Goal: Information Seeking & Learning: Learn about a topic

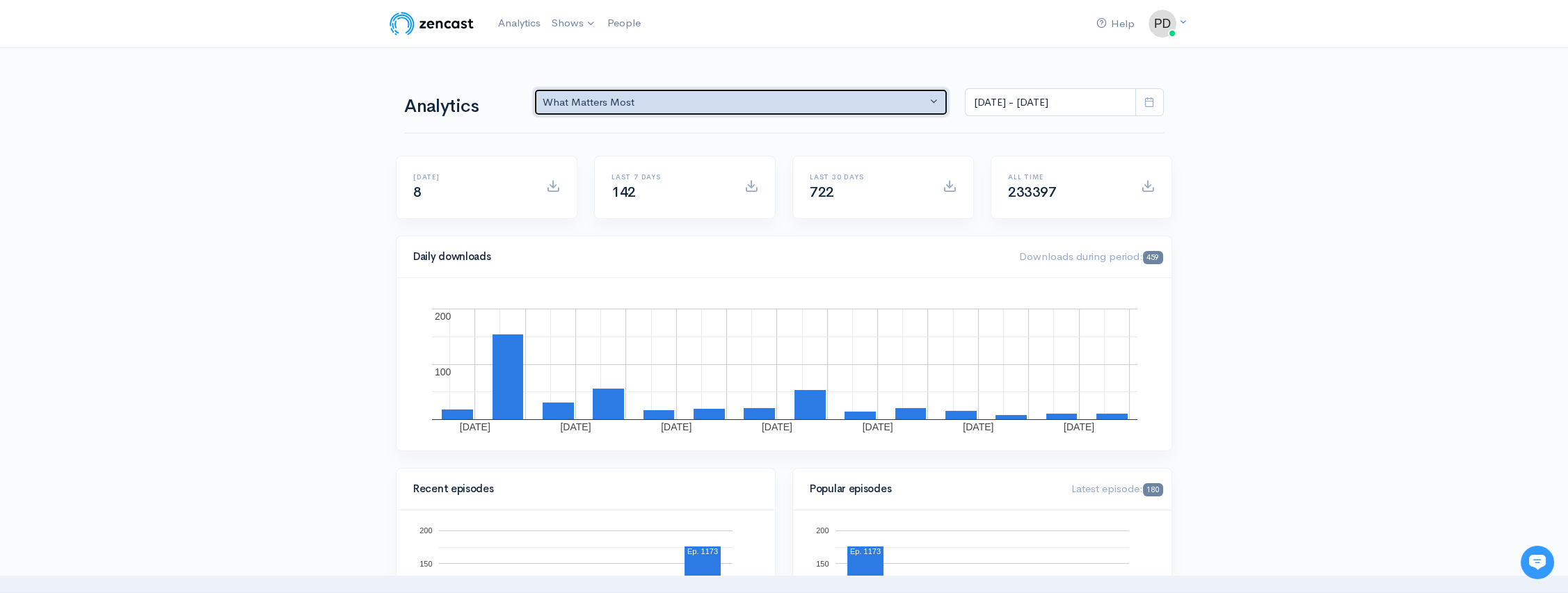
click at [917, 104] on div "What Matters Most" at bounding box center [734, 103] width 384 height 16
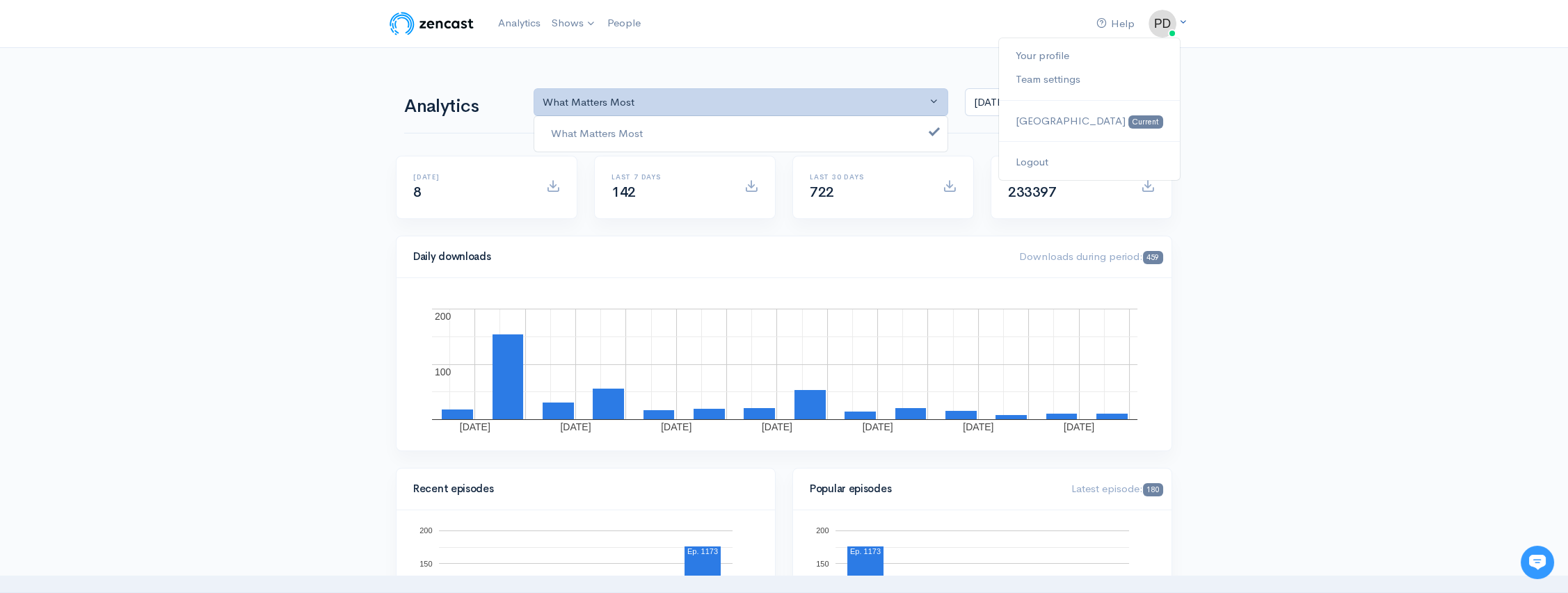
click at [1168, 21] on img at bounding box center [1162, 23] width 27 height 27
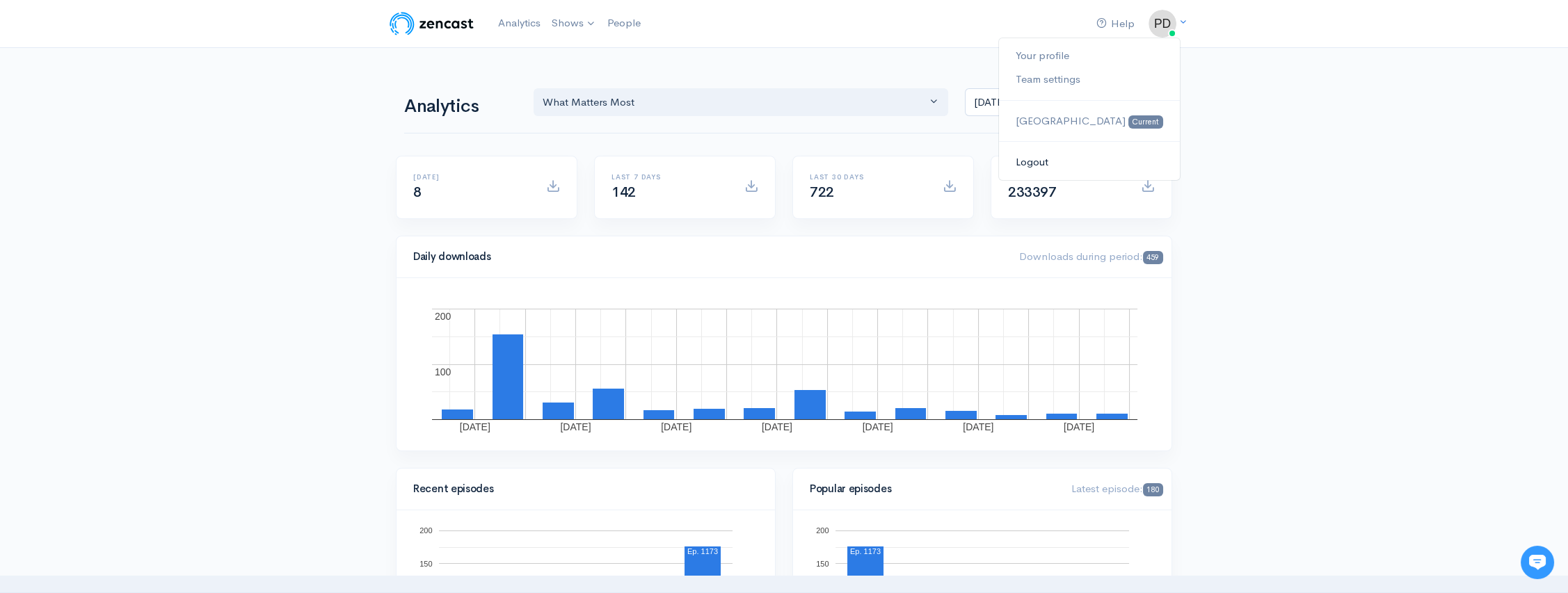
click at [1090, 162] on link "Logout" at bounding box center [1089, 162] width 181 height 24
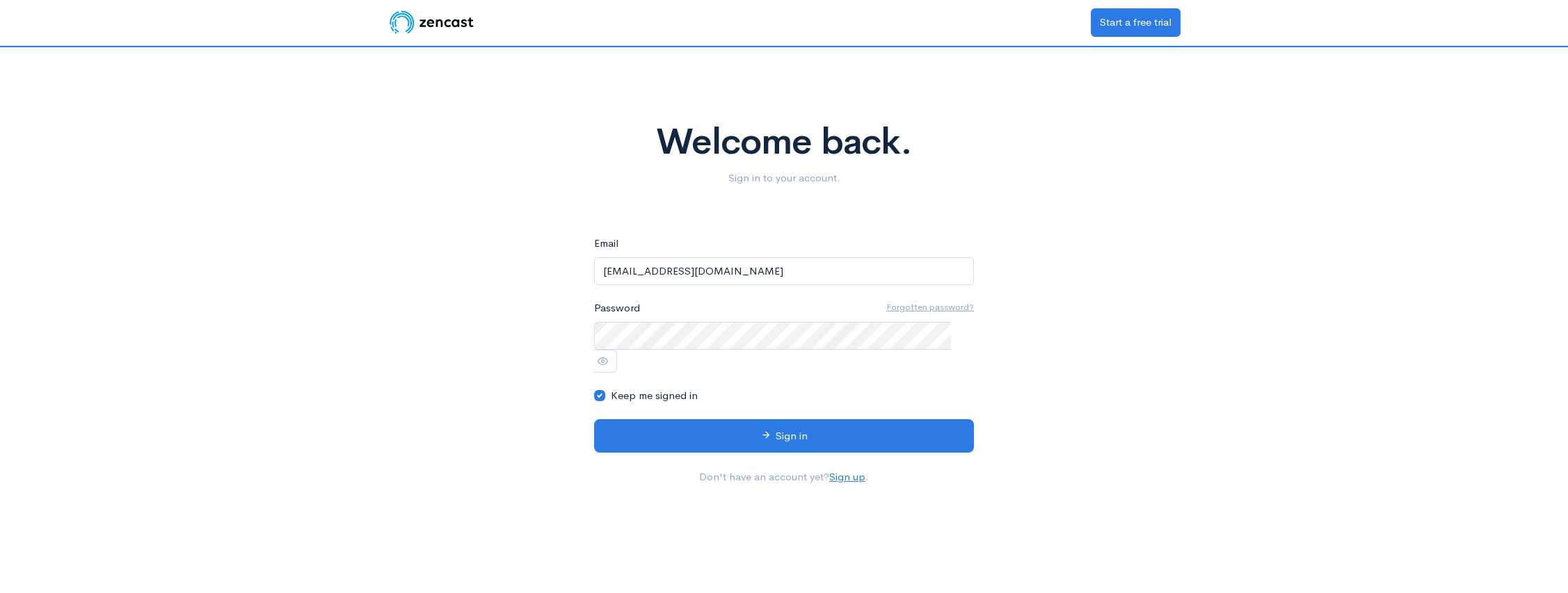
click at [820, 268] on input "paulsamueldolman@gmail.com" at bounding box center [784, 271] width 380 height 28
type input "Melschwartz77@gmail.com"
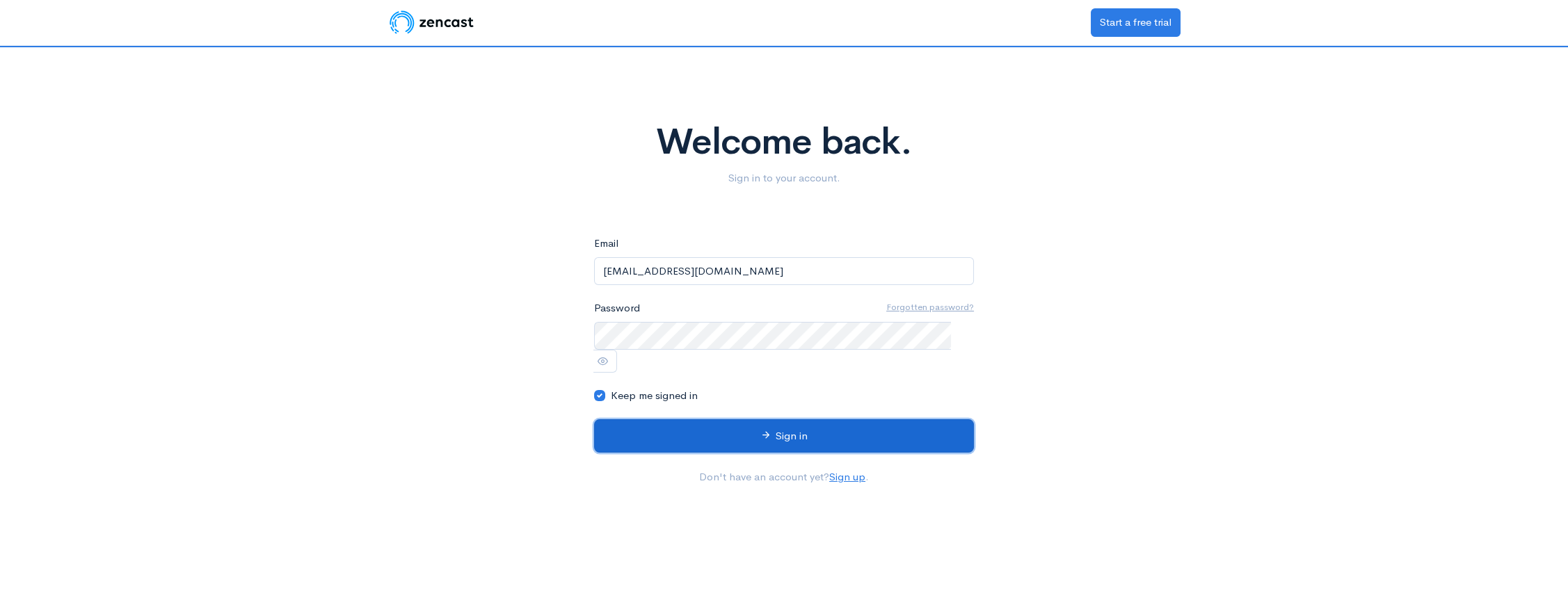
click at [788, 420] on button "Sign in" at bounding box center [784, 436] width 380 height 34
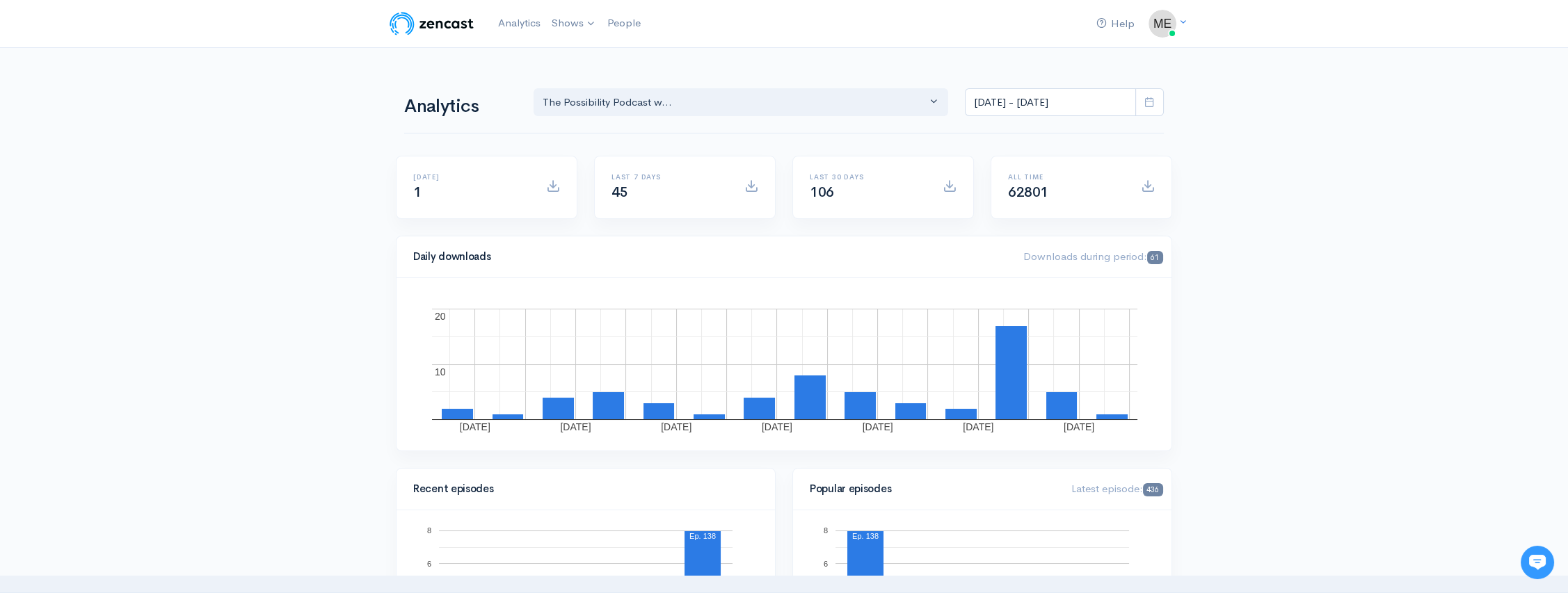
click at [1148, 106] on icon at bounding box center [1149, 101] width 10 height 10
click at [990, 282] on li "All time" at bounding box center [1014, 283] width 97 height 21
type input "[DATE] - [DATE]"
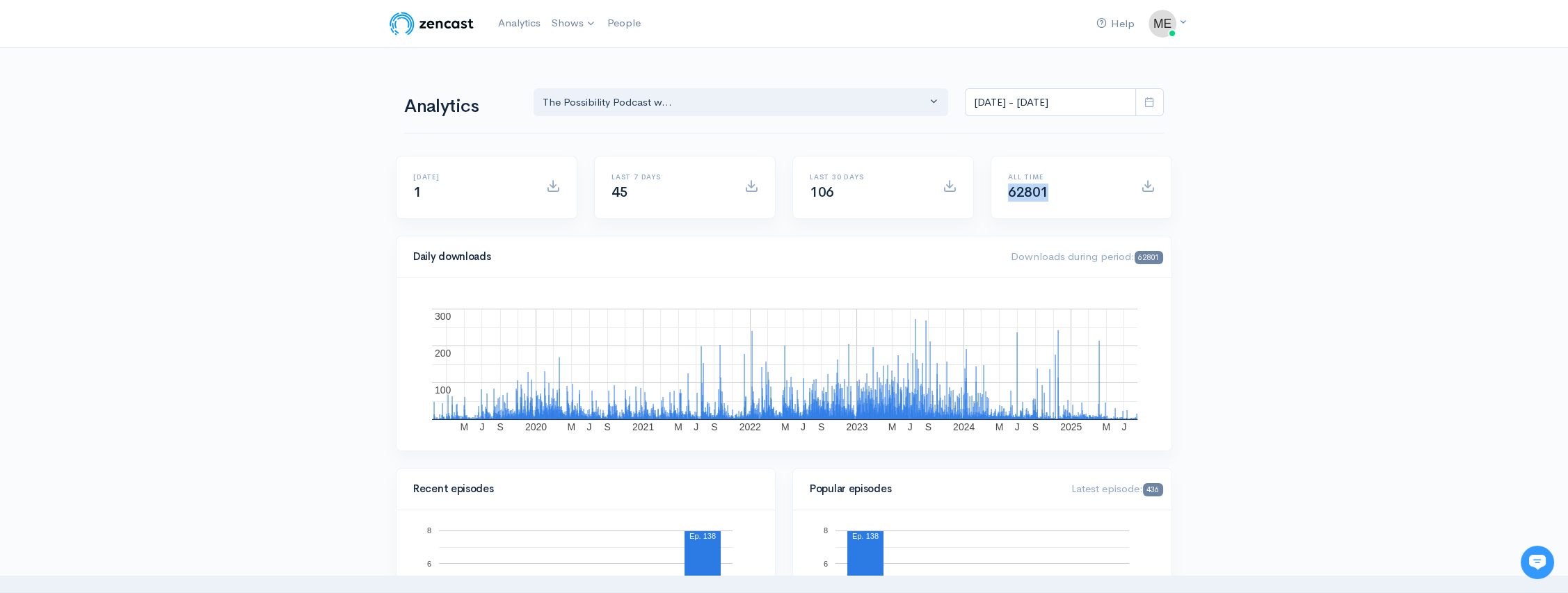
drag, startPoint x: 1058, startPoint y: 200, endPoint x: 1010, endPoint y: 201, distance: 48.0
click at [1010, 201] on div "All time 62801" at bounding box center [1082, 187] width 180 height 62
copy span "62801"
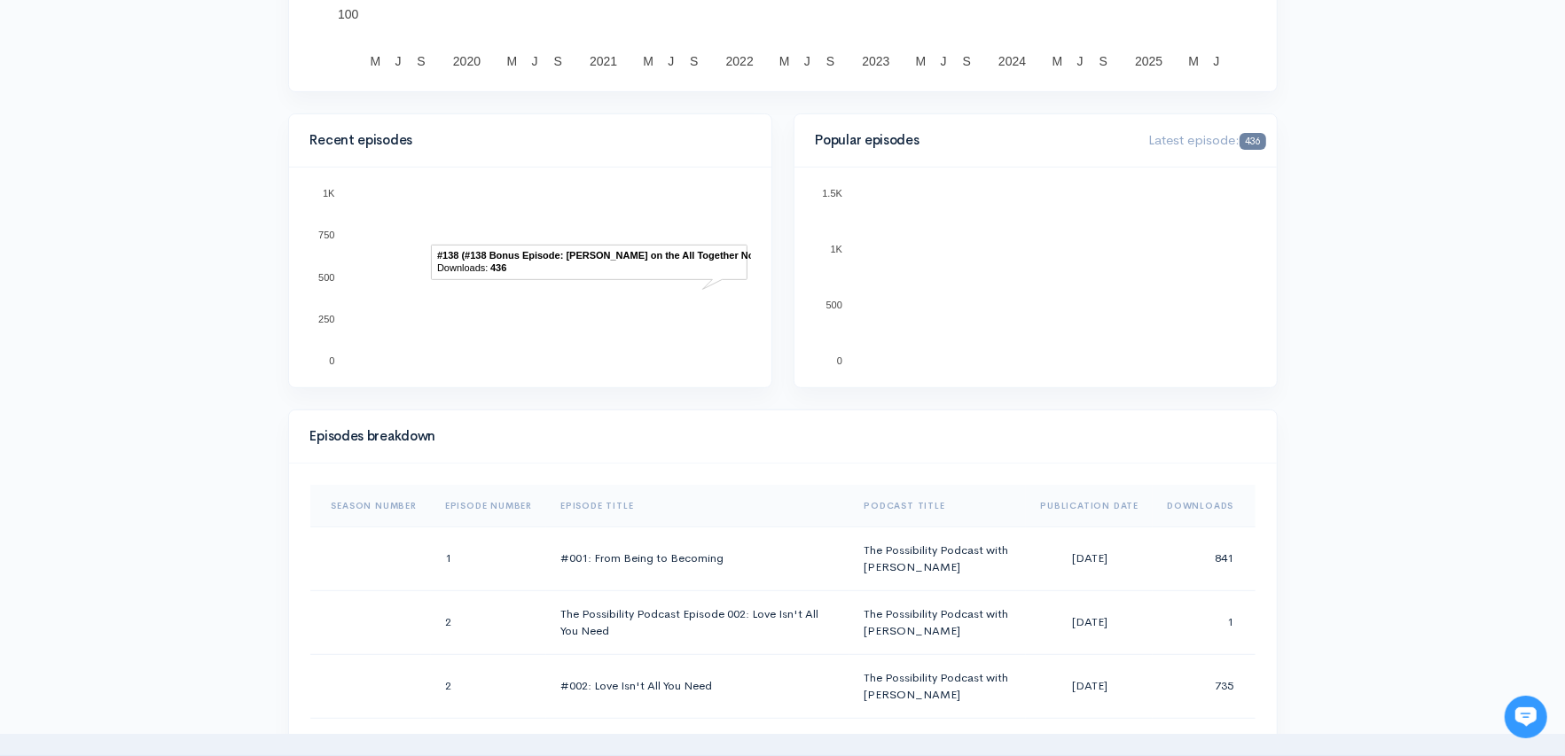
scroll to position [564, 0]
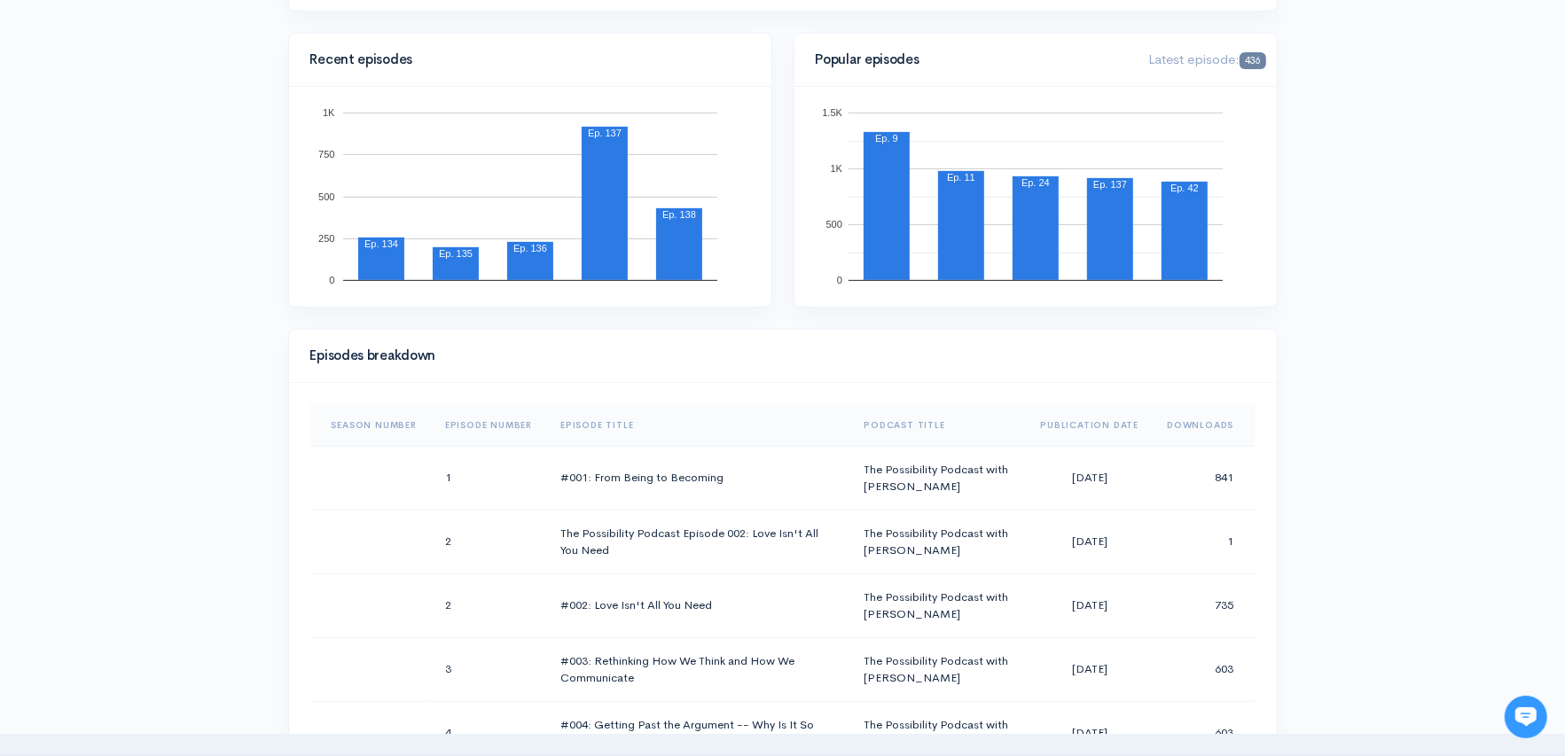
click at [1084, 424] on th "Publication Date" at bounding box center [1089, 425] width 127 height 43
click at [1084, 424] on th "Publication Date" at bounding box center [1084, 425] width 140 height 43
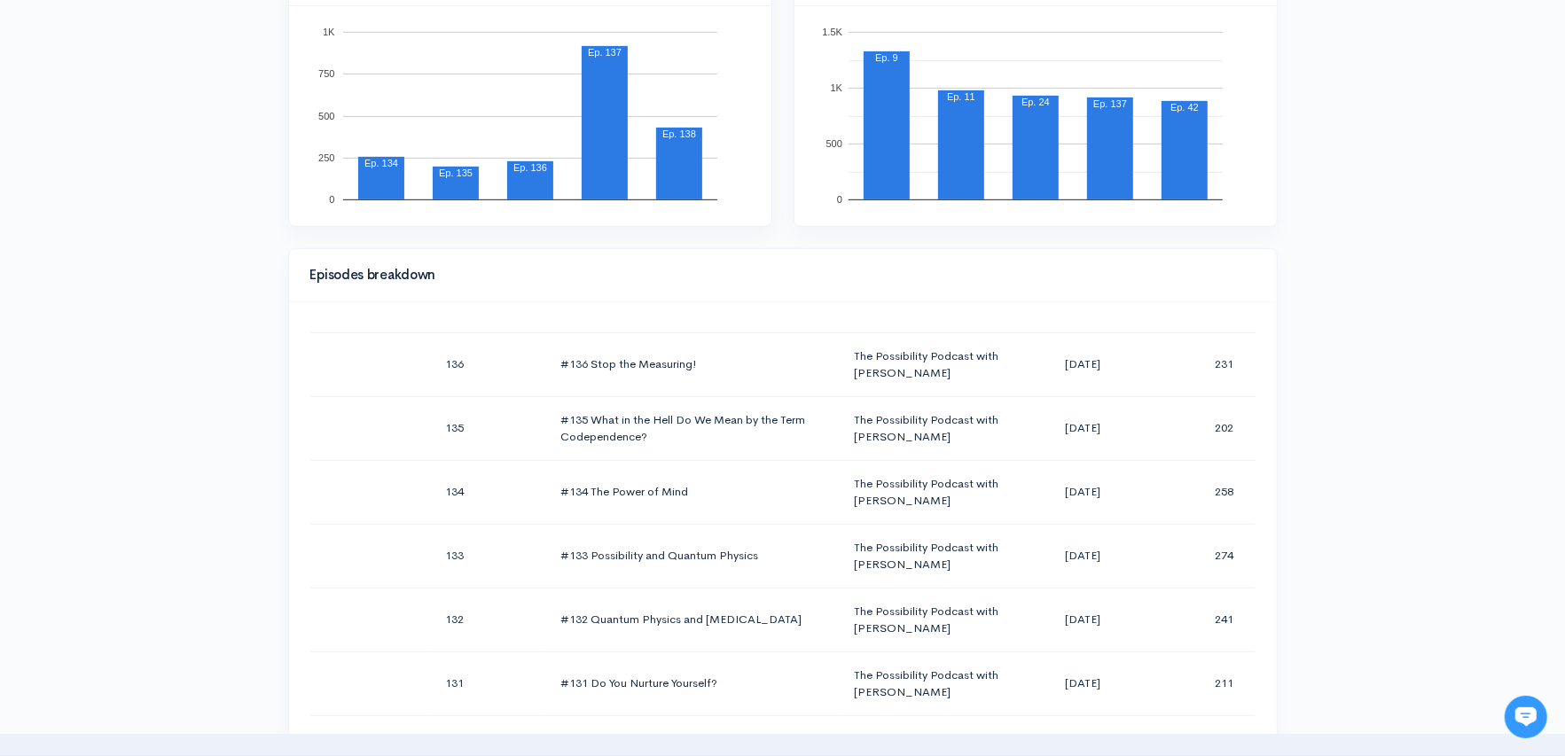
scroll to position [0, 0]
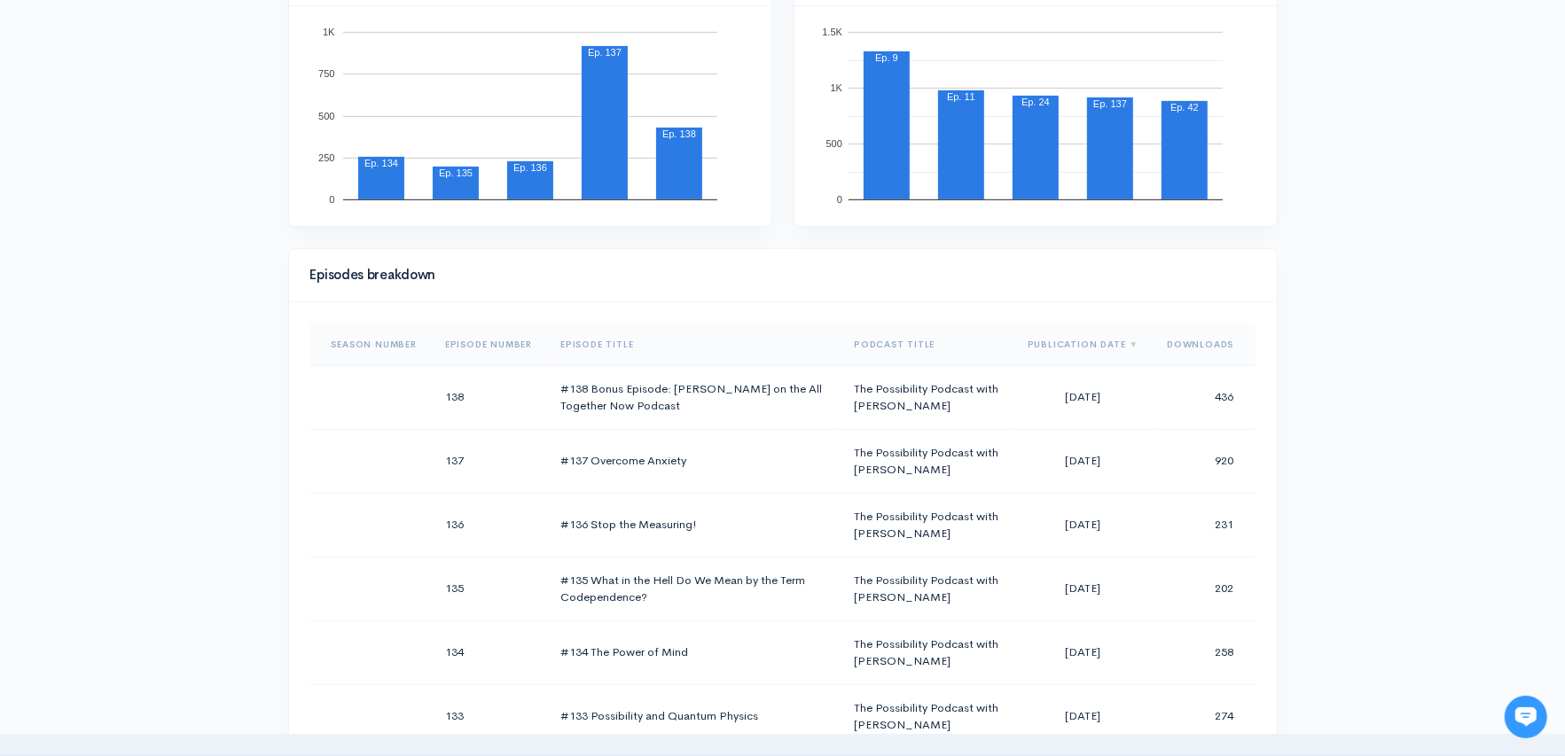
click at [490, 337] on th "Episode Number" at bounding box center [488, 345] width 115 height 43
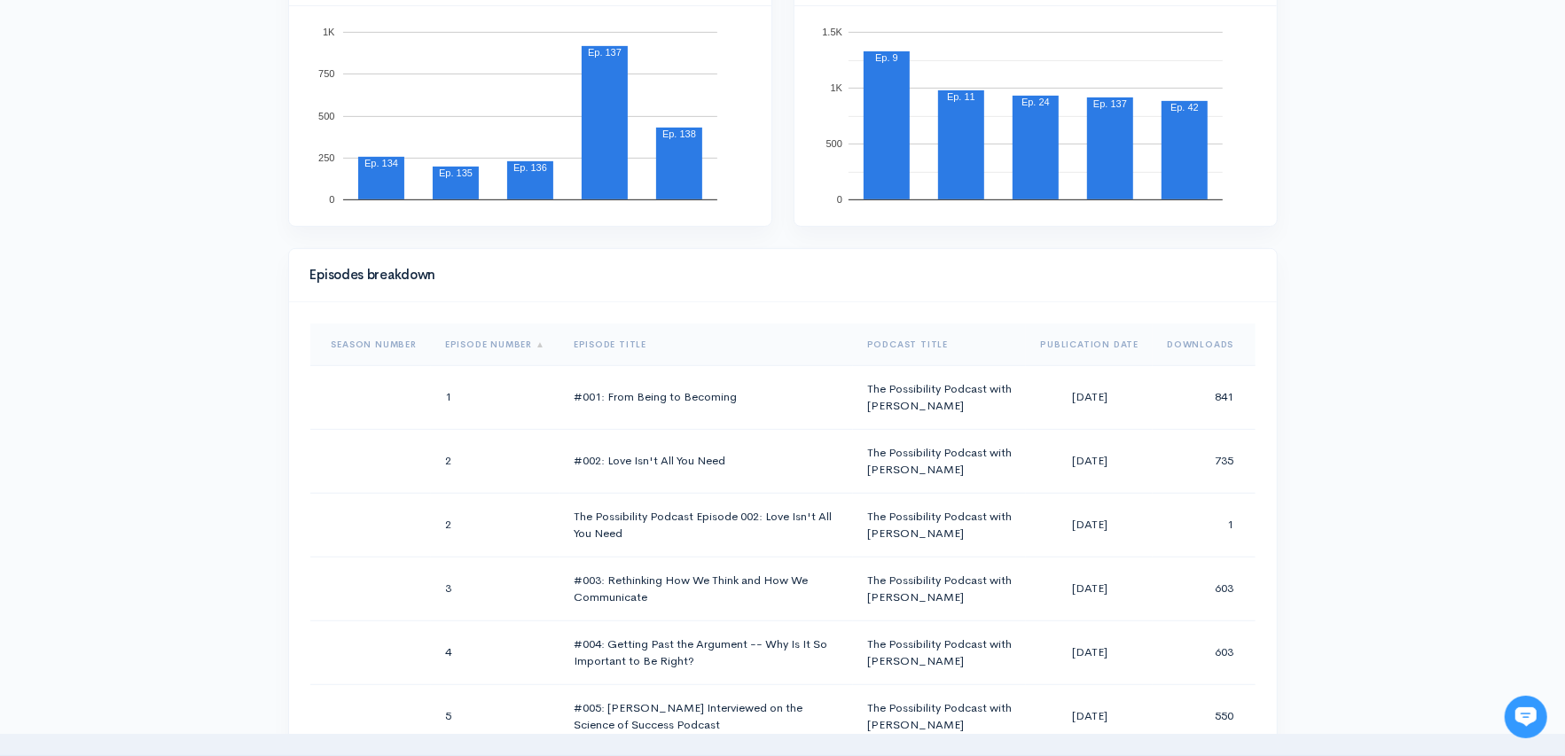
scroll to position [483, 0]
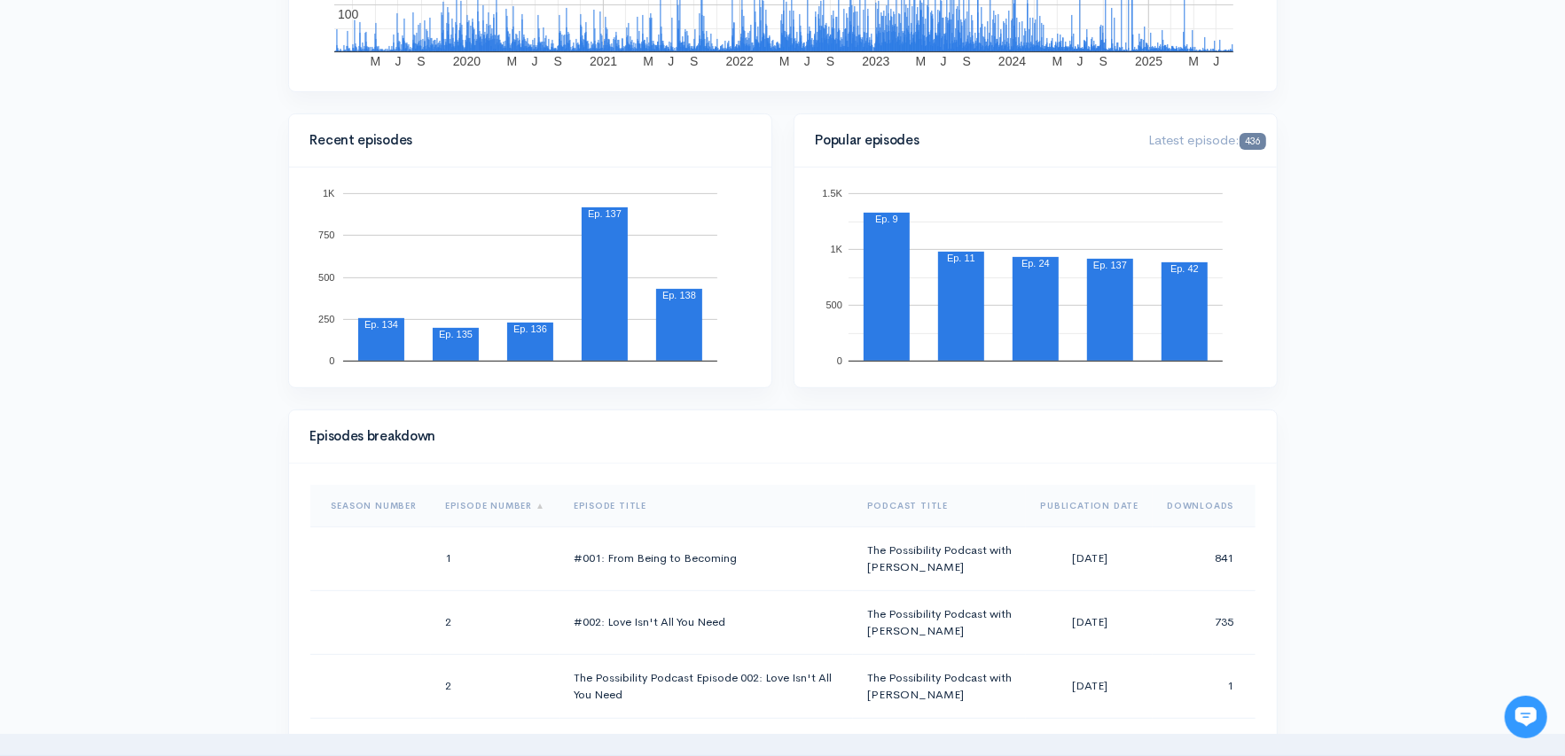
click at [498, 499] on th "Episode Number" at bounding box center [495, 506] width 129 height 43
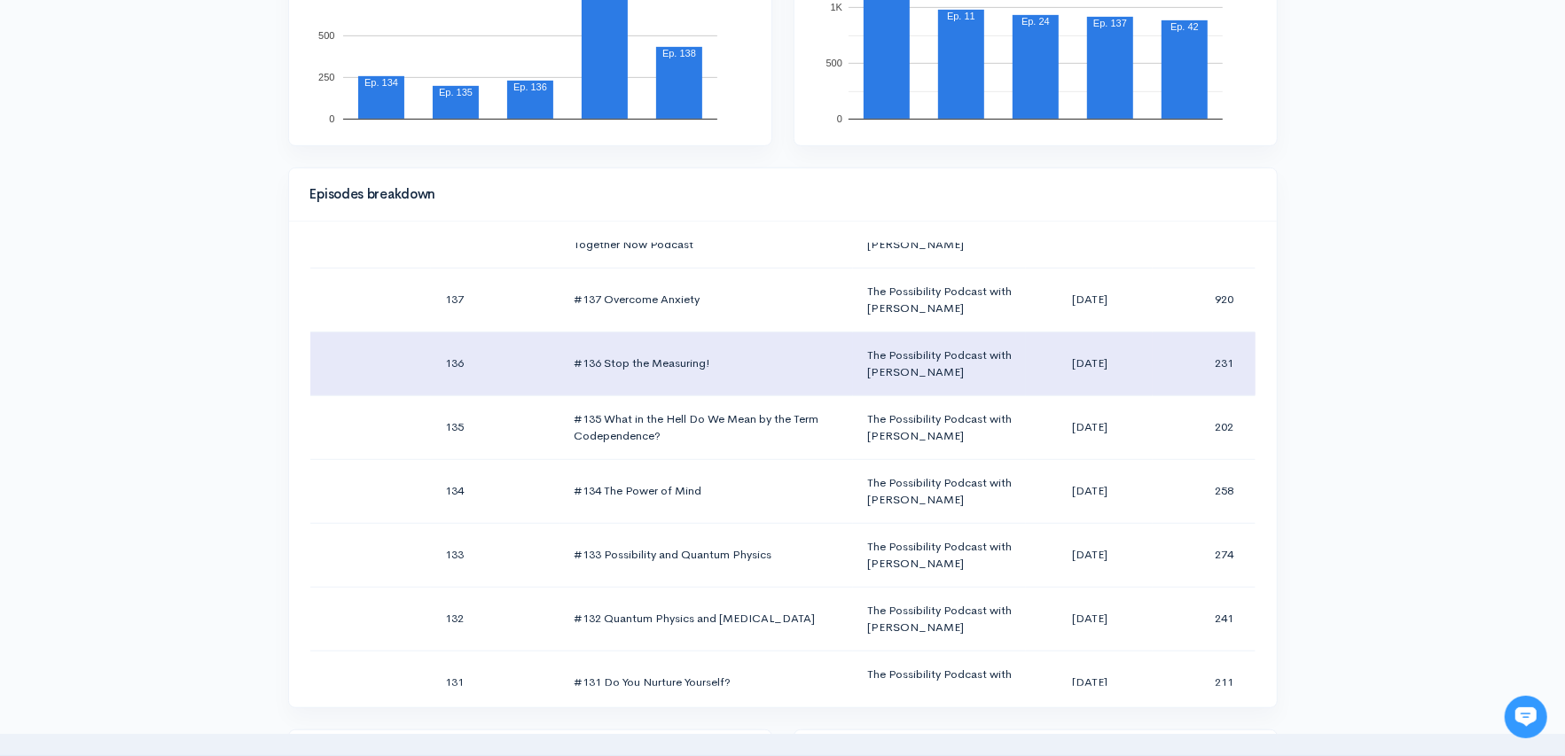
scroll to position [0, 0]
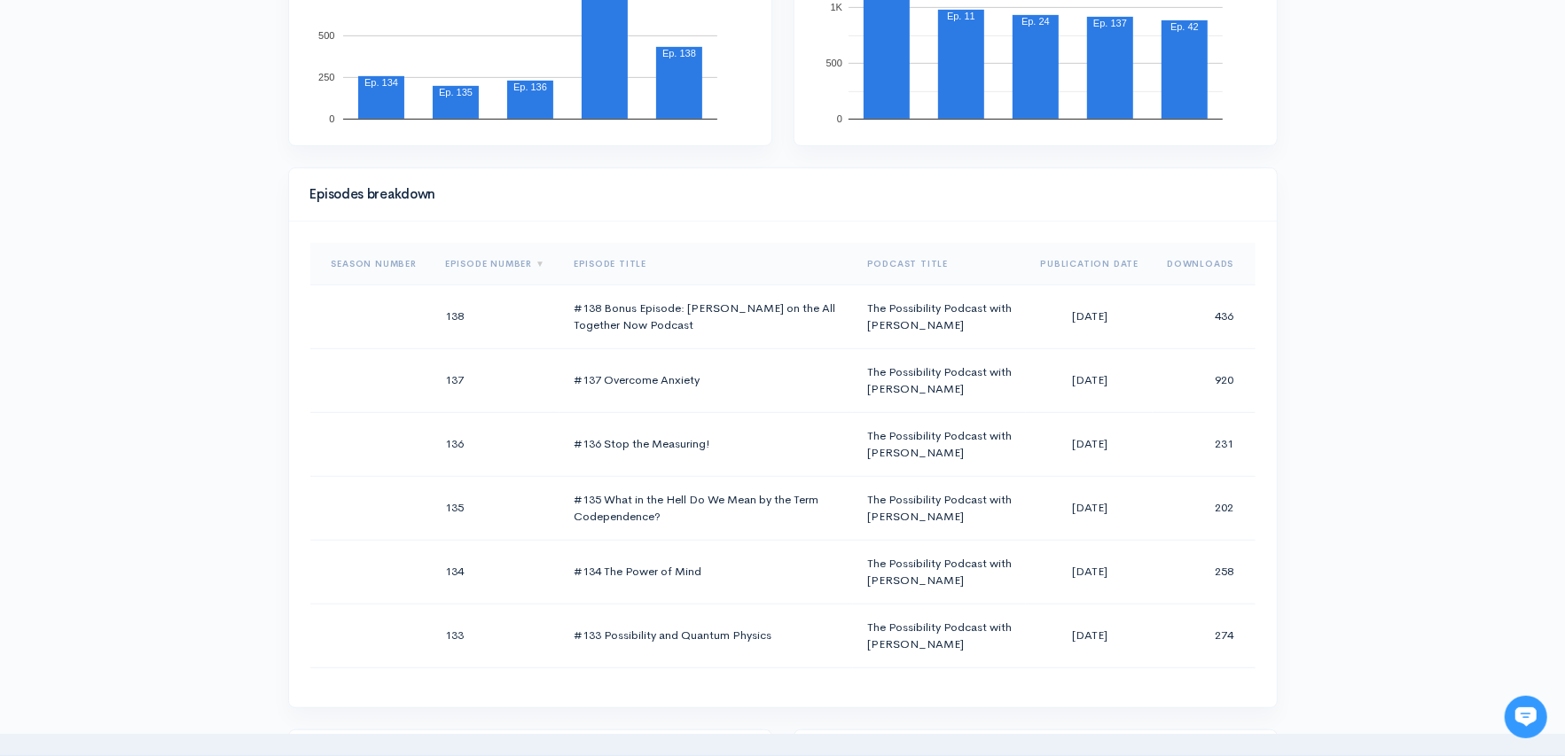
click at [1206, 266] on th "Downloads" at bounding box center [1204, 264] width 102 height 43
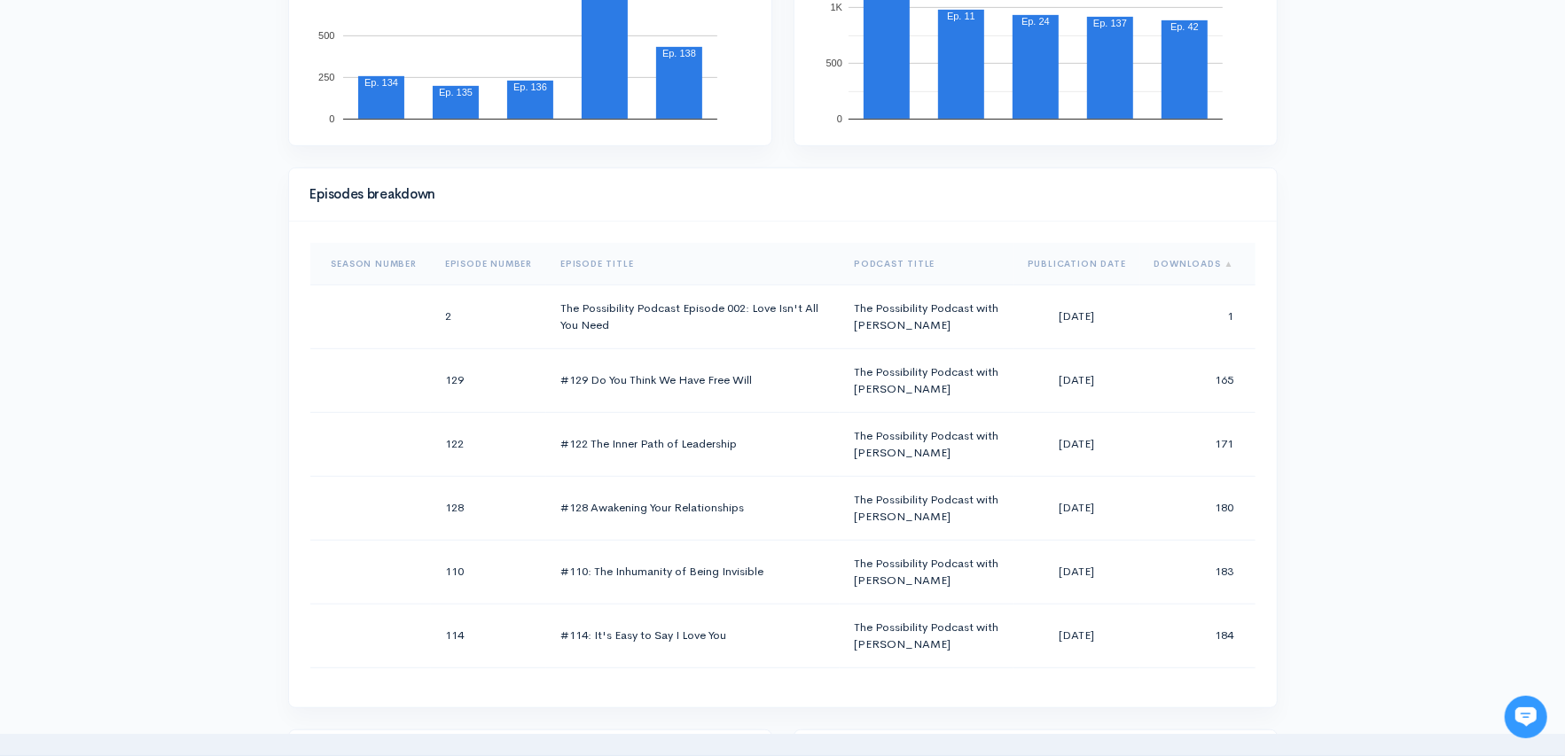
click at [1170, 266] on th "Downloads" at bounding box center [1197, 264] width 115 height 43
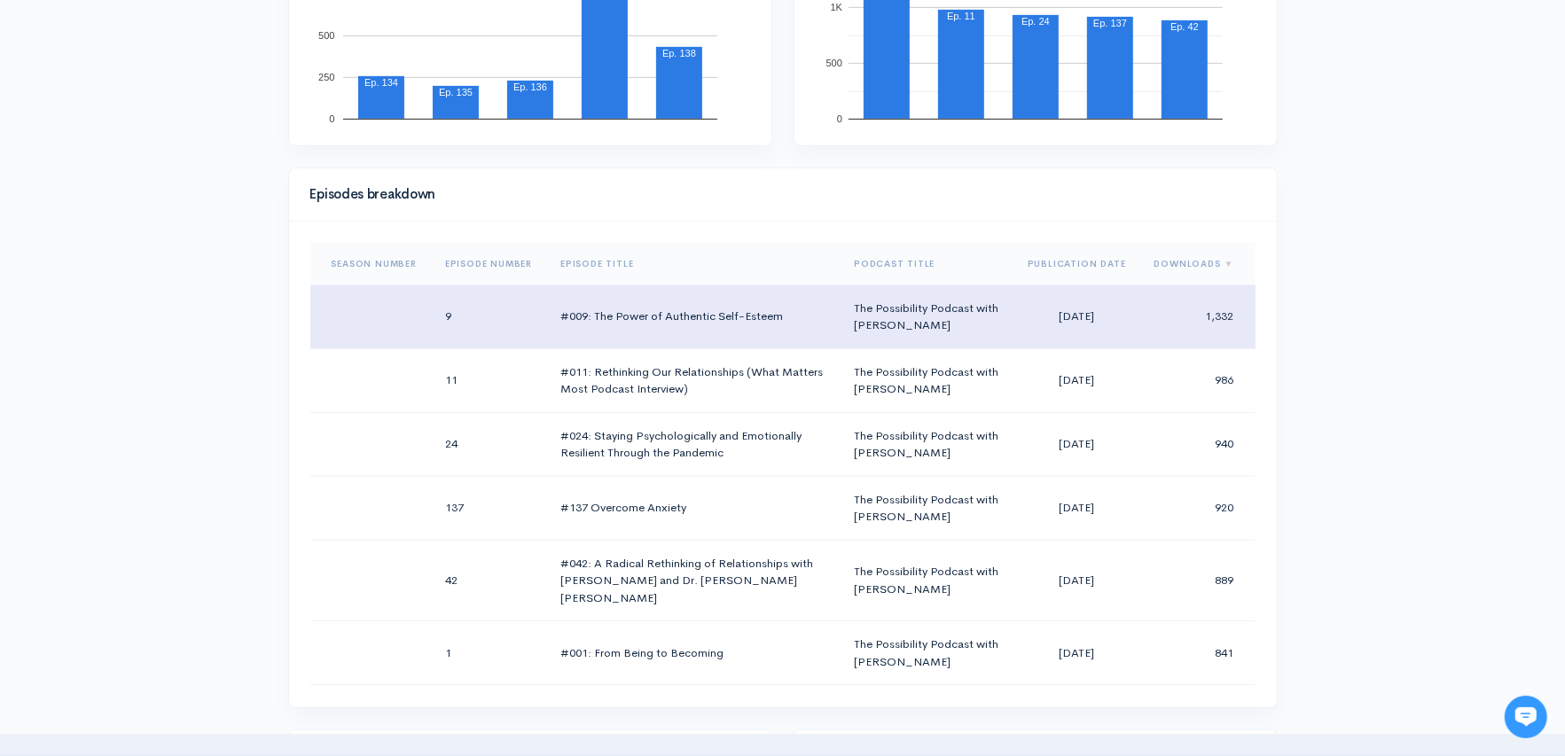
drag, startPoint x: 1037, startPoint y: 315, endPoint x: 1100, endPoint y: 313, distance: 63.9
click at [1100, 313] on td "[DATE]" at bounding box center [1077, 317] width 127 height 64
copy td "[DATE]"
drag, startPoint x: 786, startPoint y: 313, endPoint x: 596, endPoint y: 310, distance: 189.8
click at [596, 310] on td "#009: The Power of Authentic Self-Esteem" at bounding box center [692, 317] width 293 height 64
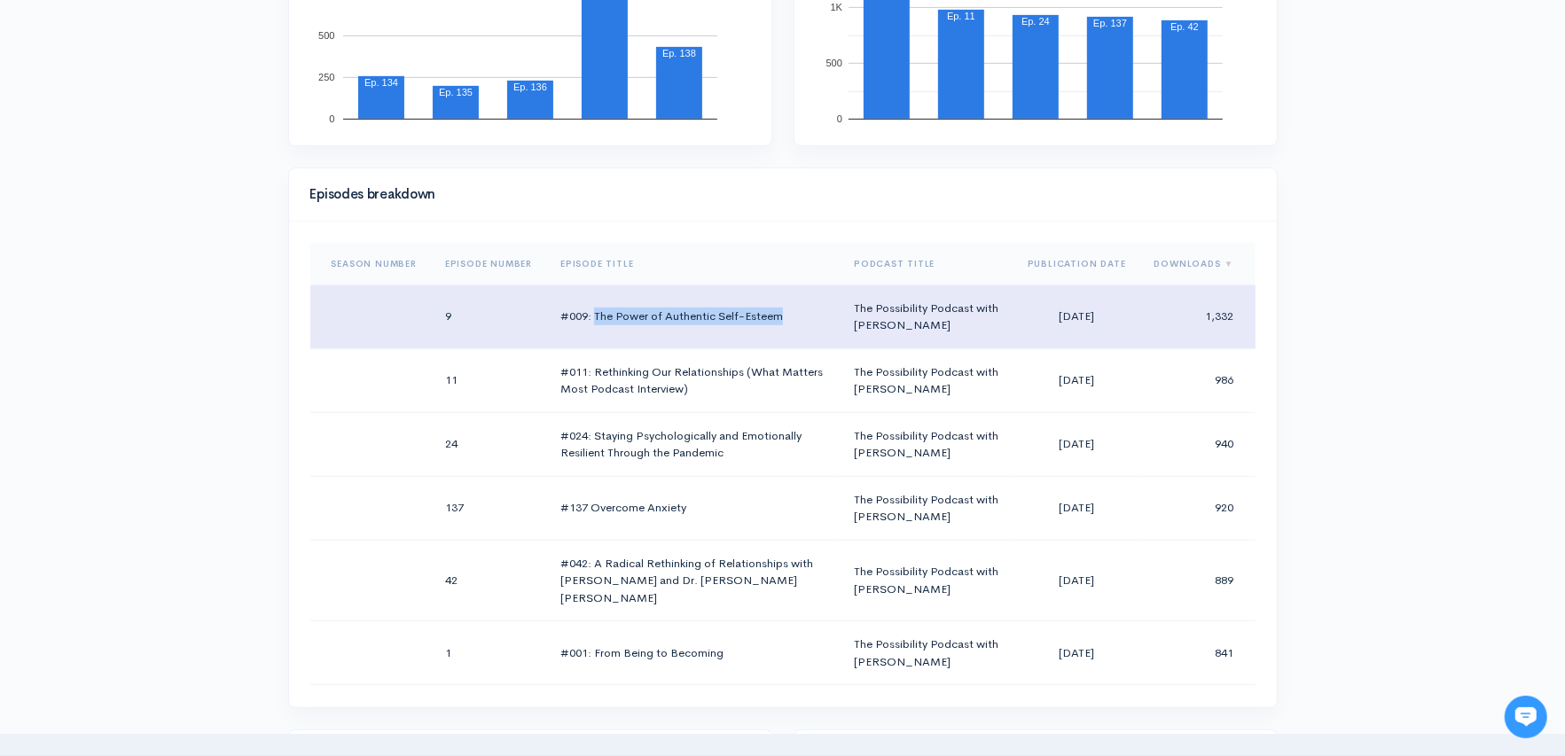
copy td "The Power of Authentic Self-Esteem"
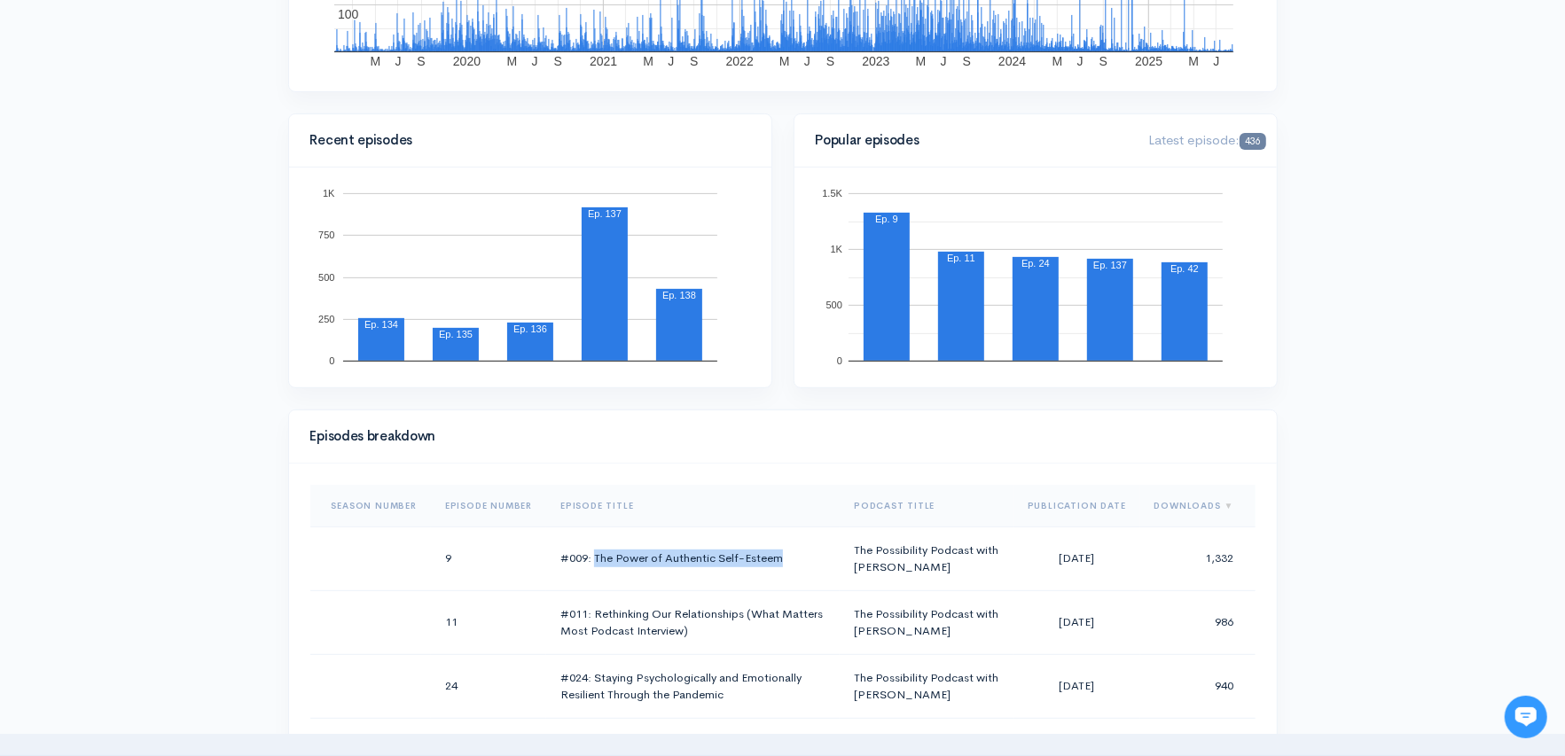
scroll to position [725, 0]
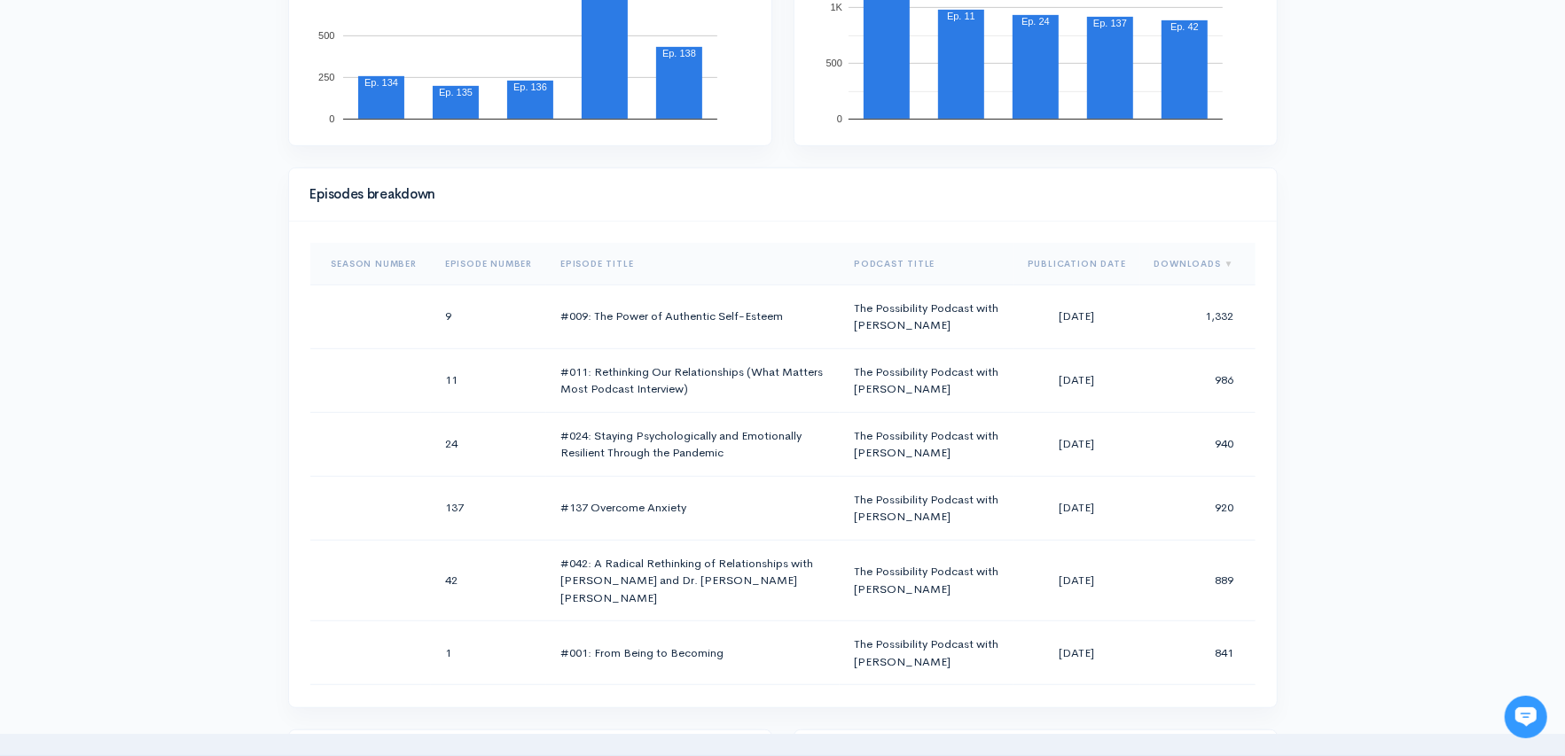
click at [1170, 260] on th "Downloads" at bounding box center [1197, 264] width 115 height 43
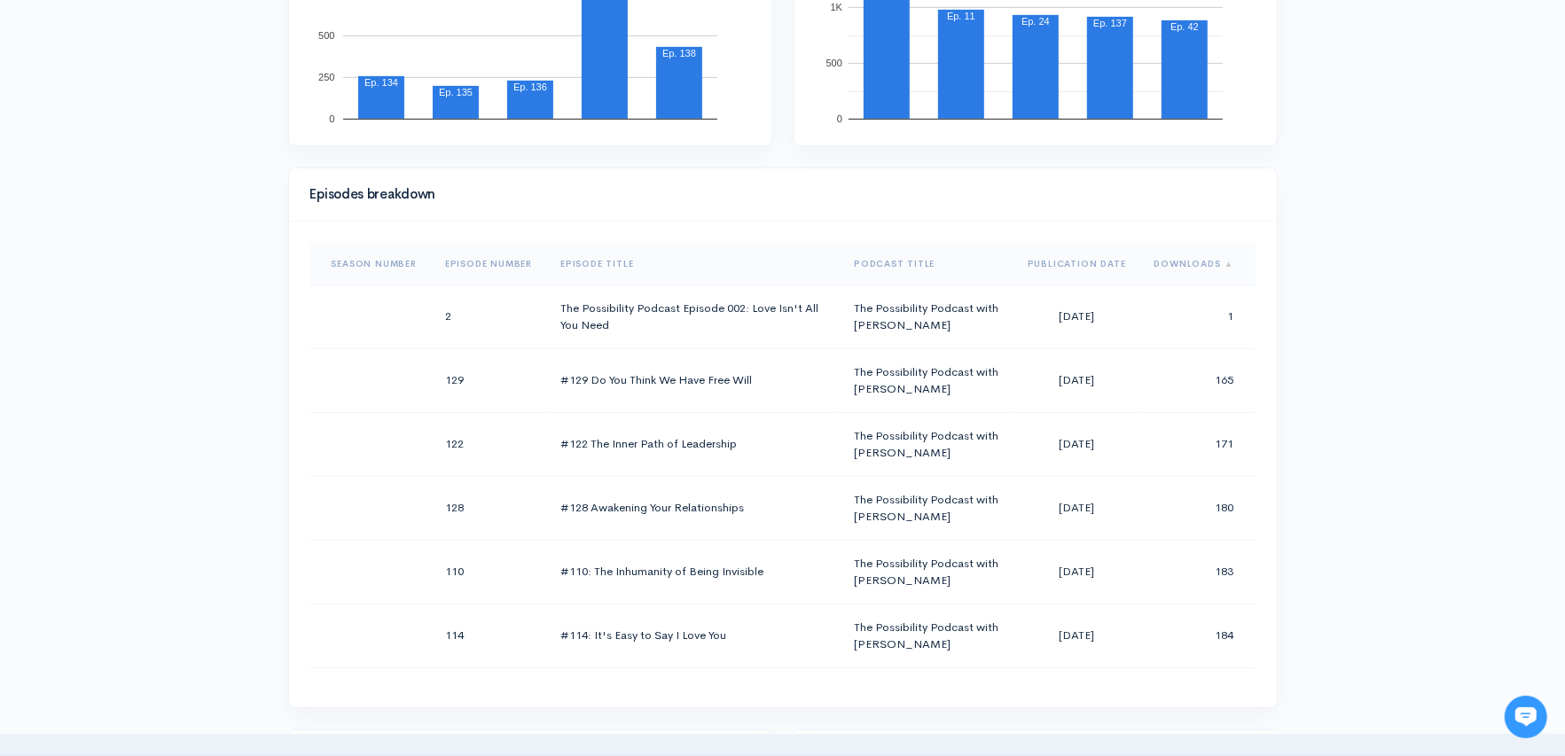
click at [1170, 260] on th "Downloads" at bounding box center [1197, 264] width 115 height 43
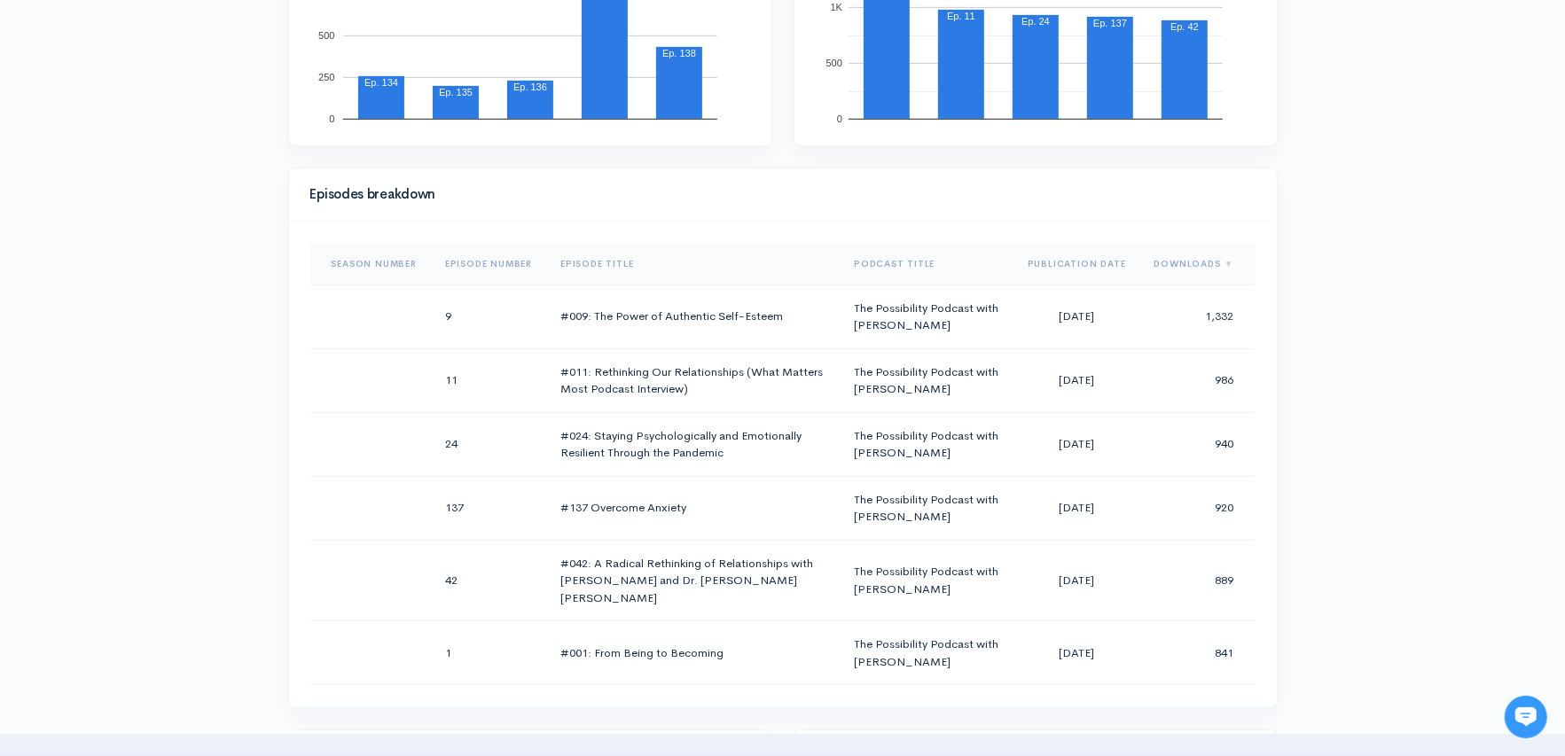
scroll to position [645, 0]
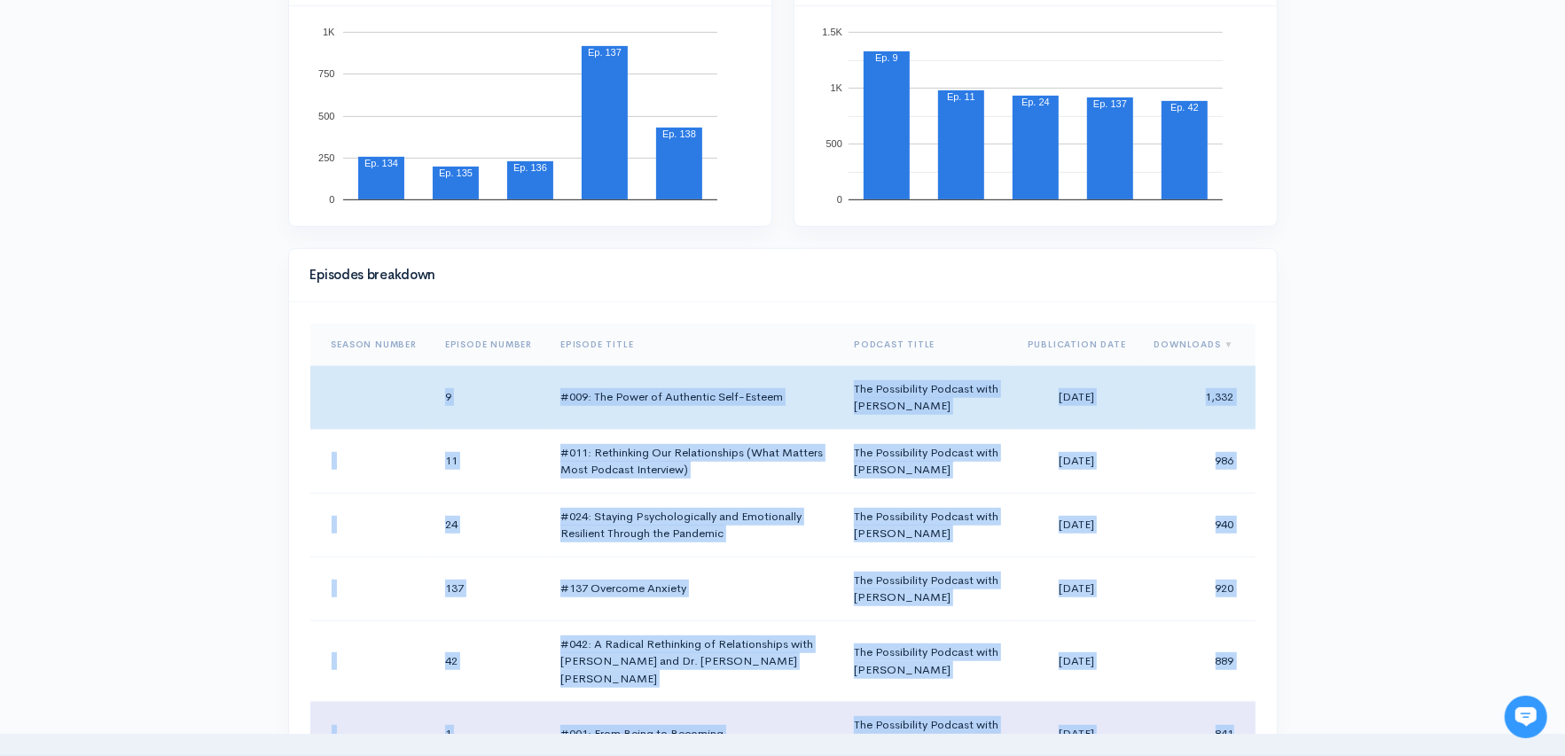
drag, startPoint x: 446, startPoint y: 392, endPoint x: 1225, endPoint y: 711, distance: 841.4
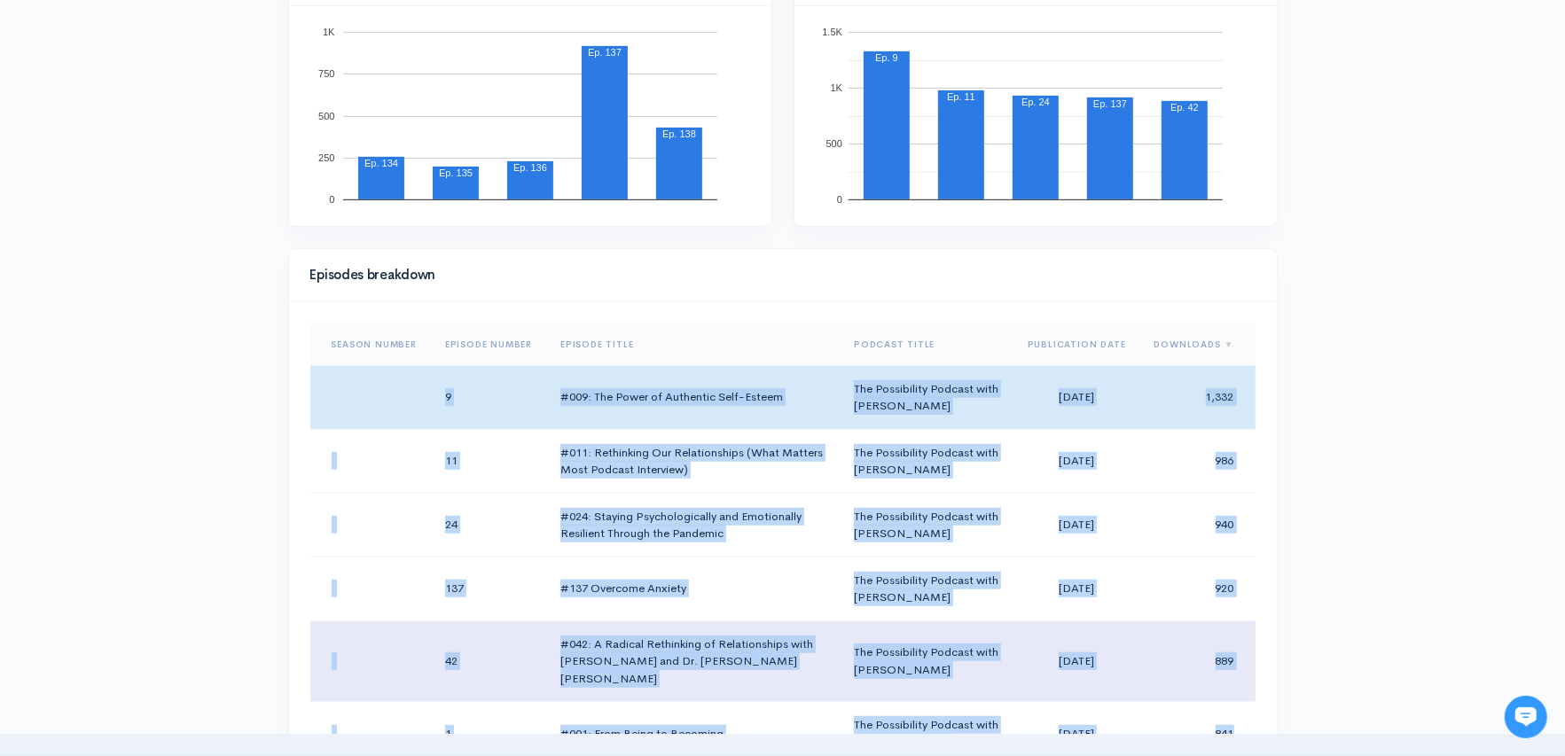
copy tbody "9 #009: The Power of Authentic Self-Esteem The Possibility Podcast with Mel Sch…"
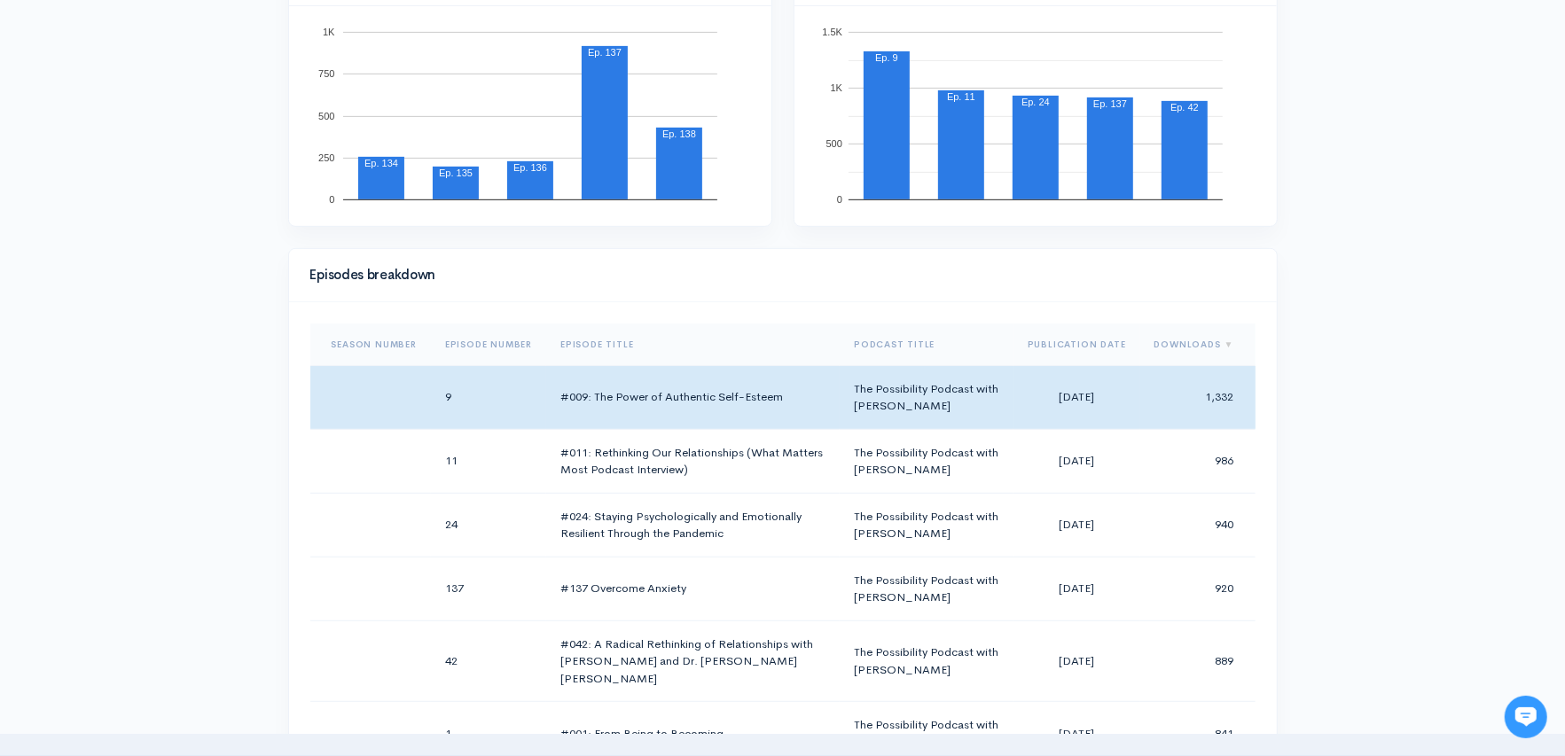
click at [1347, 405] on div "Help Notifications View all Your profile Team settings The Possibility Podcast …" at bounding box center [782, 612] width 1565 height 2514
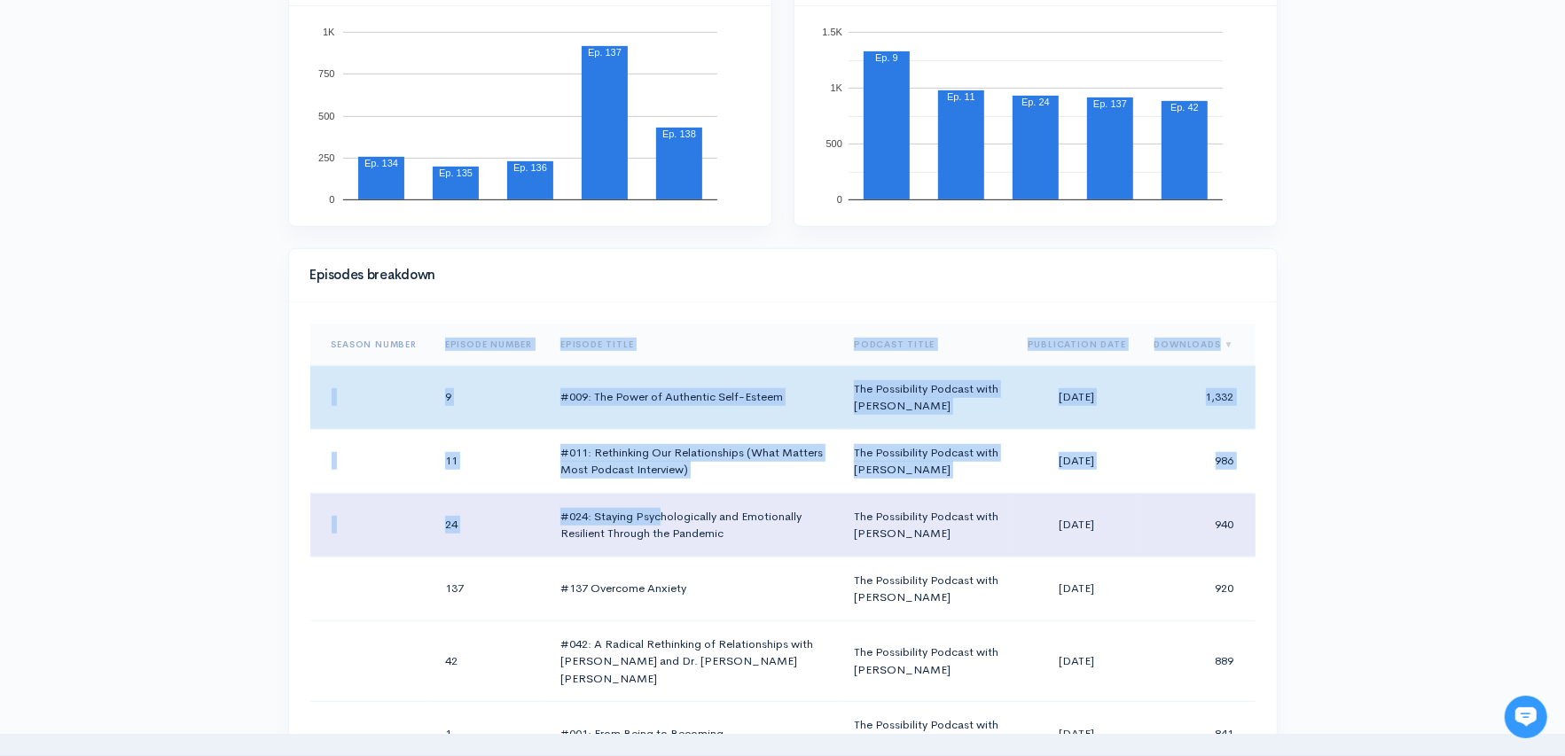
drag, startPoint x: 439, startPoint y: 344, endPoint x: 660, endPoint y: 520, distance: 282.6
drag, startPoint x: 318, startPoint y: 337, endPoint x: 635, endPoint y: 552, distance: 382.4
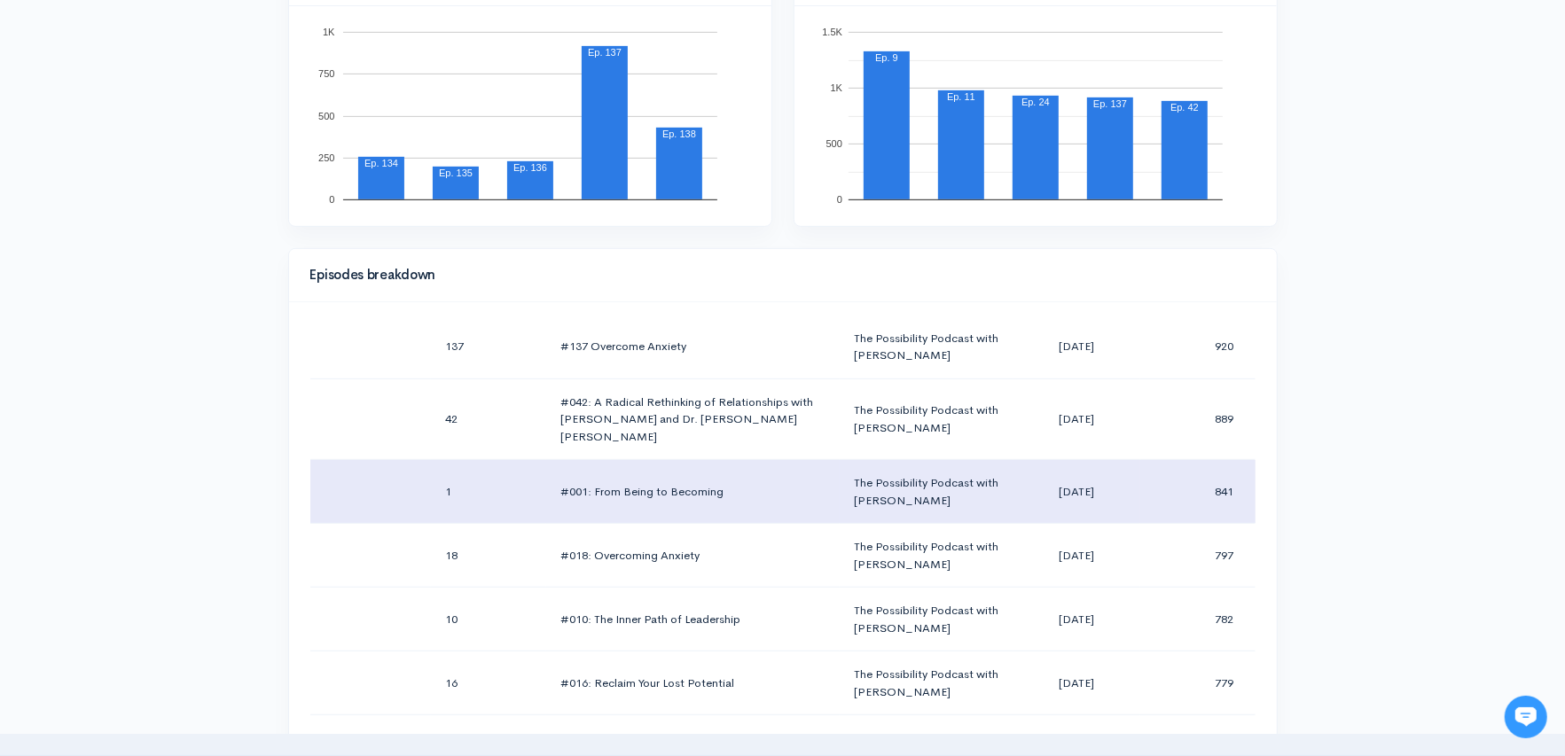
scroll to position [322, 0]
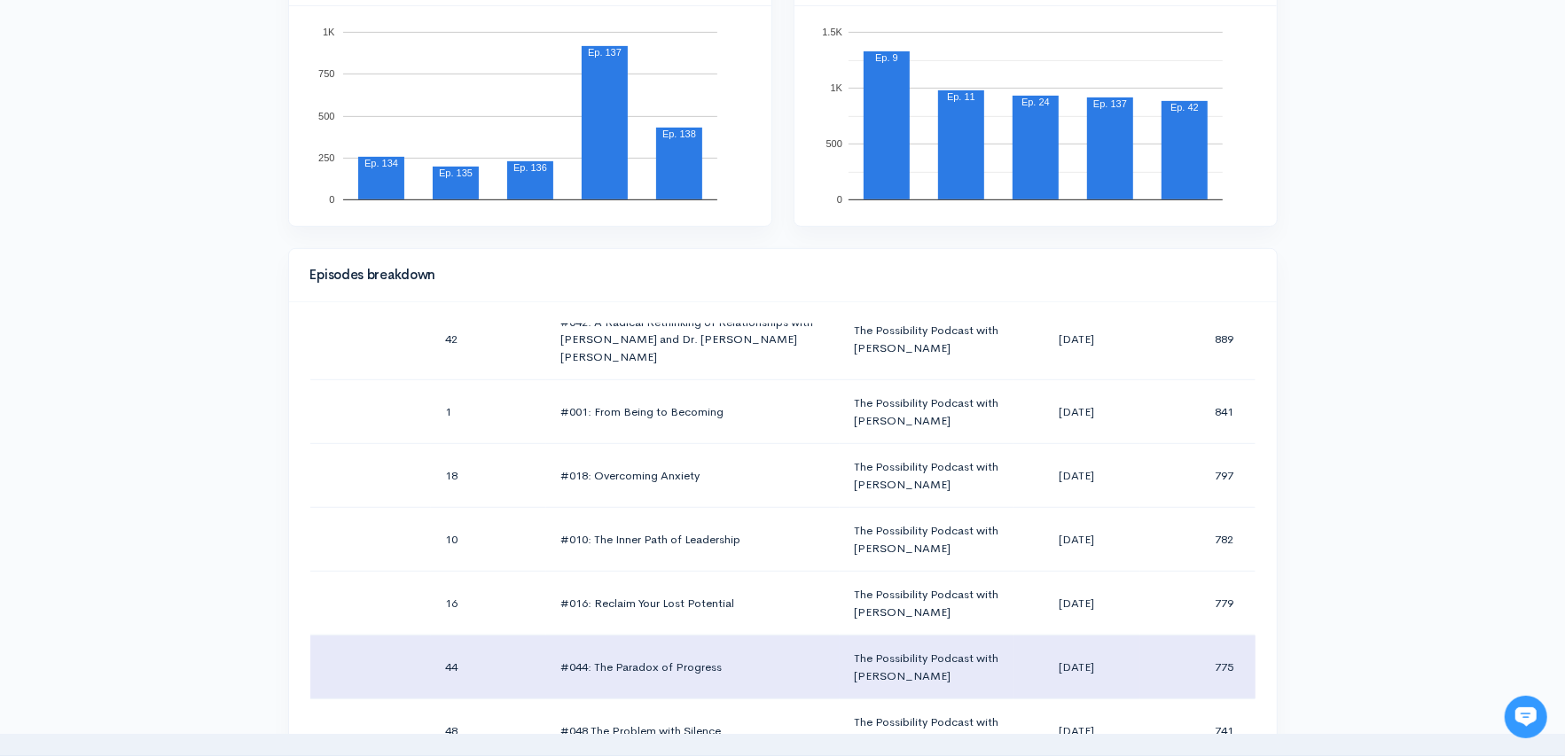
click at [1230, 641] on td "775" at bounding box center [1197, 668] width 115 height 64
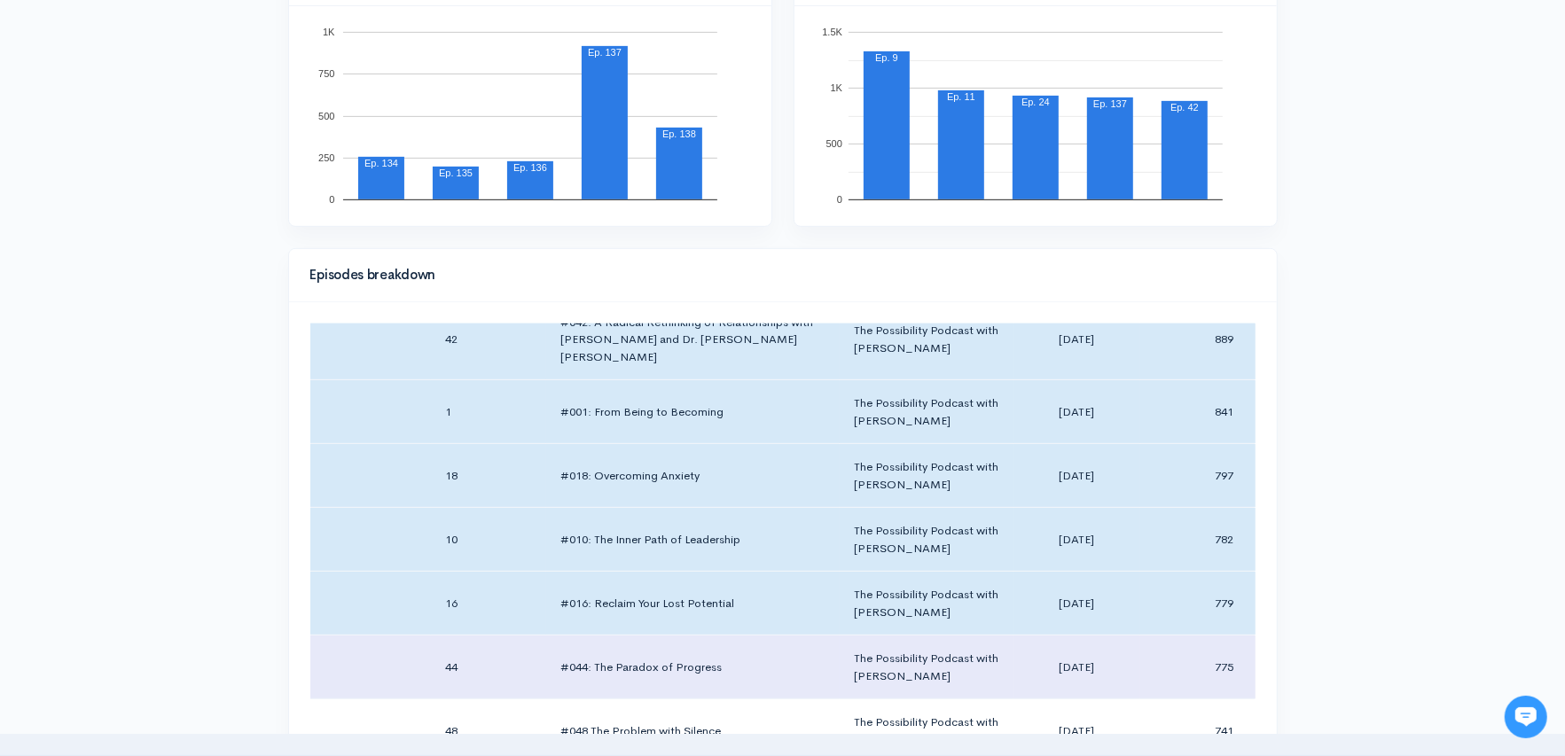
scroll to position [184, 0]
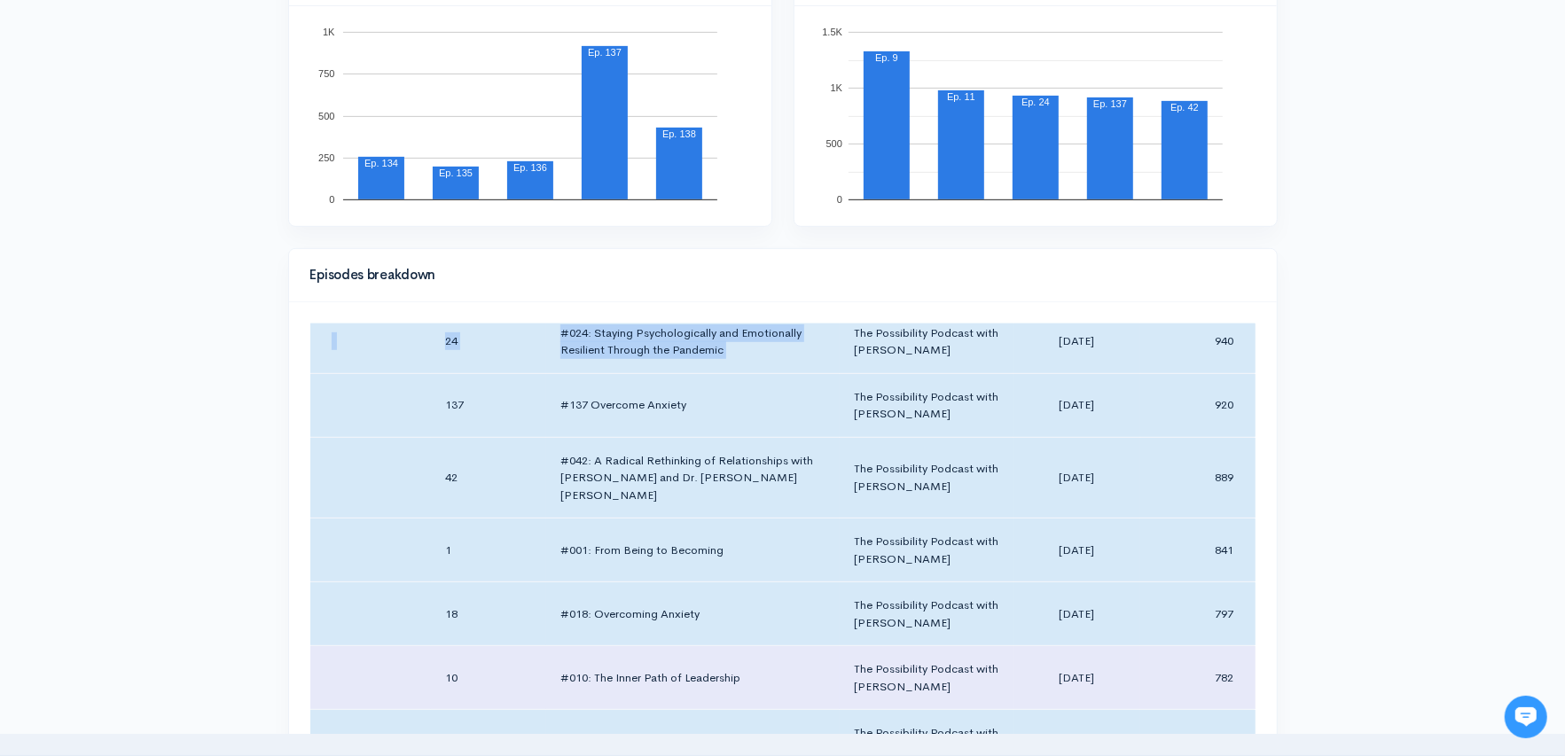
copy table "Season Number Episode Number Episode Title Podcast Title Publication Date Downl…"
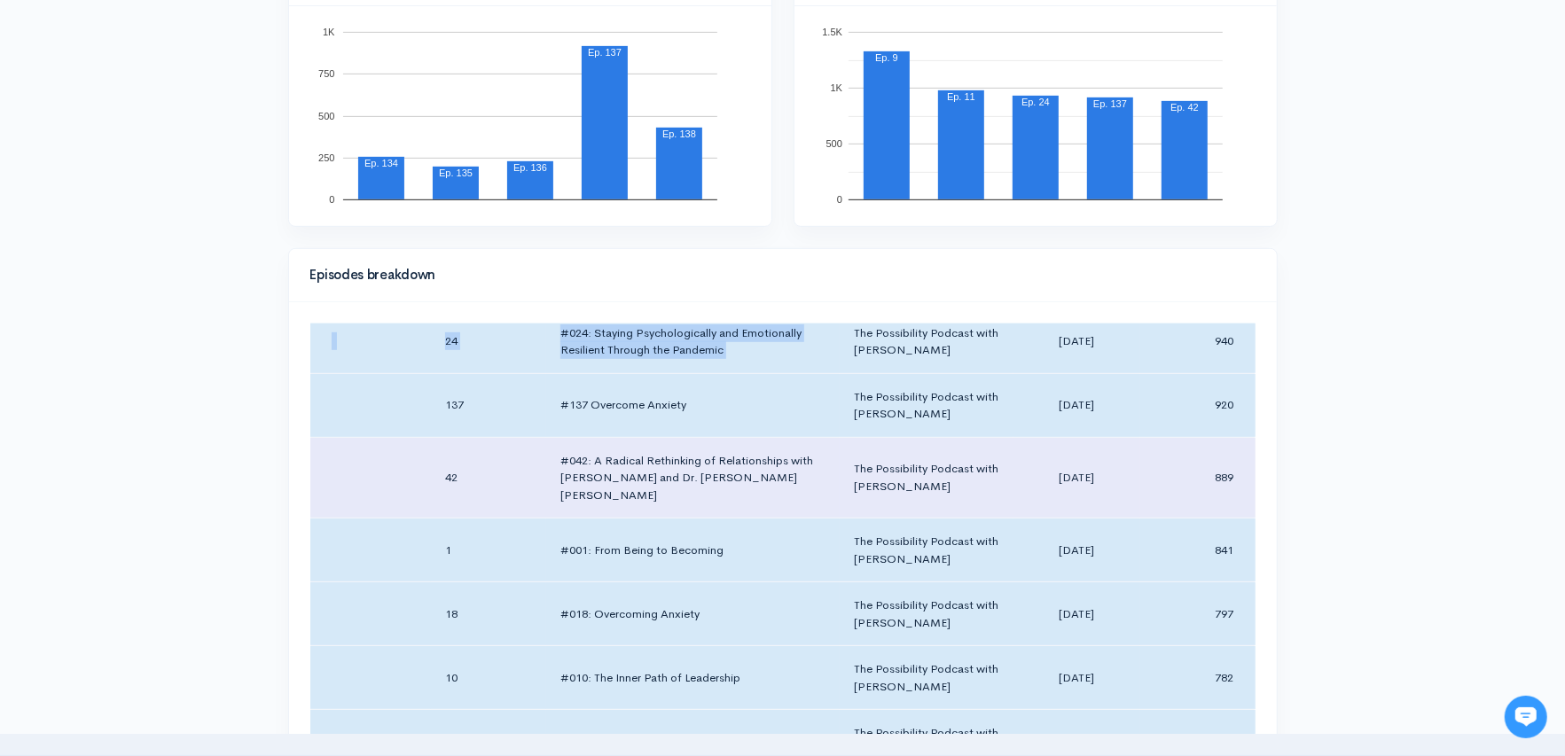
scroll to position [0, 0]
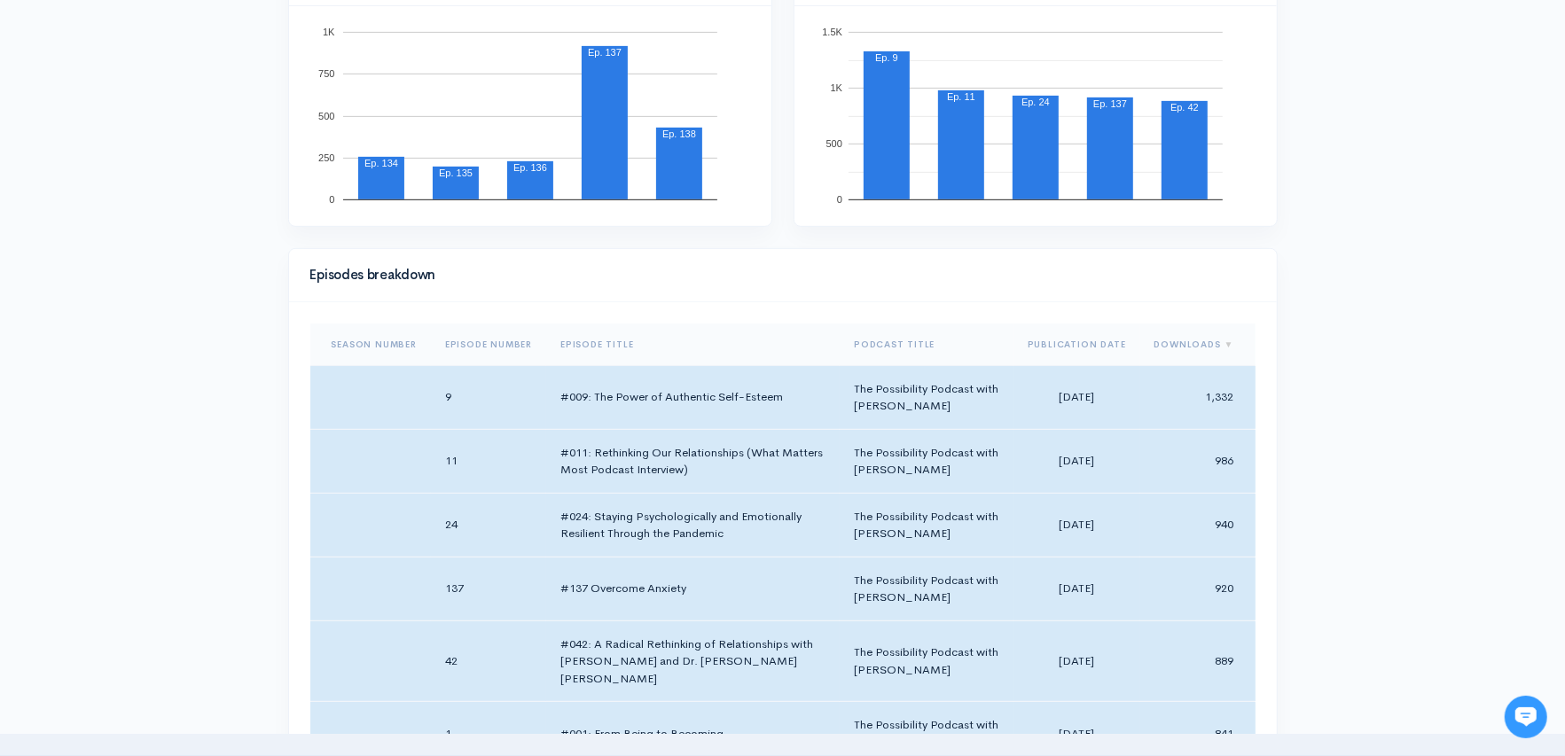
click at [1358, 464] on div "Help Notifications View all Your profile Team settings The Possibility Podcast …" at bounding box center [782, 612] width 1565 height 2514
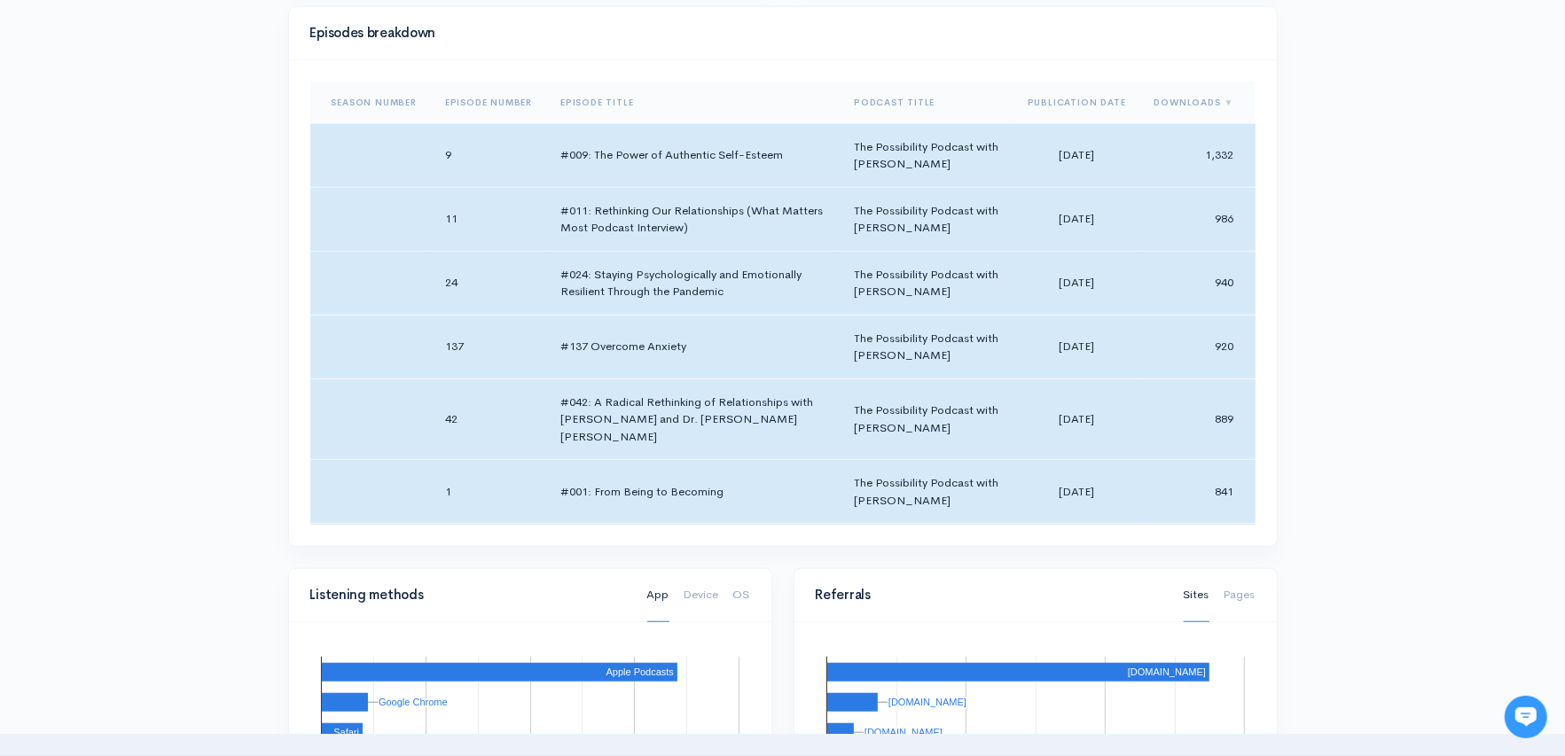
scroll to position [806, 0]
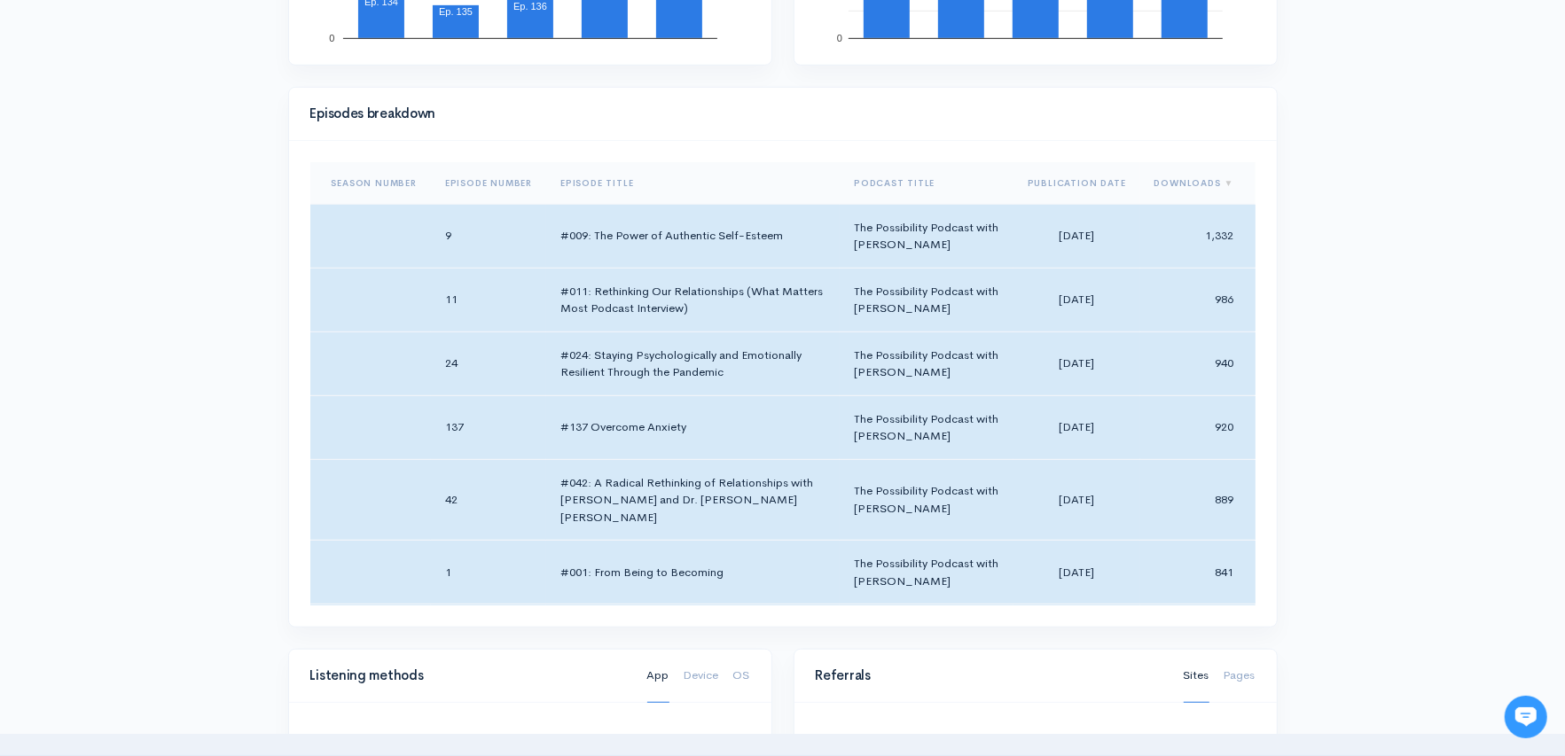
click at [1327, 273] on div "Help Notifications View all Your profile Team settings The Possibility Podcast …" at bounding box center [782, 451] width 1565 height 2514
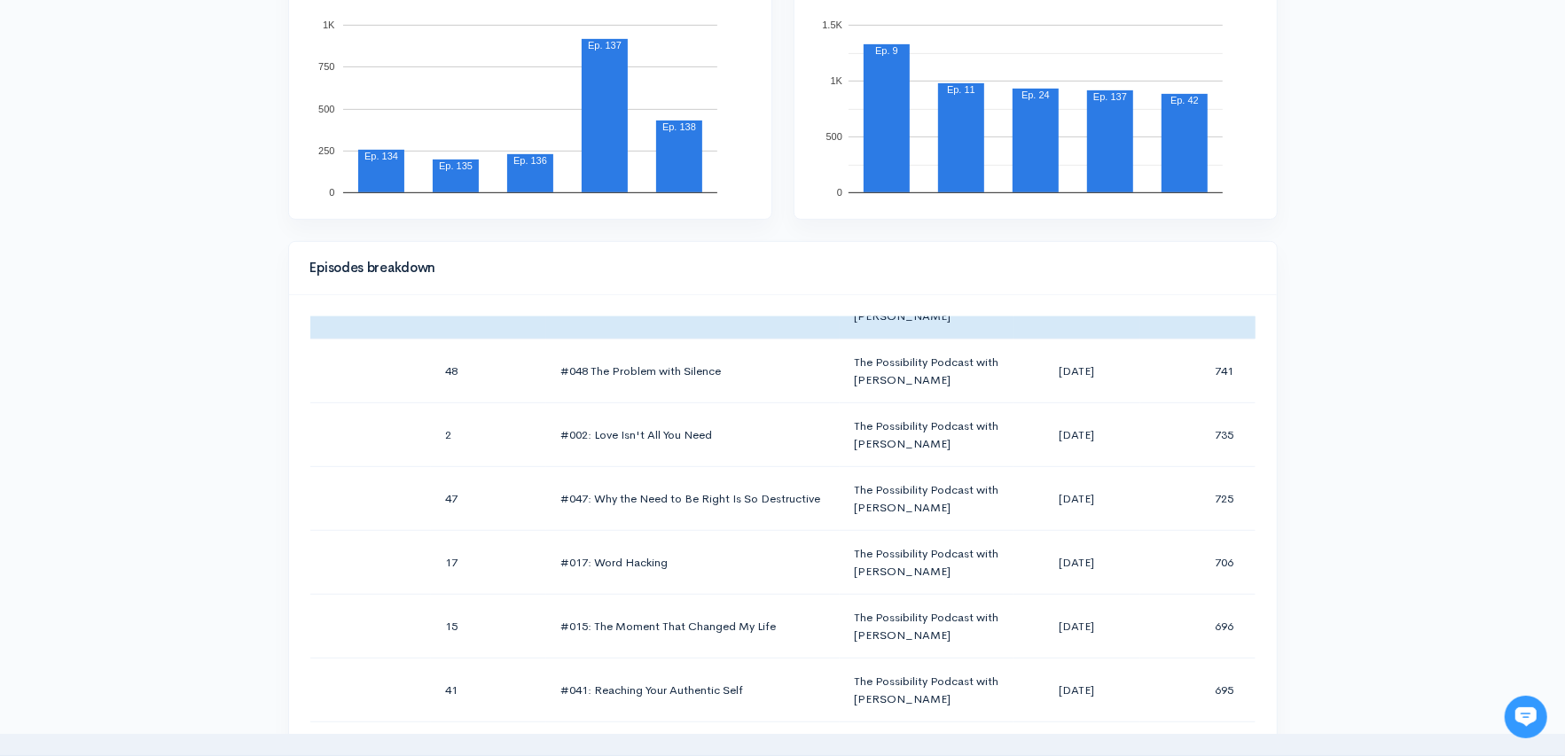
scroll to position [697, 0]
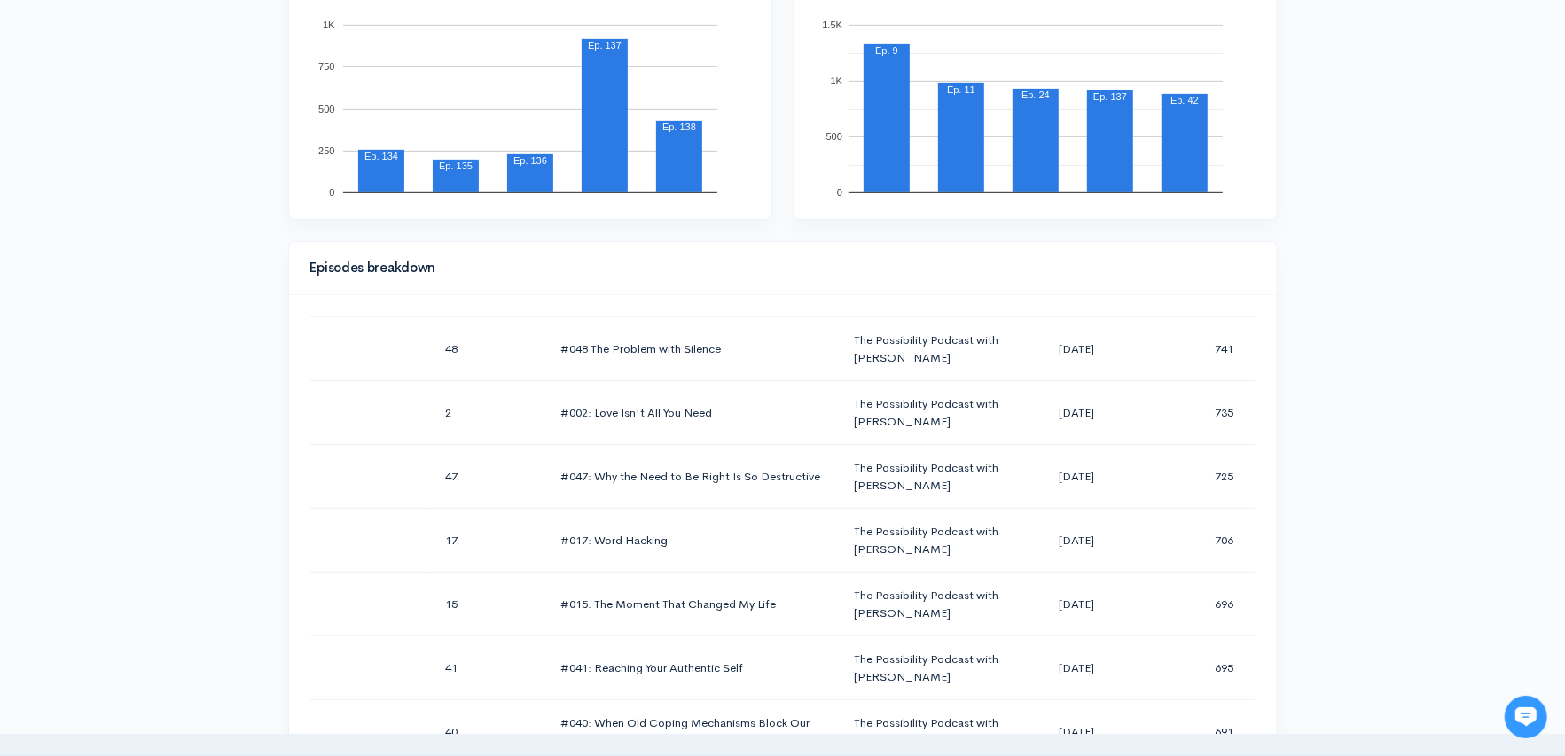
drag, startPoint x: 296, startPoint y: 420, endPoint x: 1253, endPoint y: 698, distance: 996.2
click at [1253, 698] on div "Season Number Episode Number Episode Title Podcast Title Publication Date Downl…" at bounding box center [783, 538] width 988 height 486
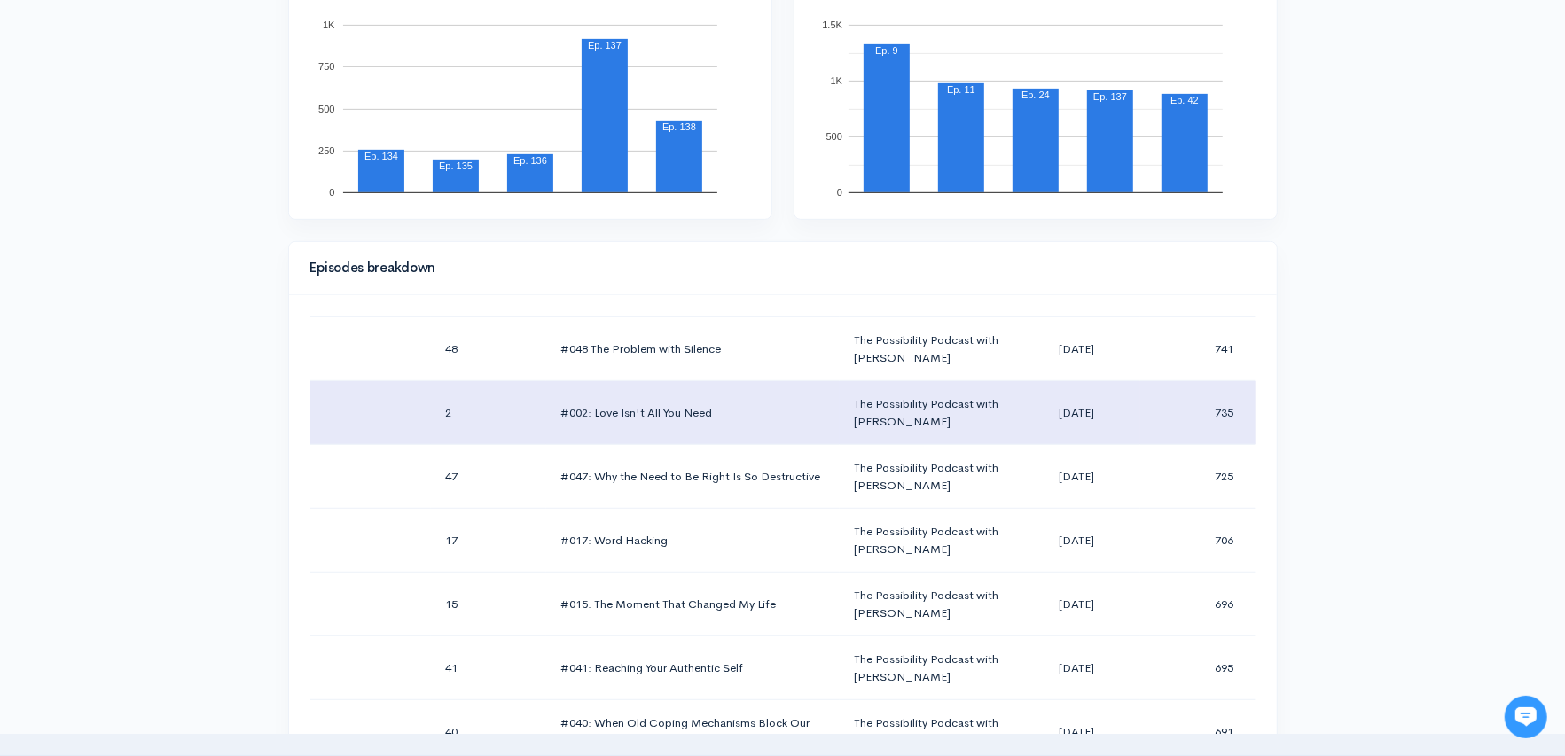
scroll to position [536, 0]
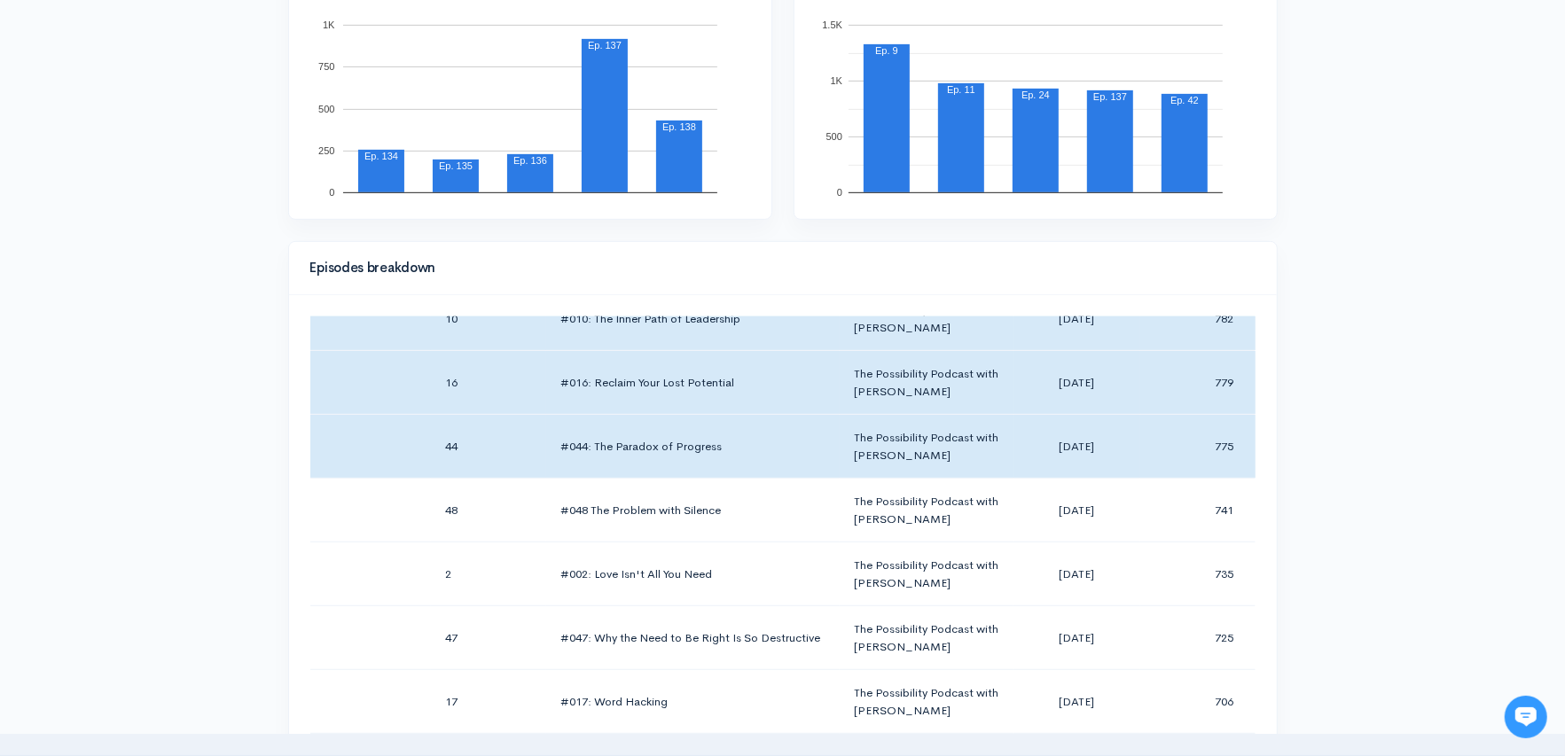
click at [1367, 373] on div "Help Notifications View all Your profile Team settings The Possibility Podcast …" at bounding box center [782, 605] width 1565 height 2514
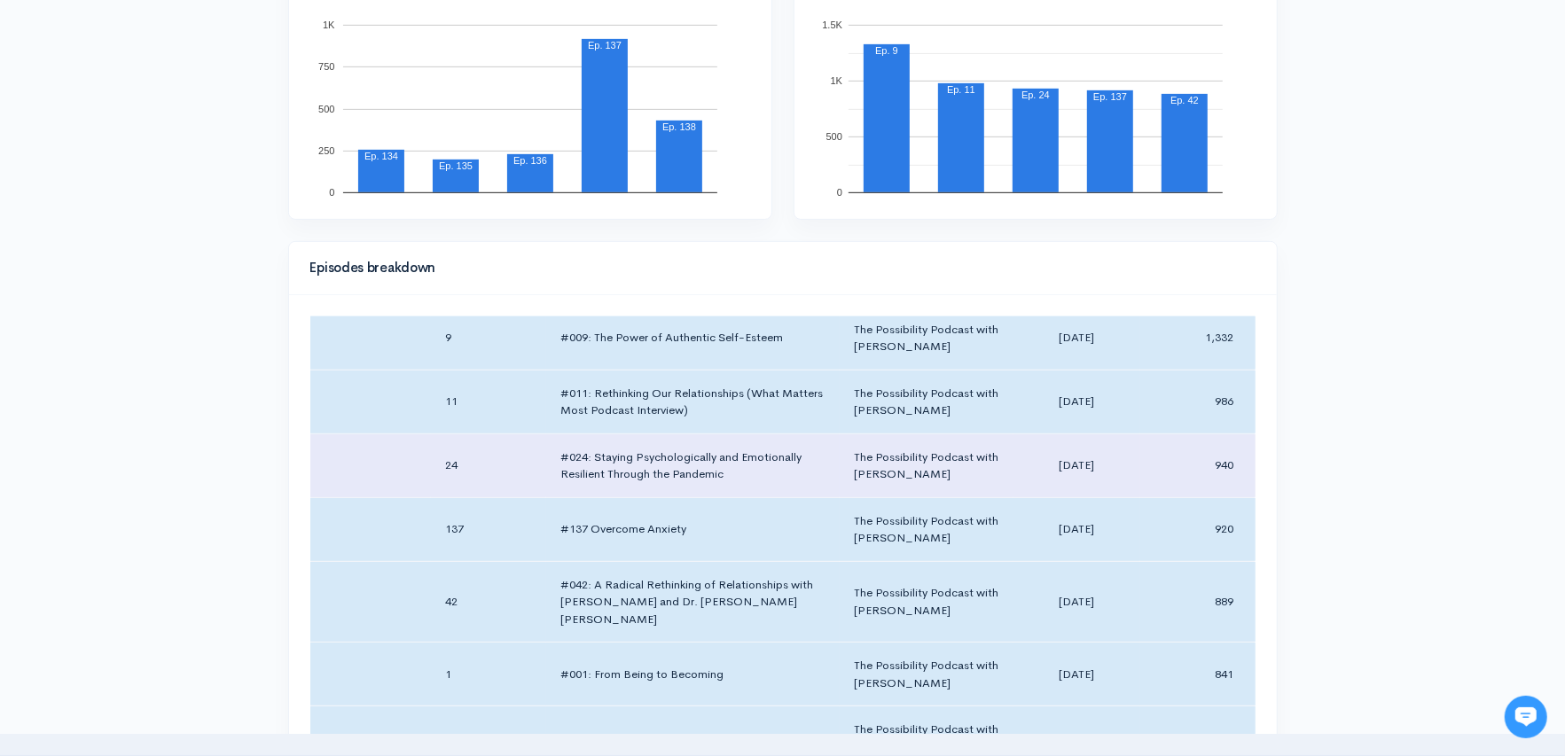
scroll to position [0, 0]
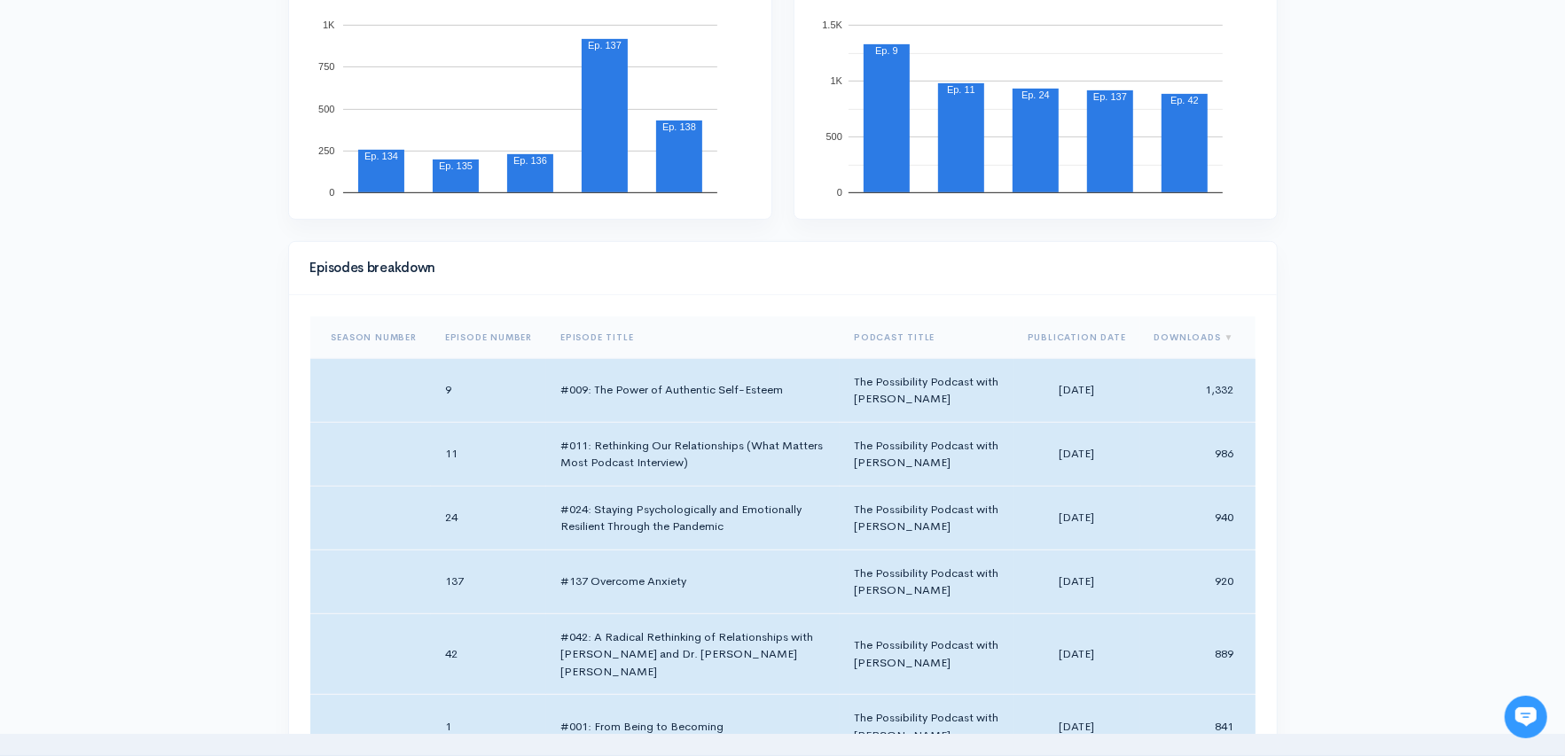
click at [1319, 445] on div "Help Notifications View all Your profile Team settings The Possibility Podcast …" at bounding box center [782, 605] width 1565 height 2514
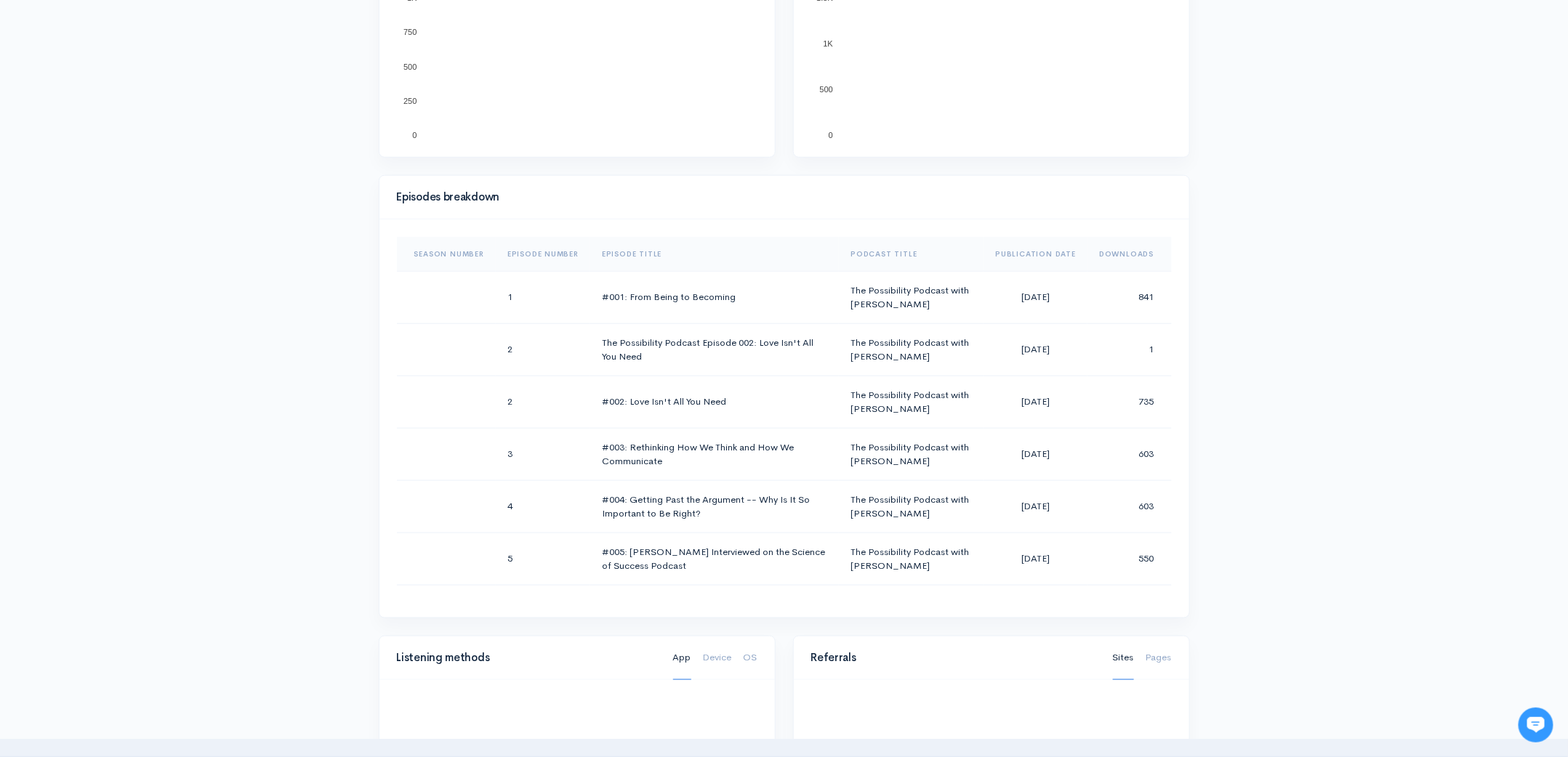
scroll to position [476, 0]
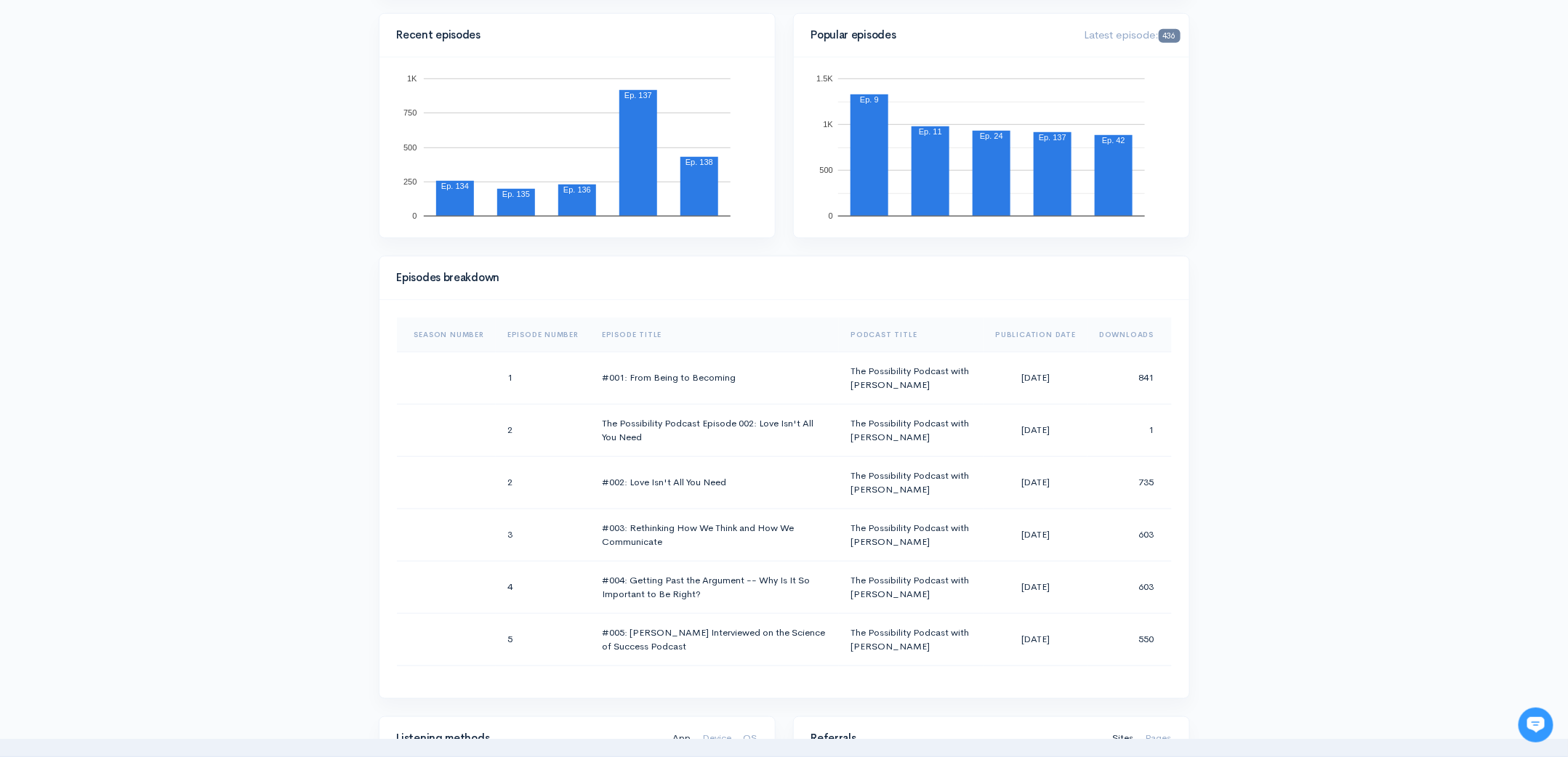
click at [1125, 333] on th "Downloads" at bounding box center [1129, 334] width 84 height 35
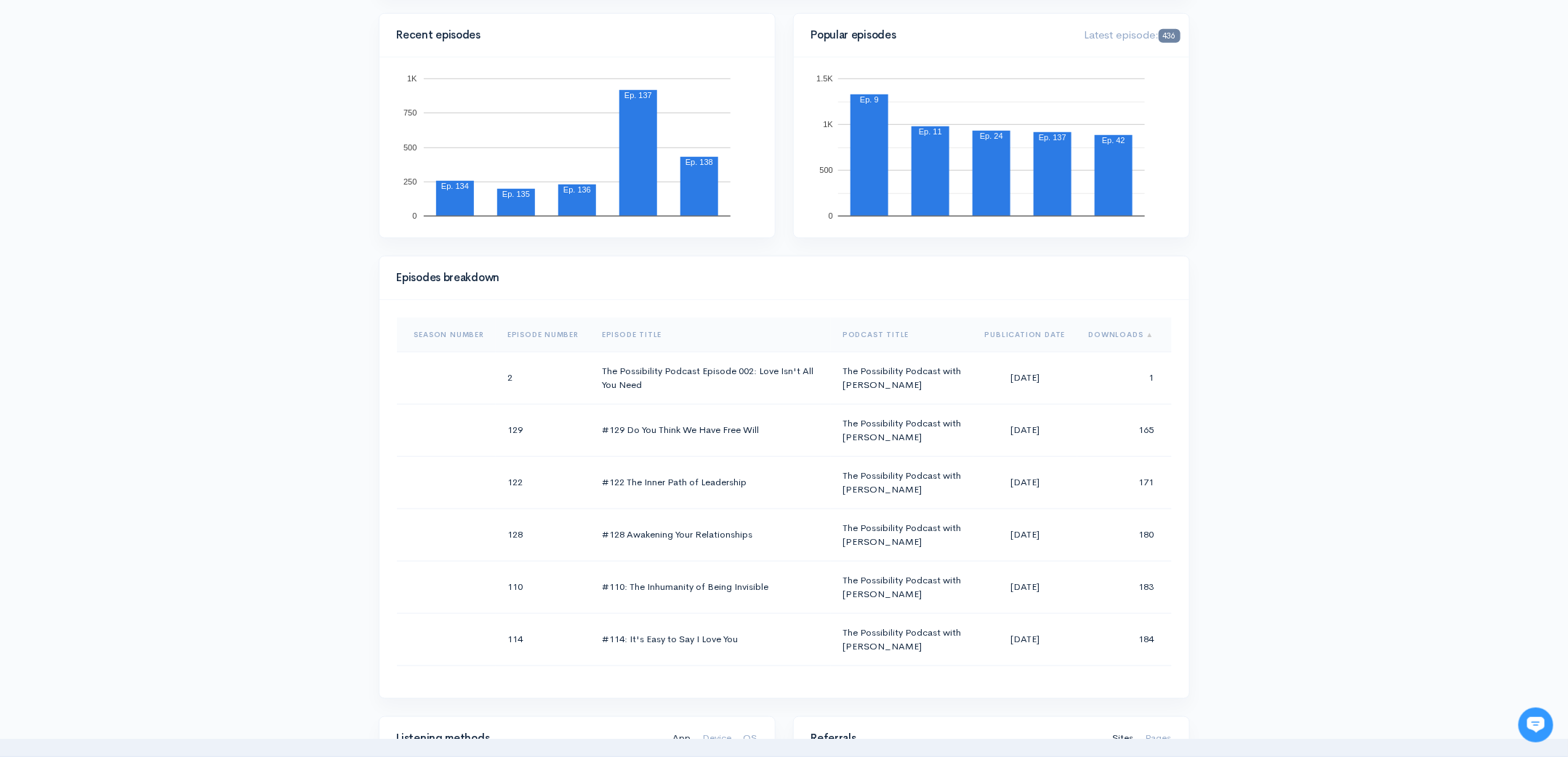
click at [1089, 336] on th "Downloads" at bounding box center [1124, 334] width 94 height 35
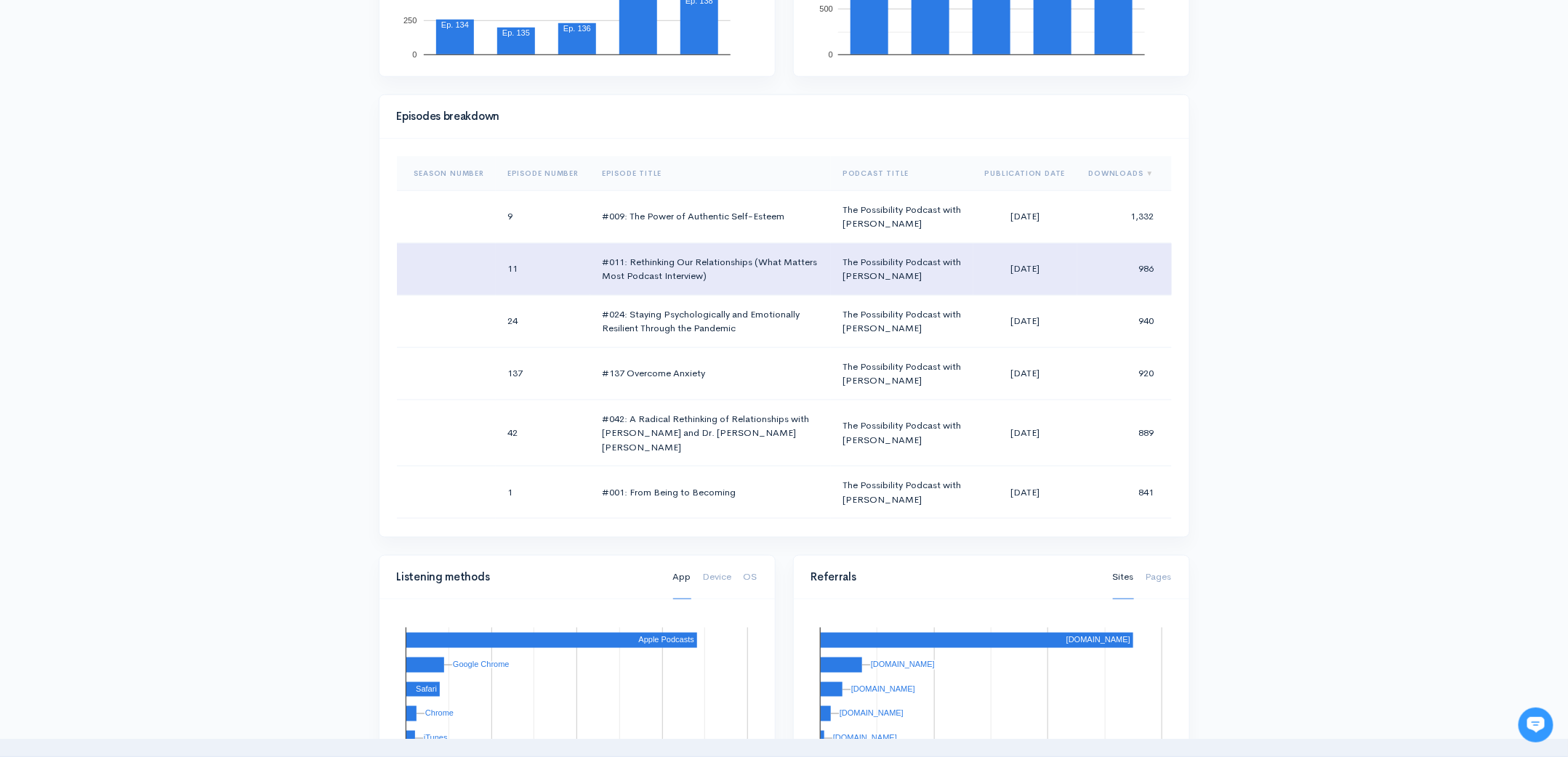
scroll to position [556, 0]
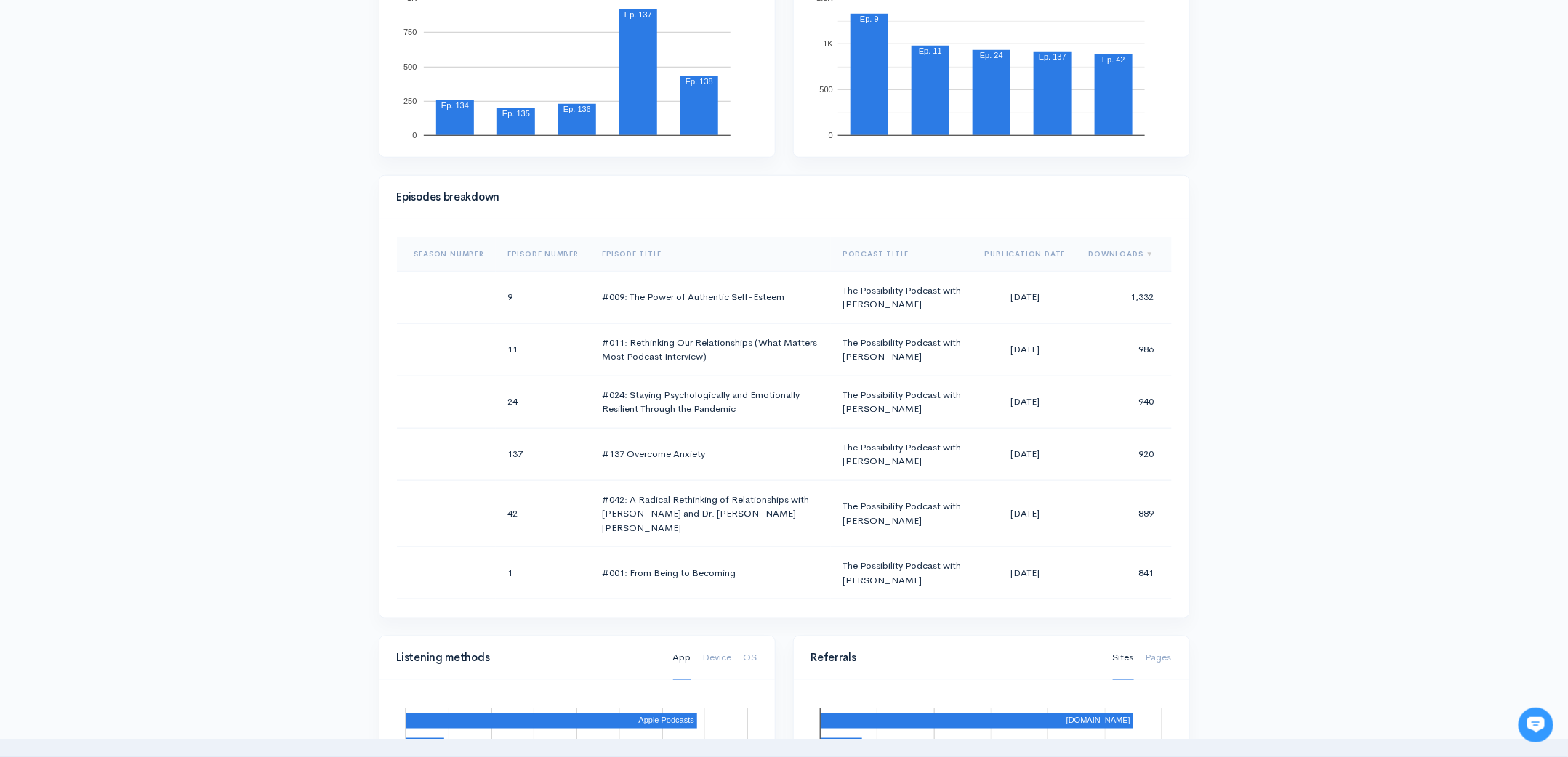
drag, startPoint x: 393, startPoint y: 216, endPoint x: 1173, endPoint y: 555, distance: 850.5
click at [1173, 555] on div "Episodes breakdown Season Number Episode Number Episode Title Podcast Title Pub…" at bounding box center [784, 397] width 811 height 443
copy div "Episodes breakdown"
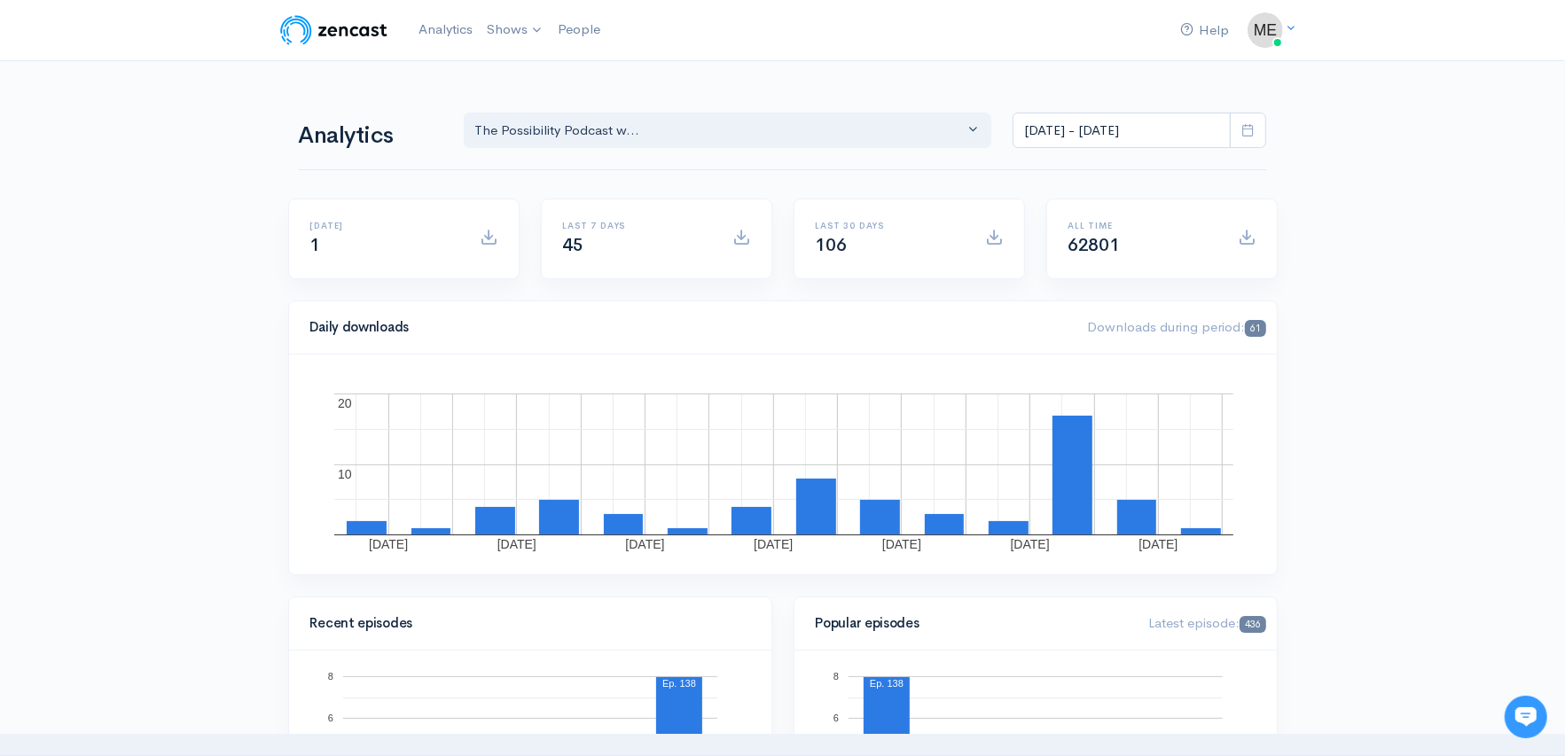
click at [1255, 126] on icon at bounding box center [1247, 129] width 13 height 13
click at [1059, 138] on input "[DATE] - [DATE]" at bounding box center [1122, 131] width 218 height 36
click at [1060, 130] on input "[DATE] - [DATE]" at bounding box center [1122, 131] width 218 height 36
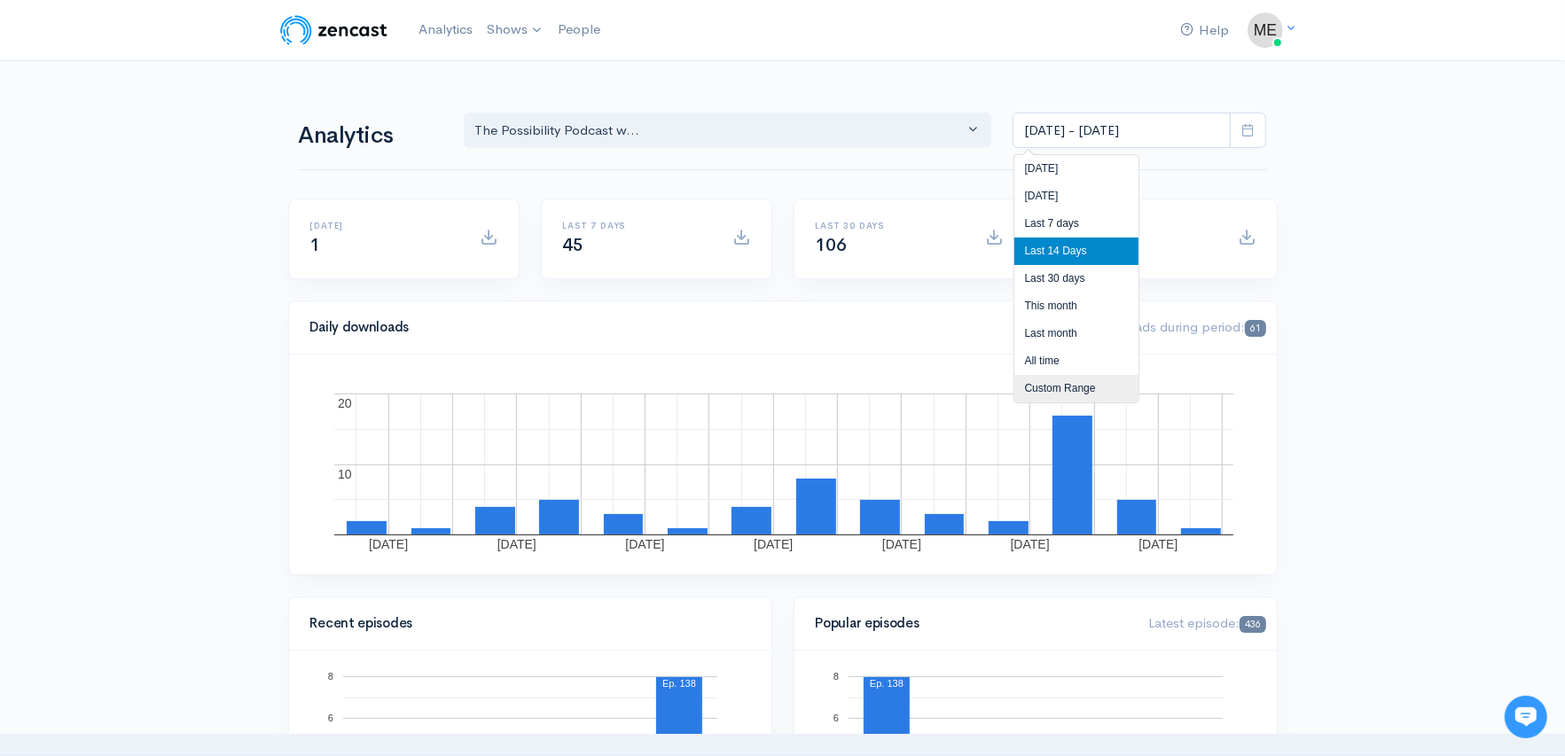
click at [1054, 383] on li "Custom Range" at bounding box center [1076, 388] width 124 height 27
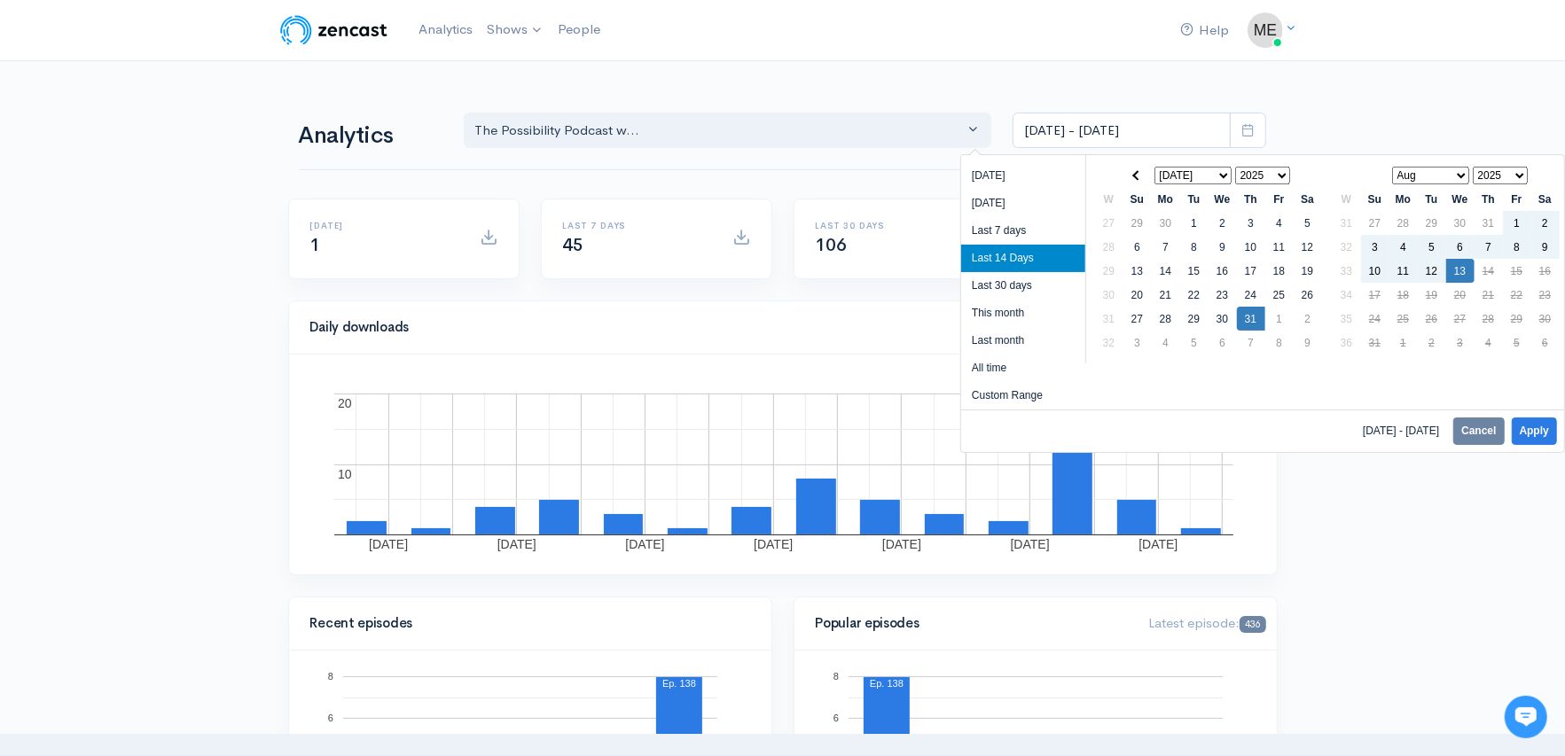
click at [1286, 173] on select "2019 2020 2021 2022 2023 2024 2025" at bounding box center [1263, 176] width 56 height 18
click at [1225, 178] on select "Jan Feb Mar Apr May Jun [DATE] Aug Sep Oct Nov Dec" at bounding box center [1193, 176] width 78 height 18
click at [1272, 204] on th "Fr" at bounding box center [1279, 199] width 28 height 24
click at [1166, 173] on select "Jan Feb Mar Apr May Jun [DATE] Aug Sep Oct Nov Dec" at bounding box center [1193, 176] width 78 height 18
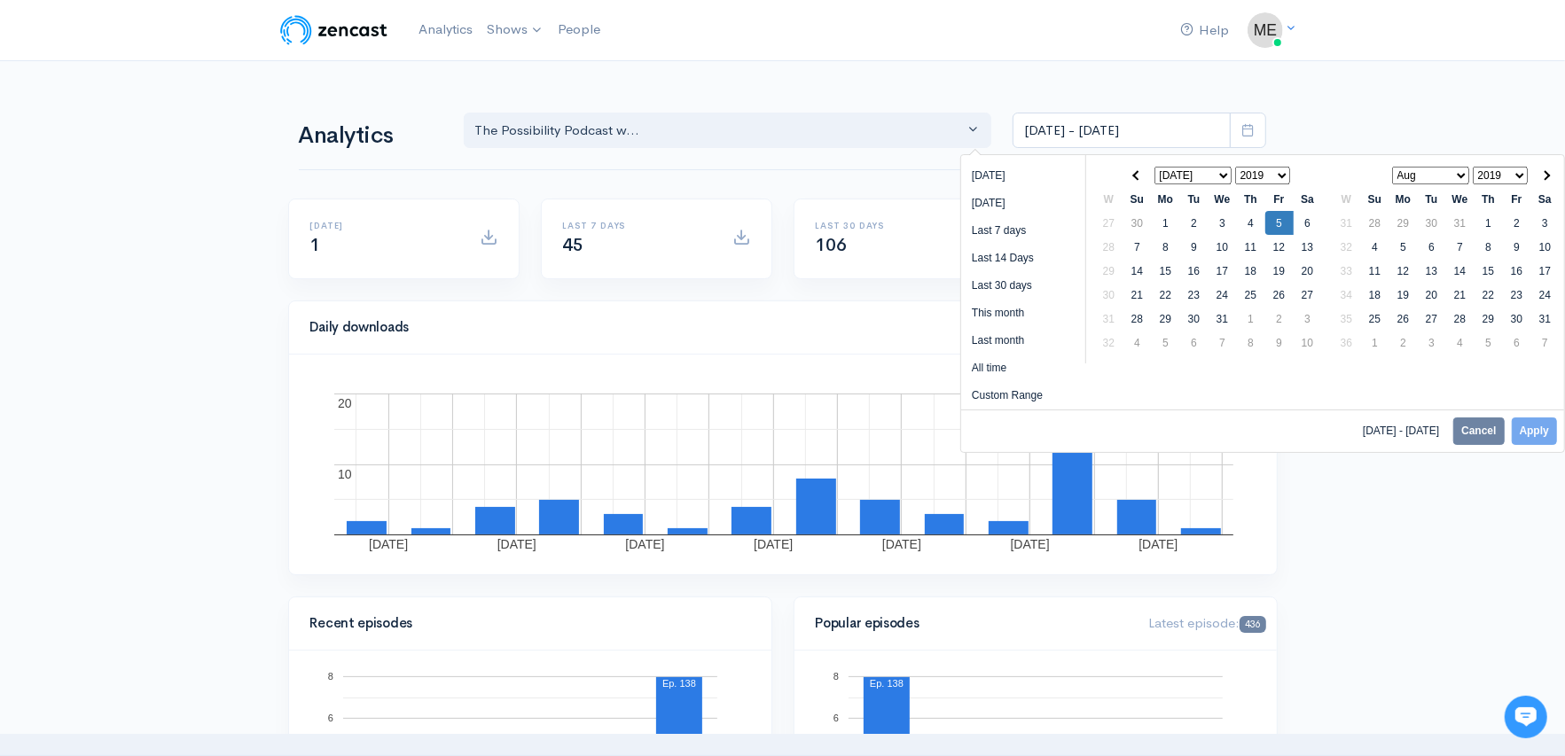
click at [1264, 177] on select "2019 2020 2021 2022 2023 2024 2025" at bounding box center [1263, 176] width 56 height 18
click at [1235, 167] on select "2019 2020 2021 2022 2023 2024 2025" at bounding box center [1263, 176] width 56 height 18
click at [1140, 173] on span at bounding box center [1137, 175] width 10 height 10
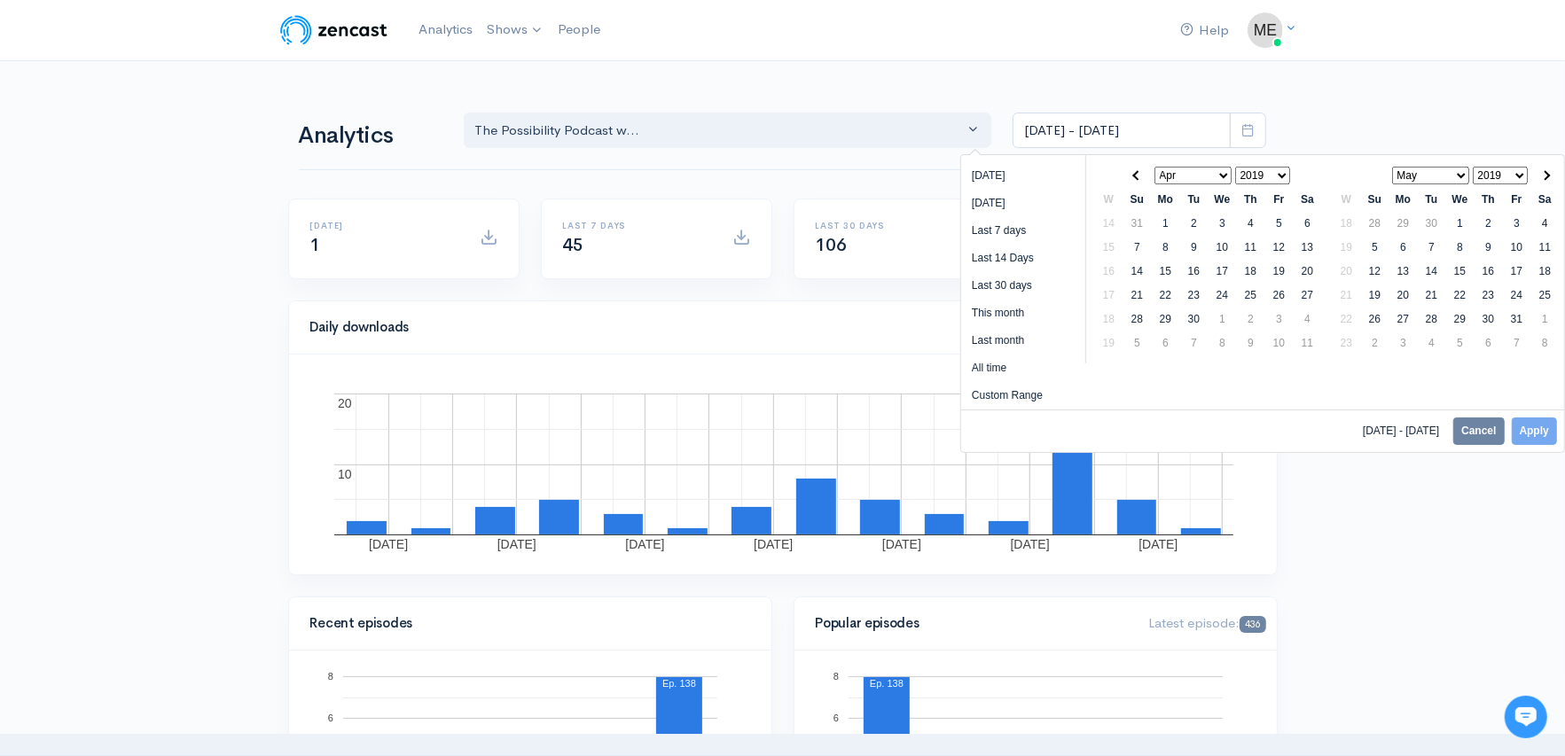
click at [1140, 173] on span at bounding box center [1137, 175] width 10 height 10
click at [1464, 173] on select "Jan Feb Mar Apr May Jun [DATE] Aug Sep Oct Nov Dec" at bounding box center [1431, 176] width 78 height 18
click at [1223, 173] on select "Jan Feb Mar Apr May Jun [DATE] Aug Sep Oct Nov Dec" at bounding box center [1193, 176] width 78 height 18
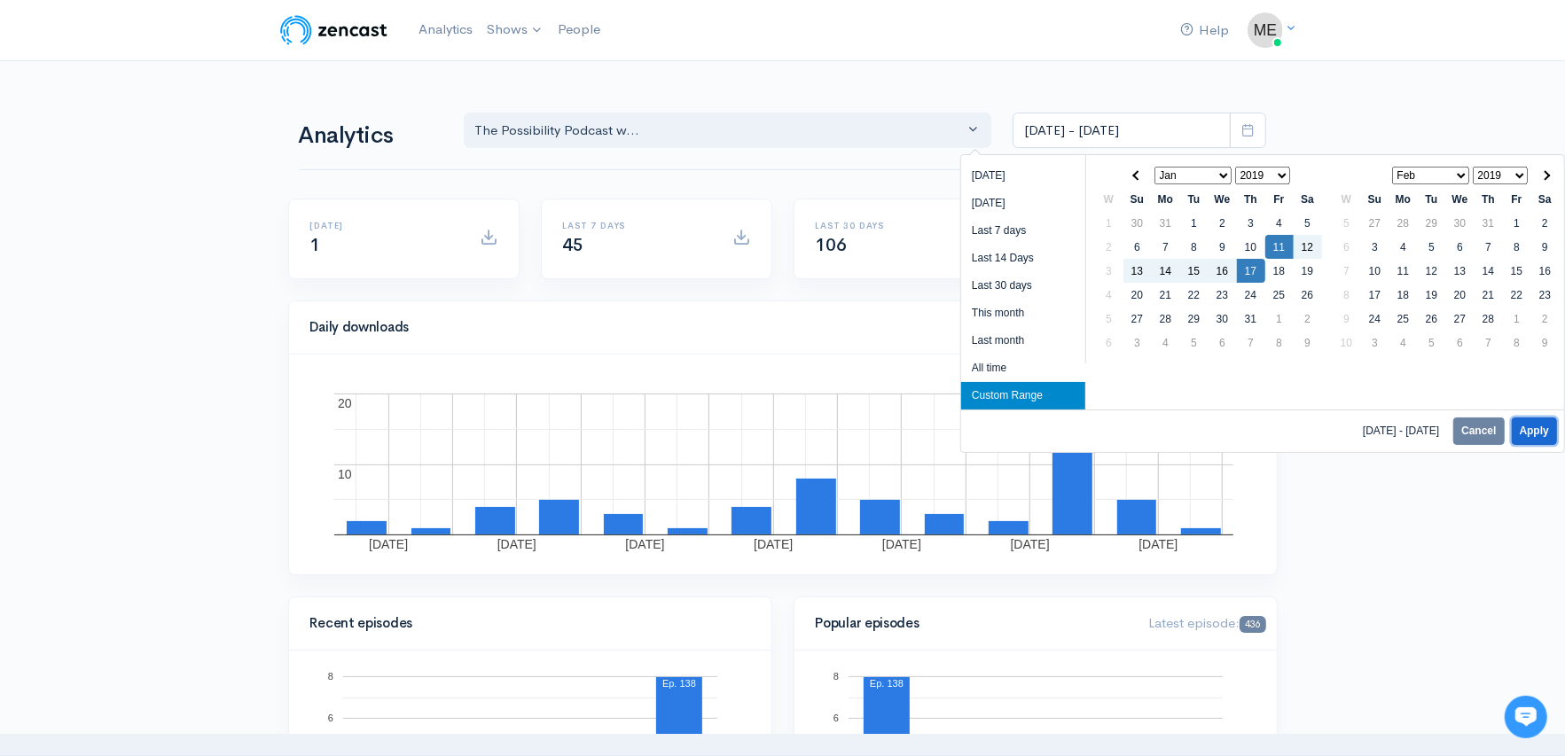
click at [1536, 427] on button "Apply" at bounding box center [1534, 431] width 45 height 27
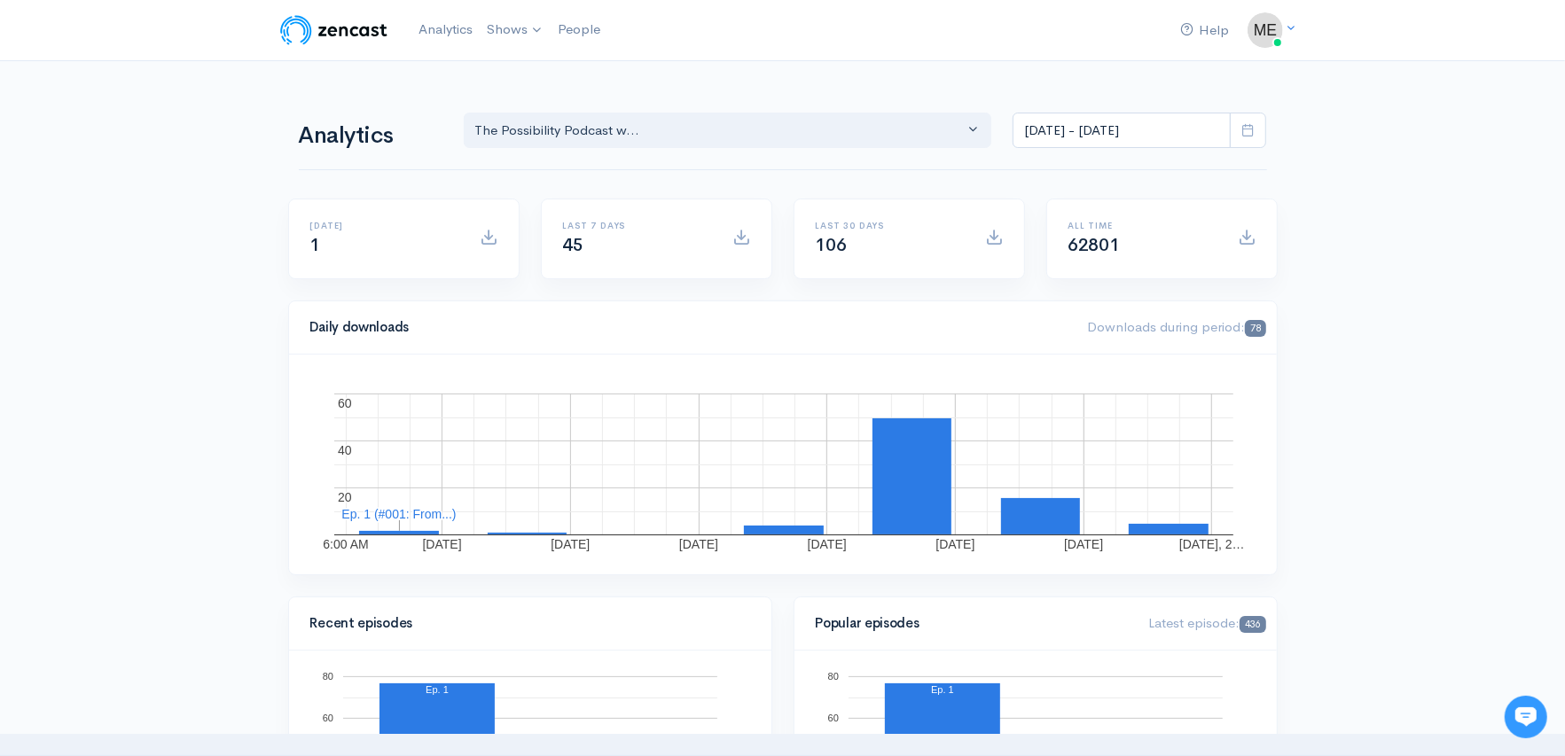
click at [1243, 129] on icon at bounding box center [1247, 129] width 13 height 13
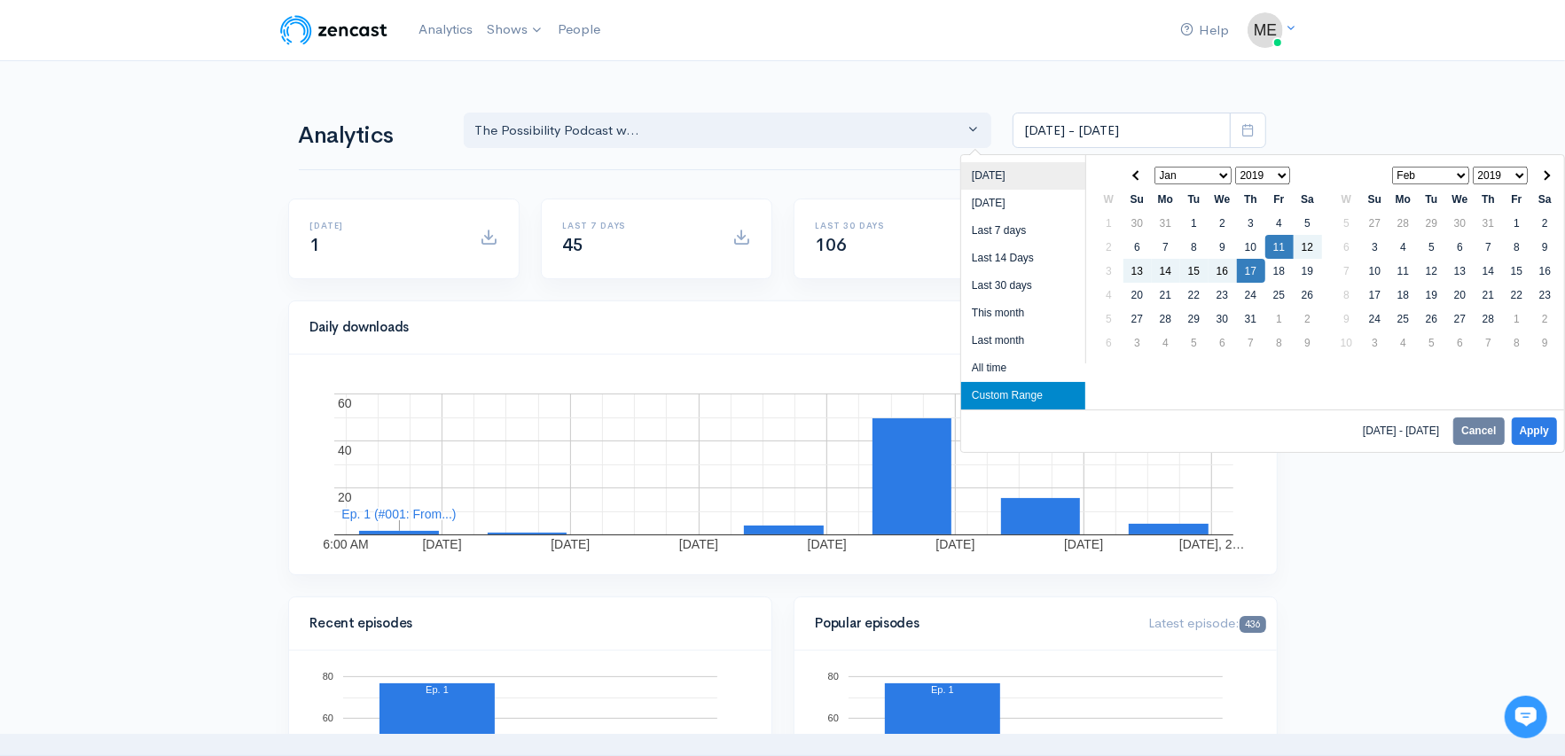
click at [991, 175] on li "[DATE]" at bounding box center [1023, 175] width 124 height 27
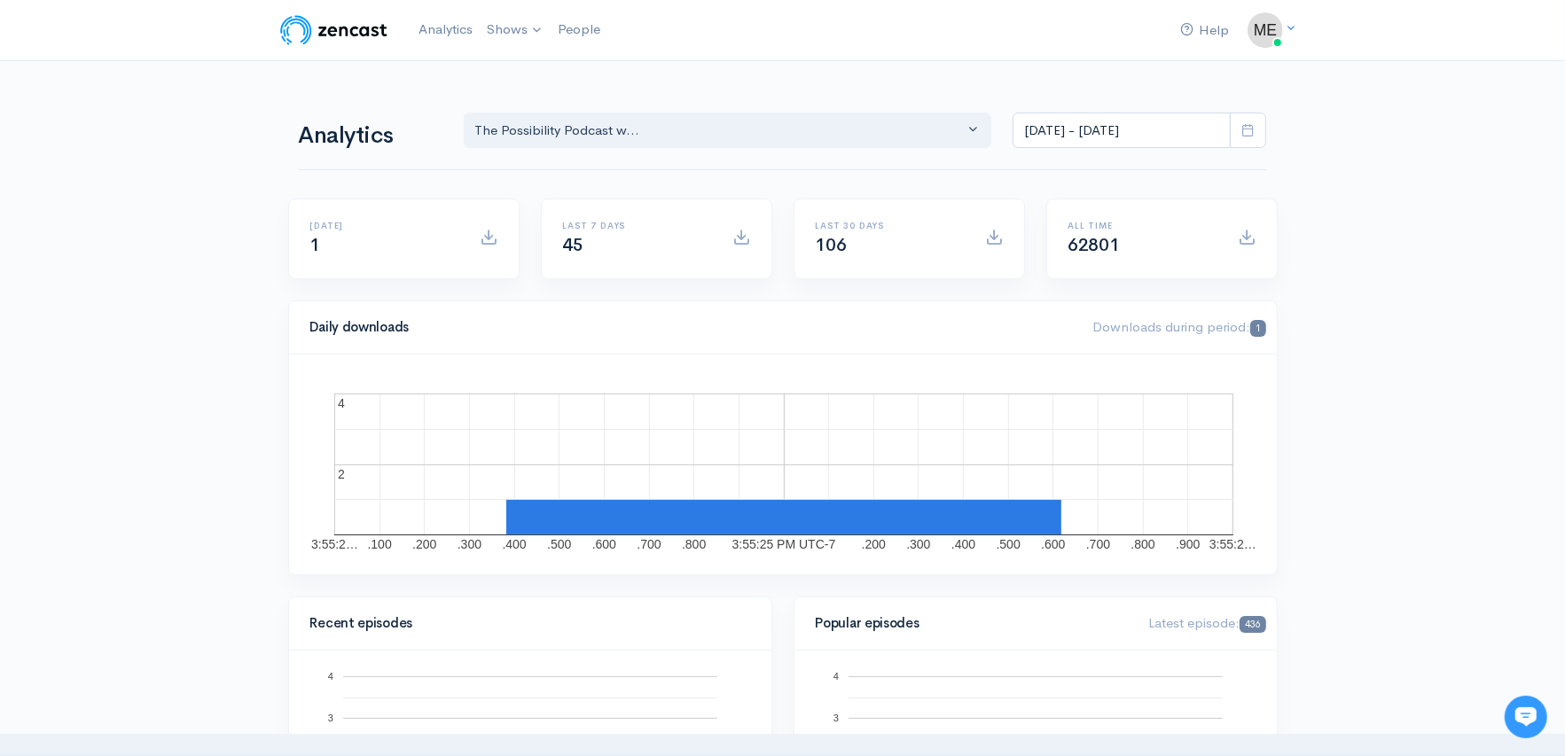
click at [1248, 129] on icon at bounding box center [1247, 129] width 13 height 13
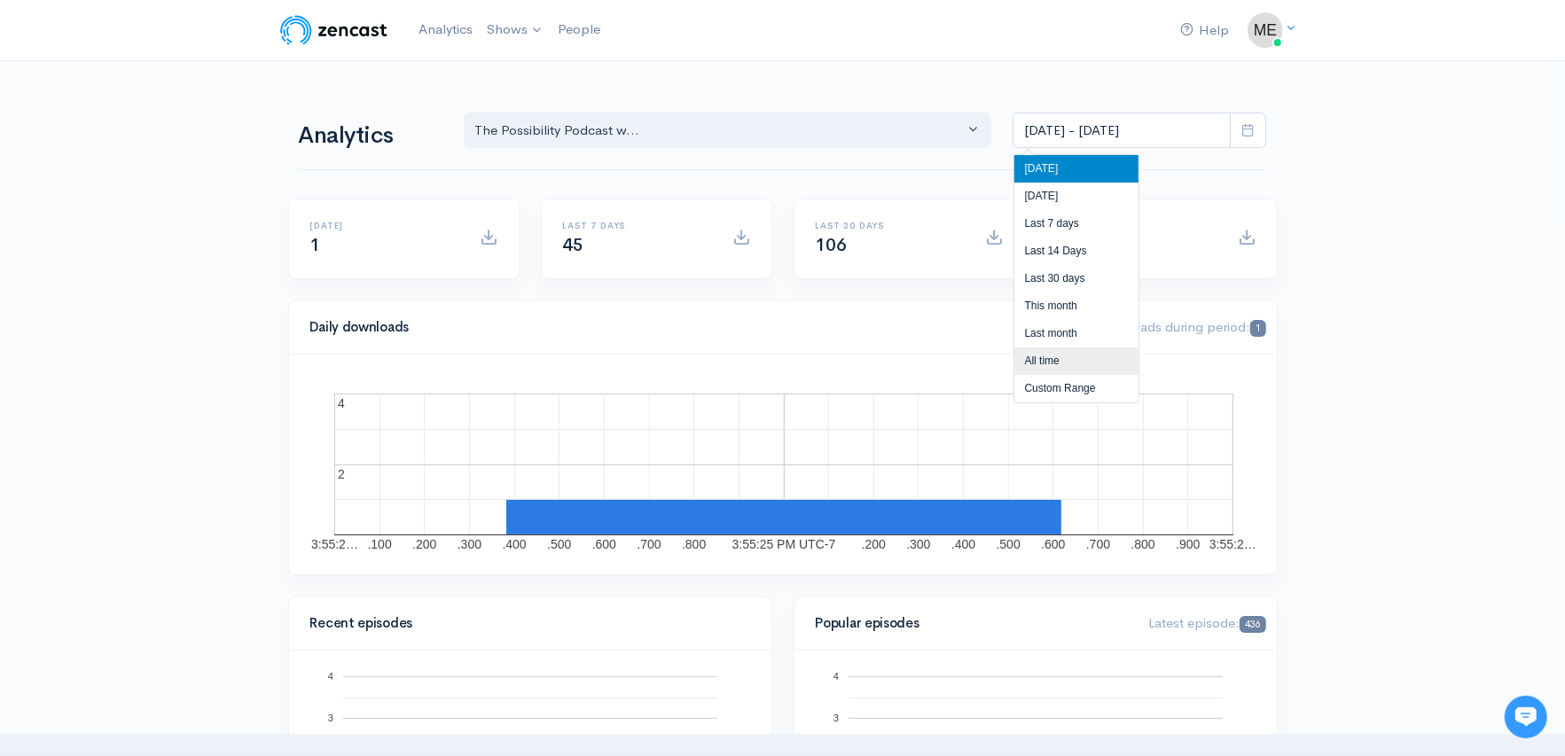
click at [1051, 361] on li "All time" at bounding box center [1076, 361] width 124 height 27
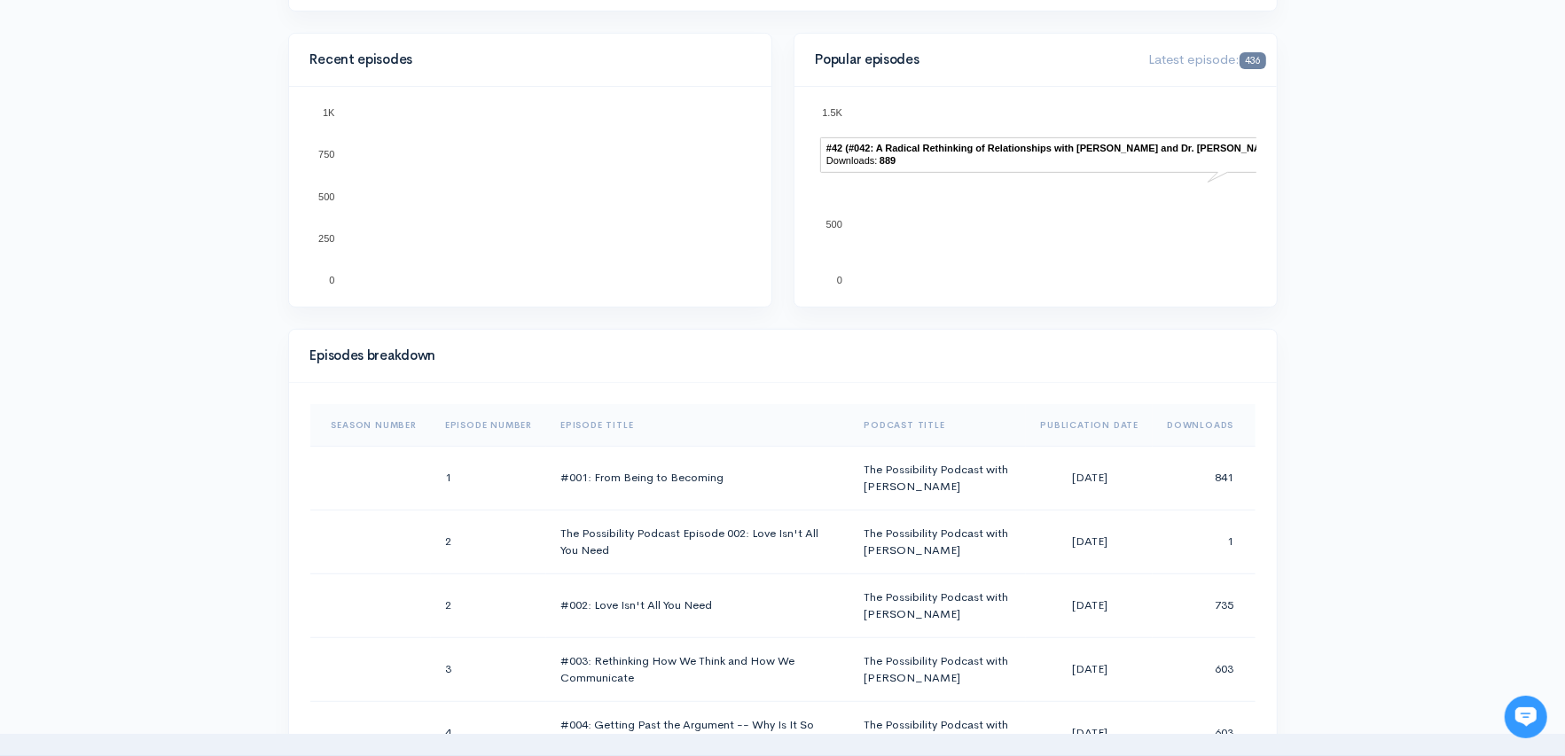
scroll to position [645, 0]
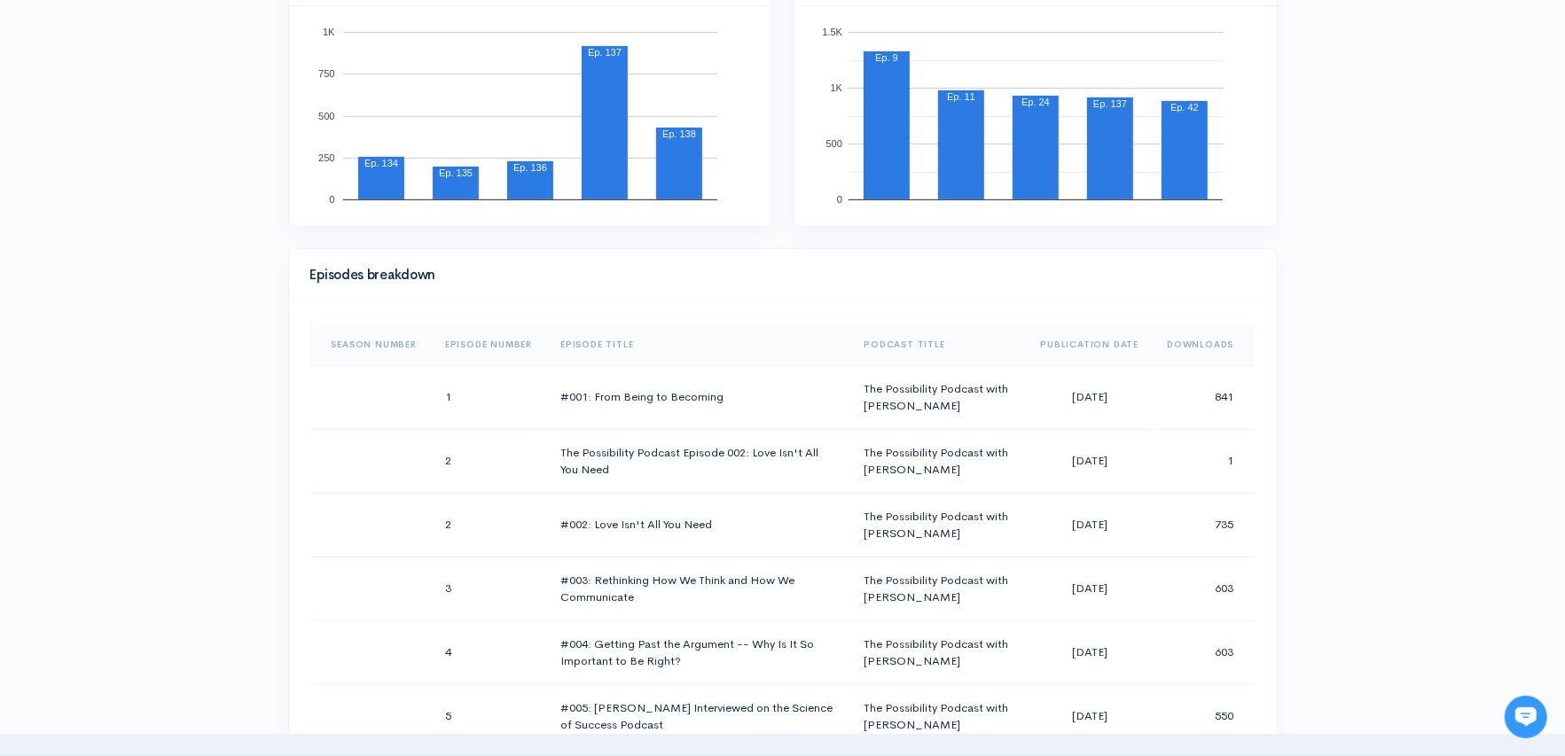
click at [503, 345] on th "Episode Number" at bounding box center [488, 345] width 115 height 43
click at [503, 345] on th "Episode Number" at bounding box center [495, 345] width 129 height 43
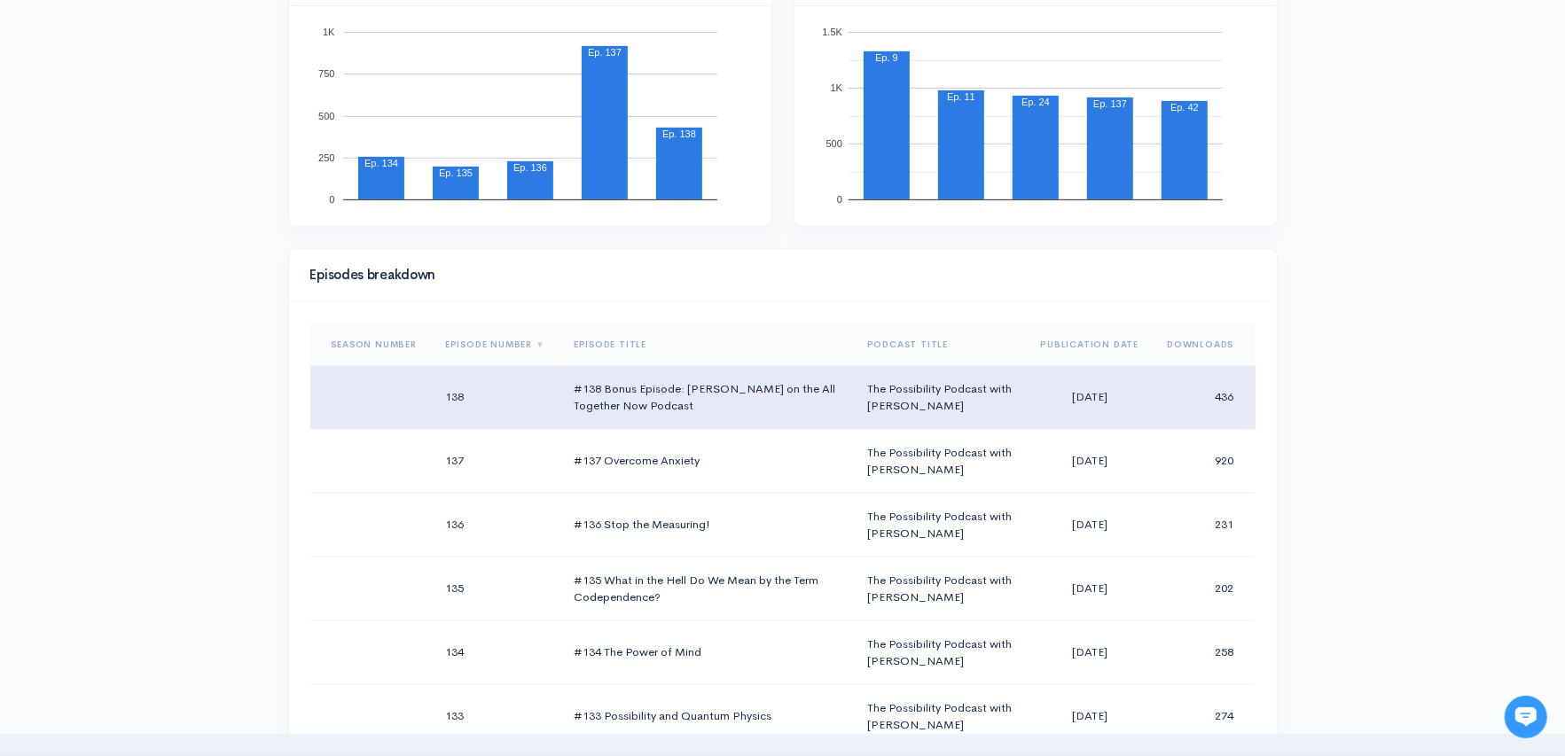
drag, startPoint x: 1048, startPoint y: 394, endPoint x: 1115, endPoint y: 394, distance: 66.5
click at [1115, 394] on td "[DATE]" at bounding box center [1089, 397] width 127 height 64
copy td "[DATE]"
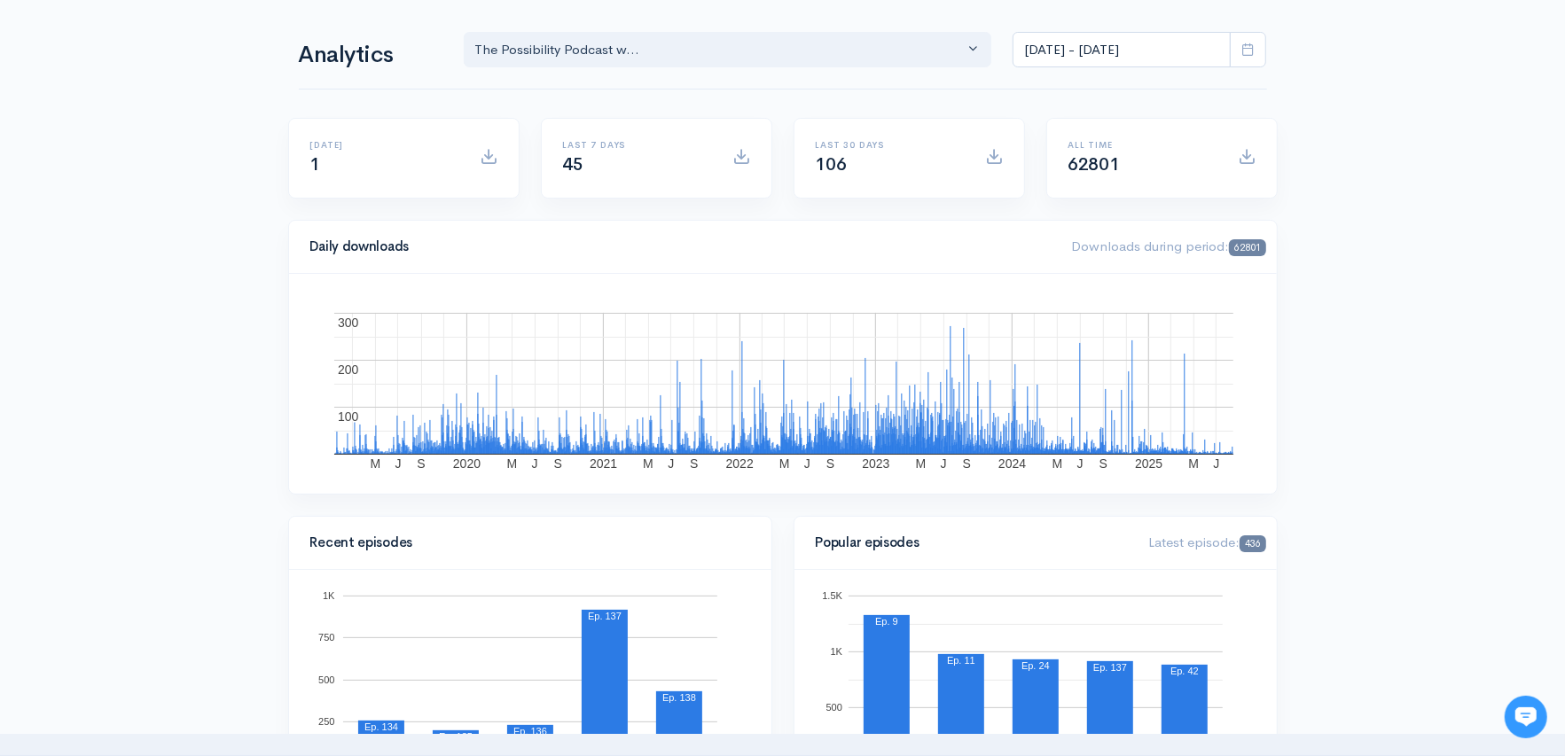
scroll to position [0, 0]
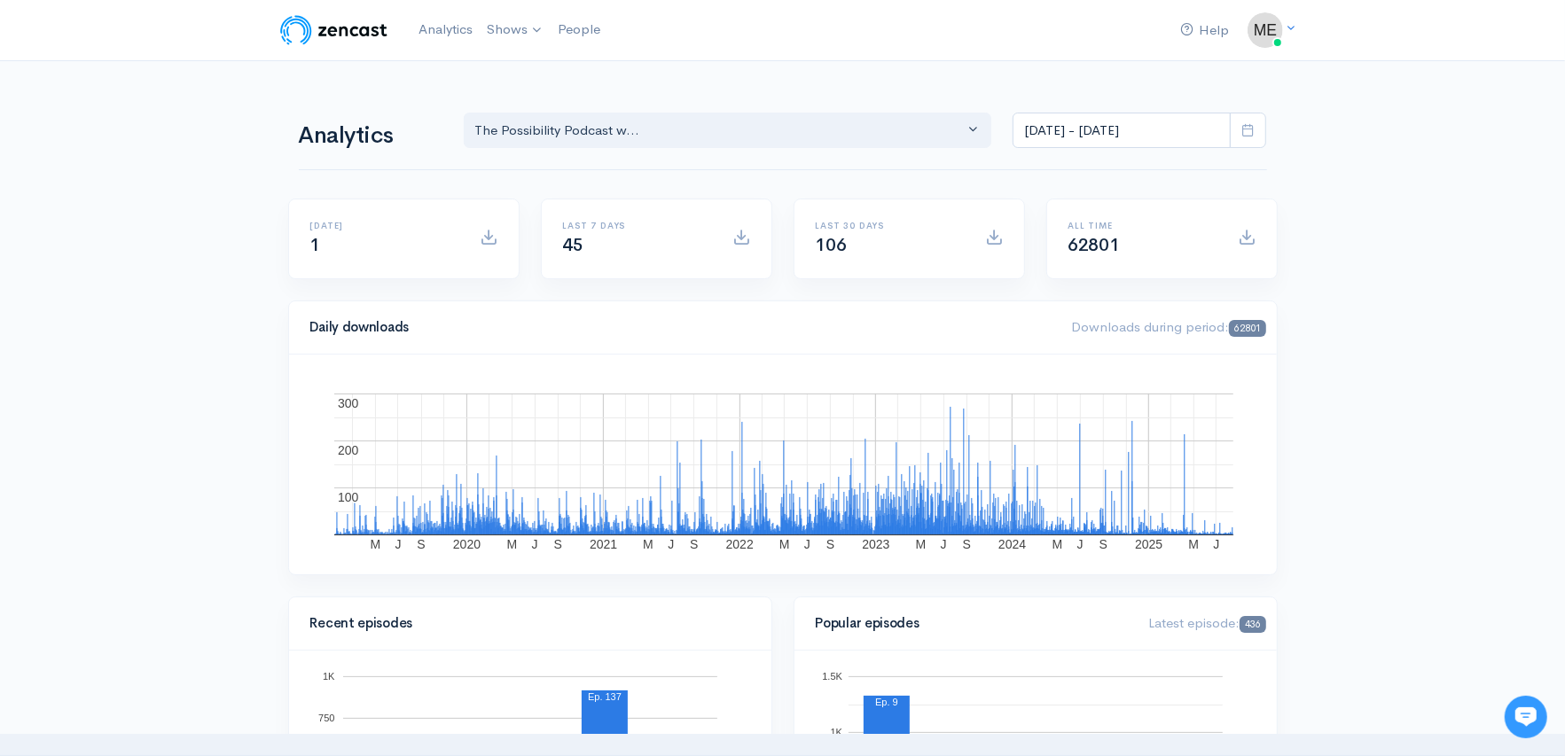
click at [1248, 133] on icon at bounding box center [1247, 129] width 13 height 13
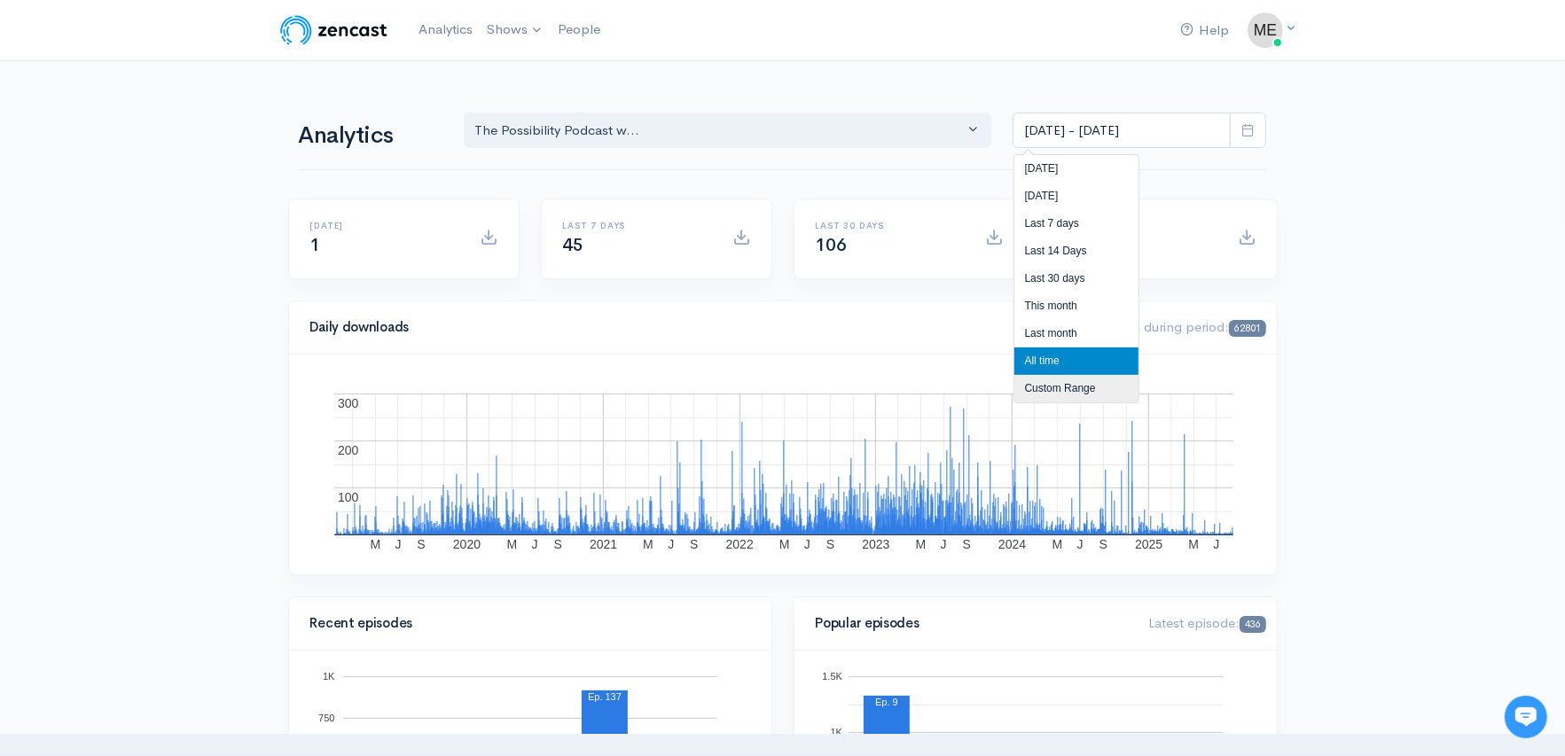
click at [1058, 381] on li "Custom Range" at bounding box center [1076, 388] width 124 height 27
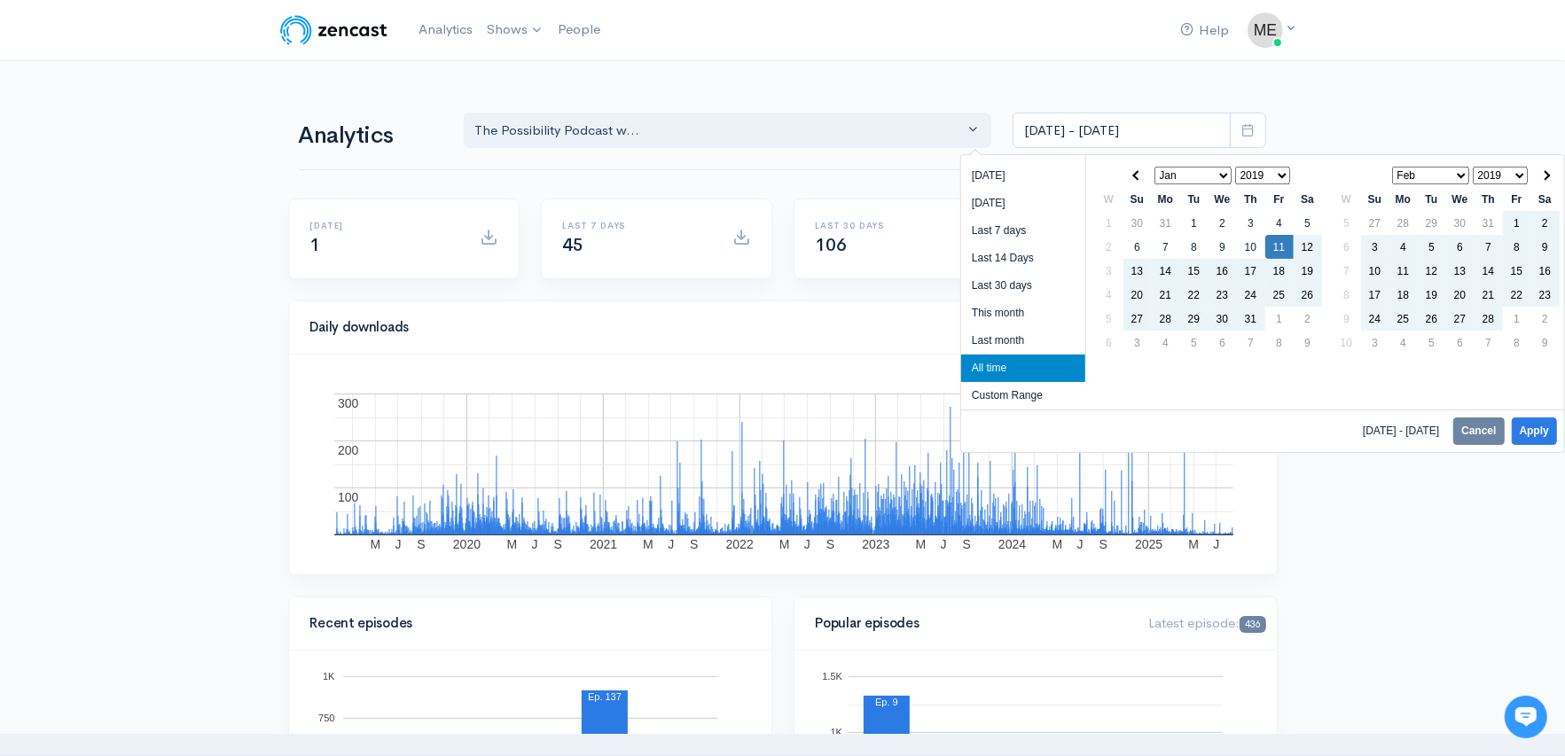
click at [1265, 176] on select "2019 2020 2021 2022 2023 2024 2025" at bounding box center [1263, 176] width 56 height 18
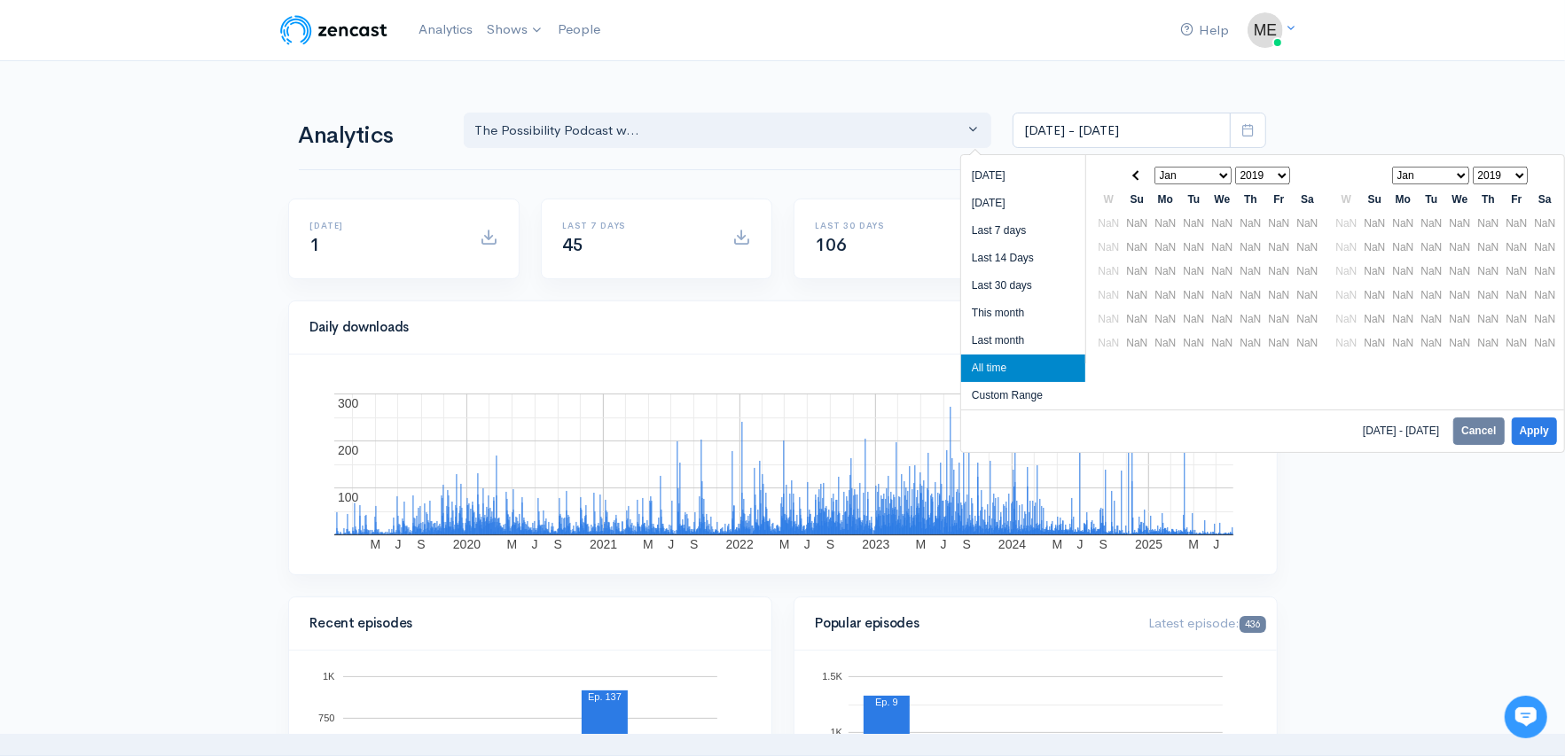
click at [1183, 175] on select "Jan Feb Mar Apr May Jun [DATE] Aug Sep Oct Nov Dec" at bounding box center [1193, 176] width 78 height 18
click at [1263, 171] on select "2019 2020 2021 2022 2023 2024 2025" at bounding box center [1263, 176] width 56 height 18
click at [1002, 335] on li "Last month" at bounding box center [1023, 340] width 124 height 27
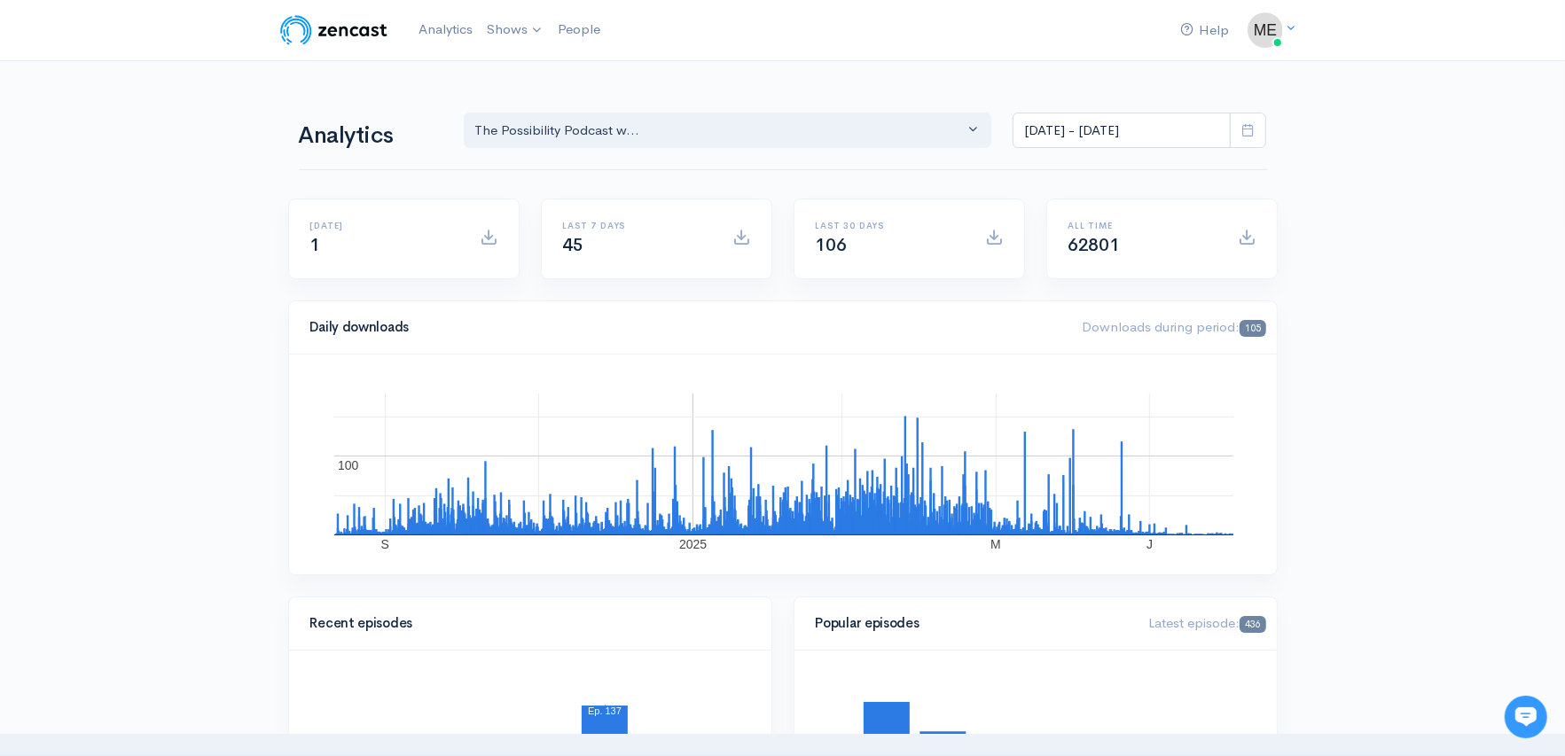
click at [1255, 128] on icon at bounding box center [1247, 129] width 13 height 13
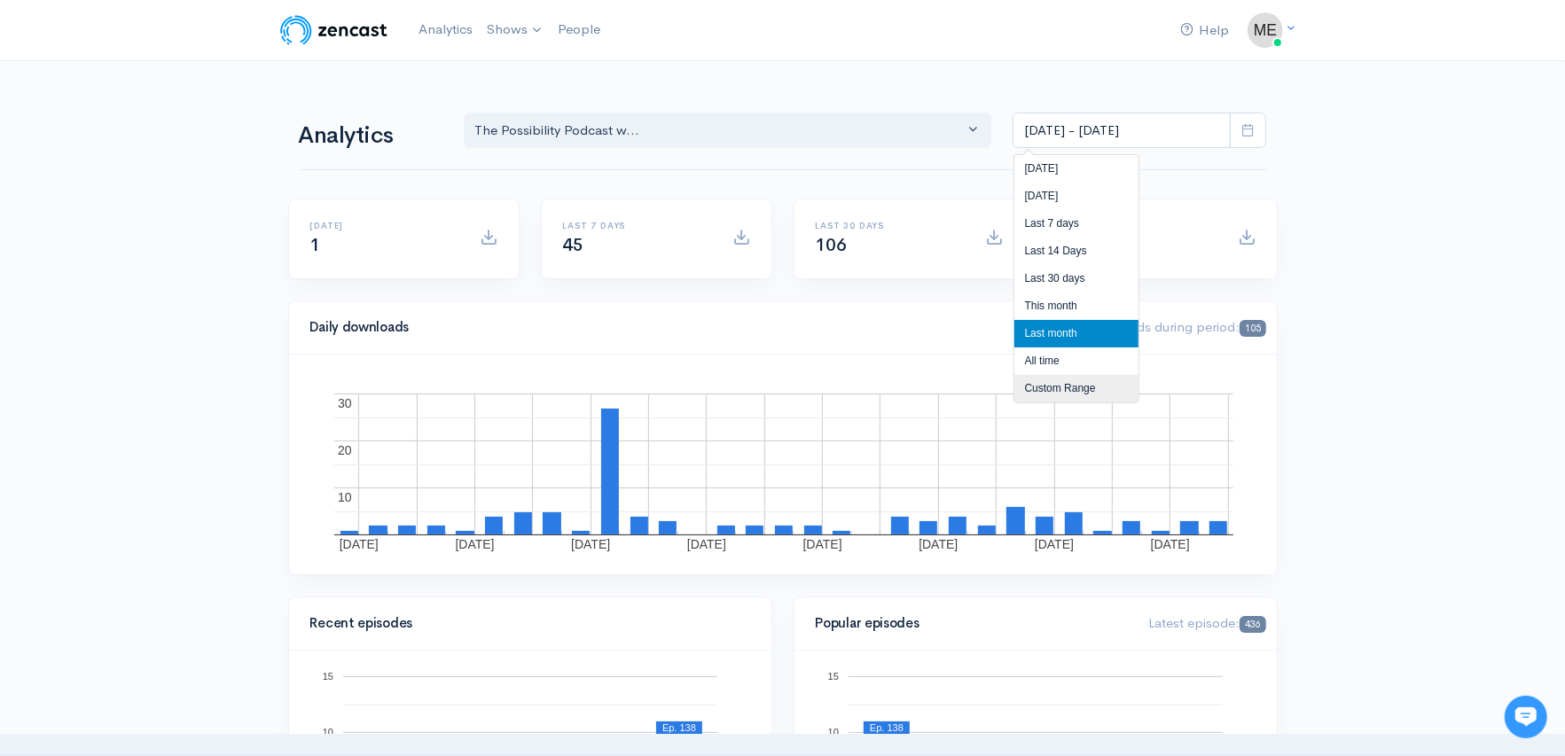
click at [1052, 380] on li "Custom Range" at bounding box center [1076, 388] width 124 height 27
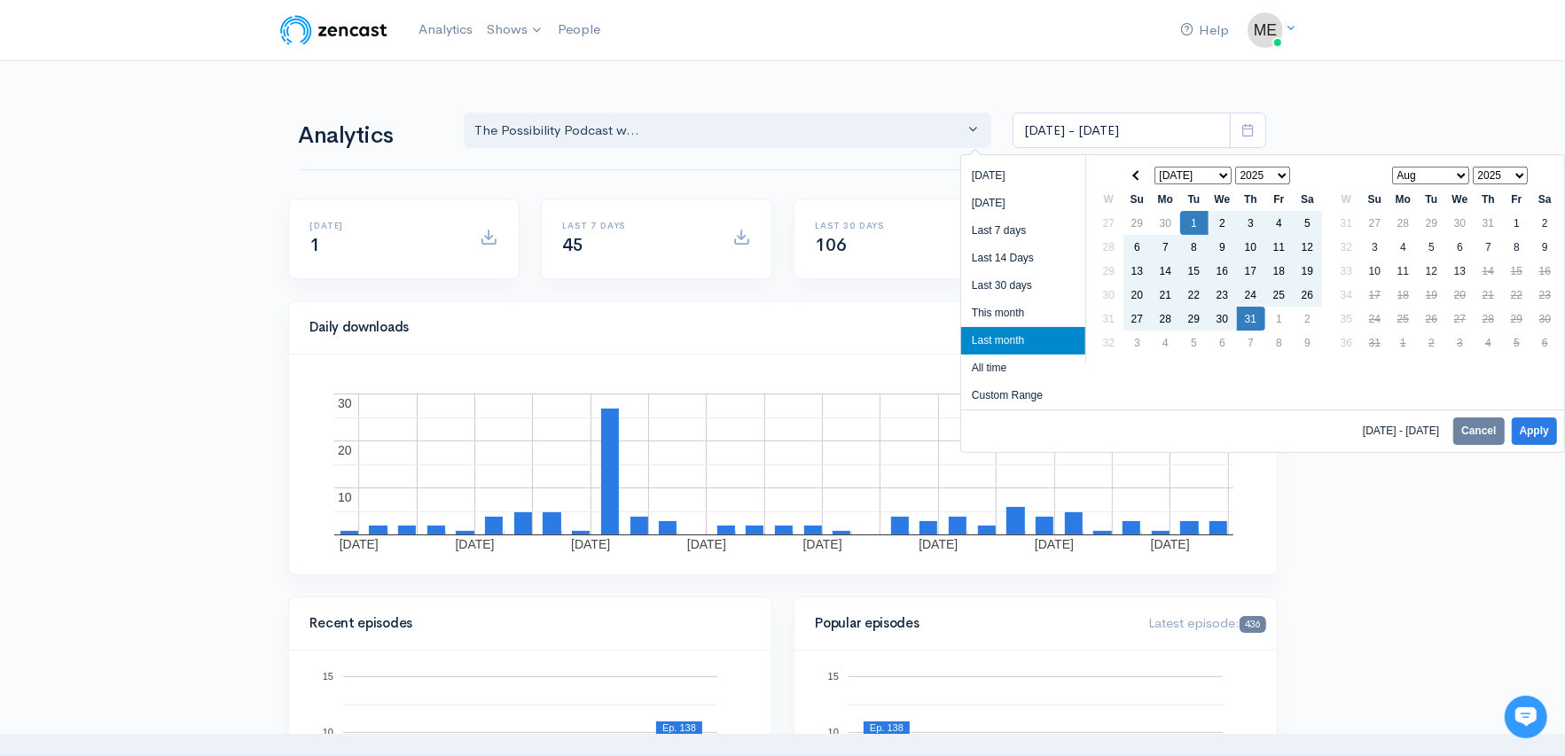
click at [1270, 175] on select "2019 2020 2021 2022 2023 2024 2025" at bounding box center [1263, 176] width 56 height 18
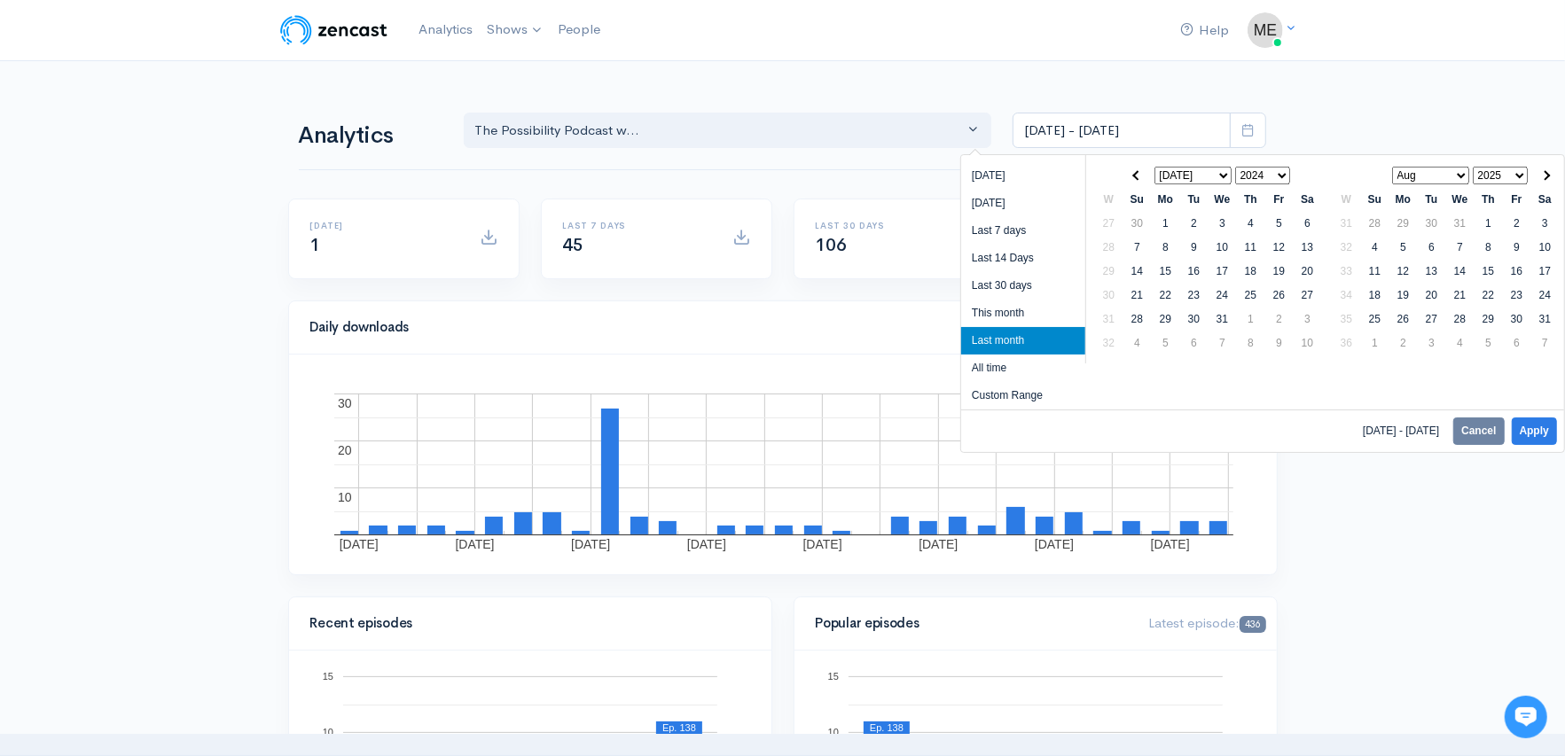
click at [1223, 173] on select "Jan Feb Mar Apr May Jun [DATE] Aug Sep Oct Nov Dec" at bounding box center [1193, 176] width 78 height 18
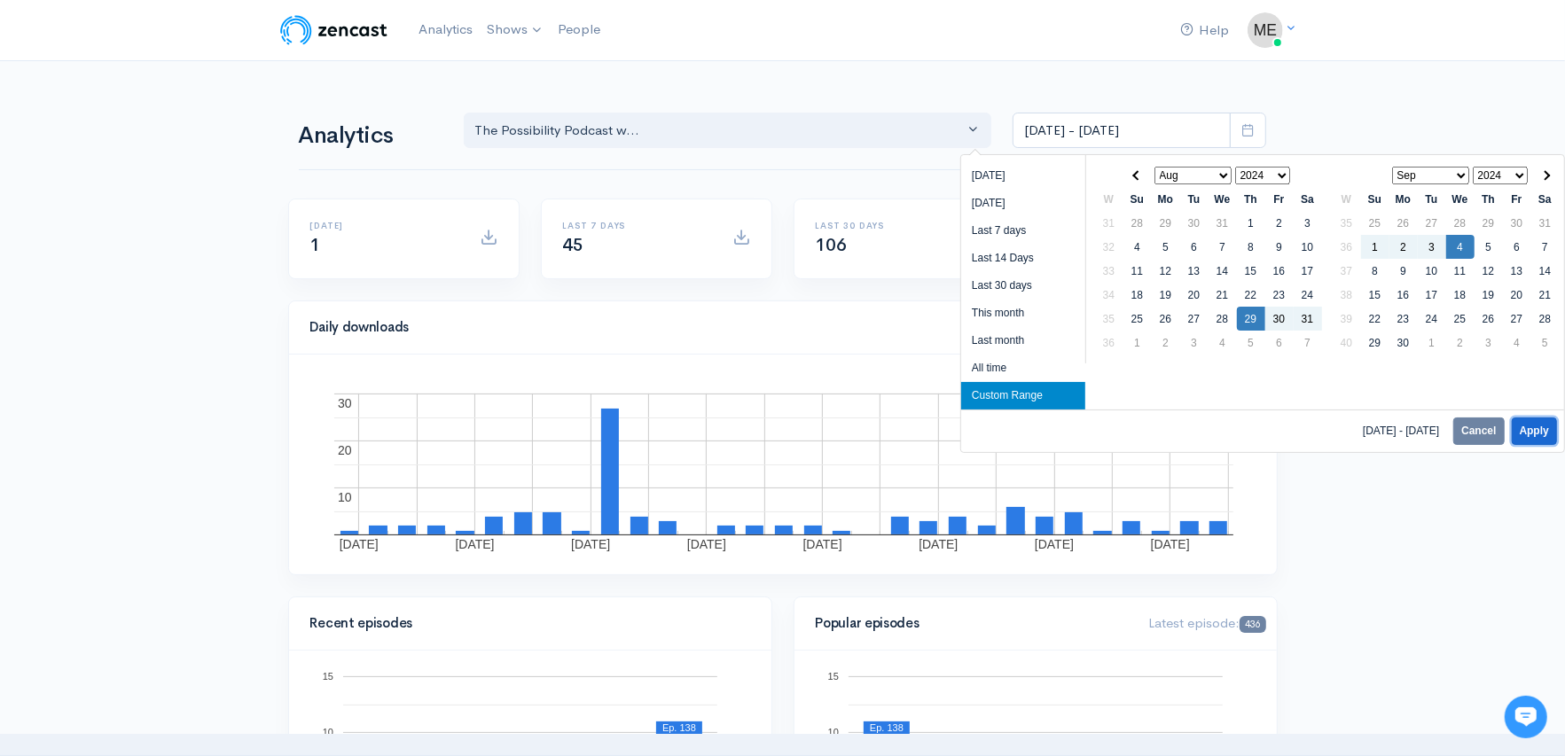
click at [1545, 425] on button "Apply" at bounding box center [1534, 431] width 45 height 27
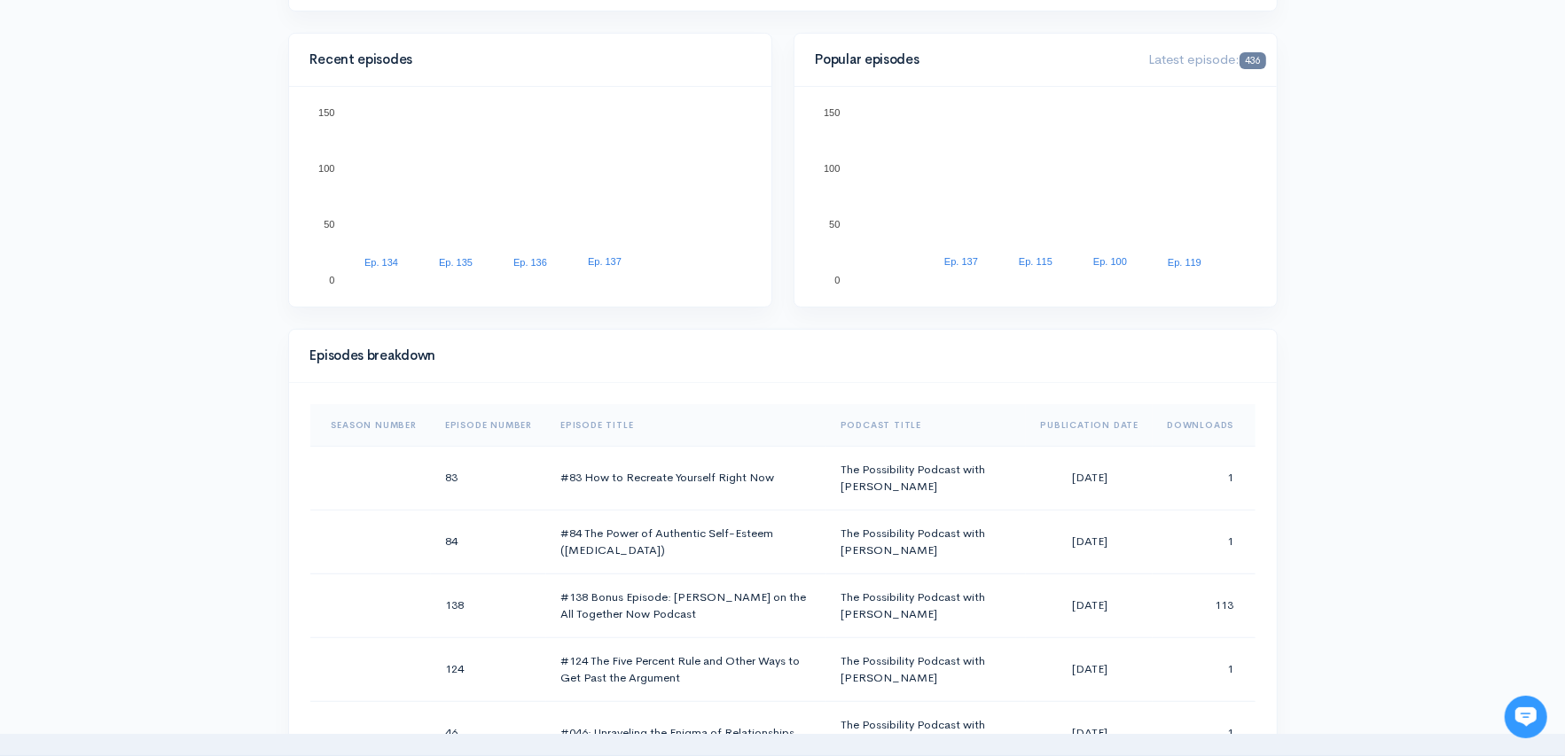
scroll to position [725, 0]
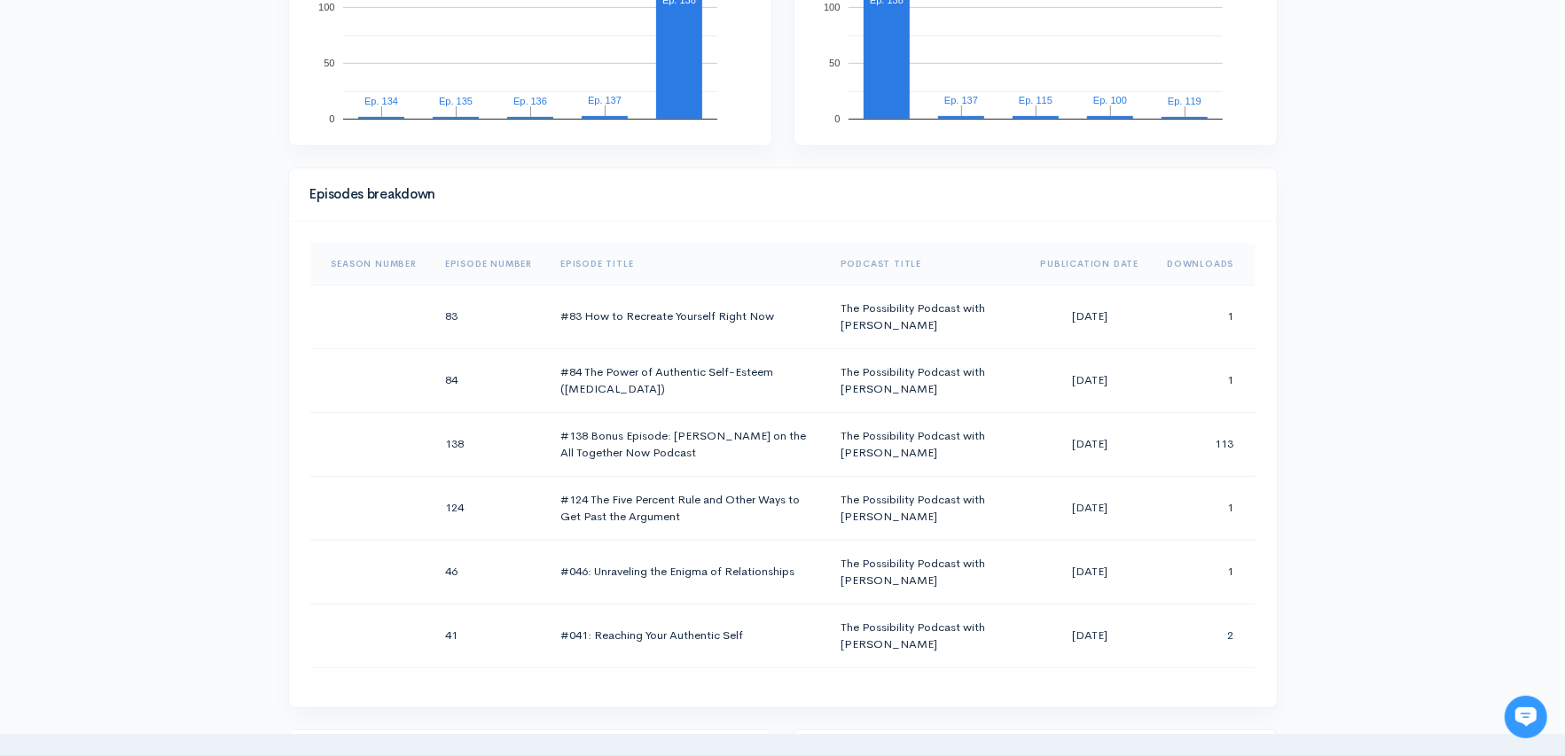
click at [480, 256] on th "Episode Number" at bounding box center [488, 264] width 115 height 43
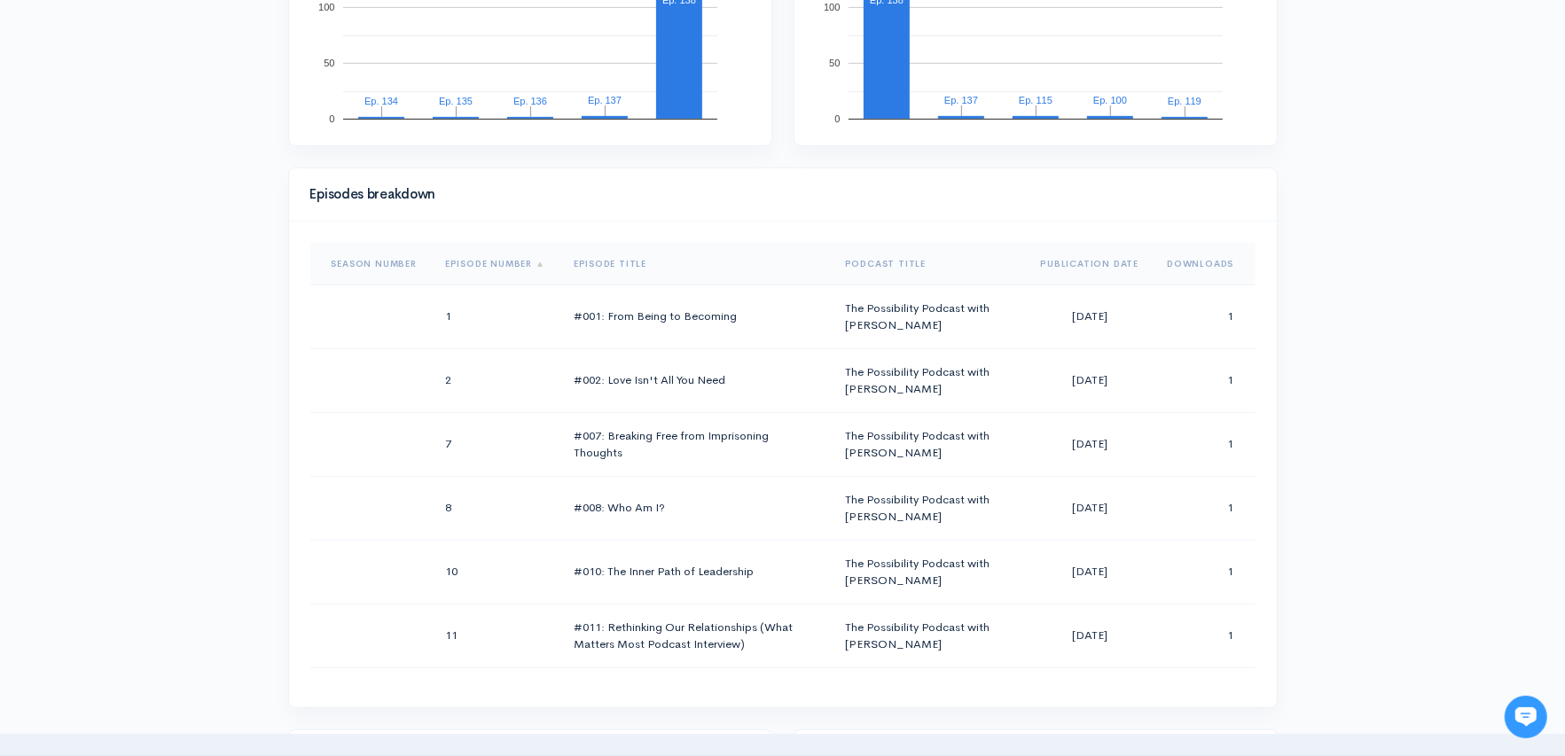
click at [480, 256] on th "Episode Number" at bounding box center [495, 264] width 129 height 43
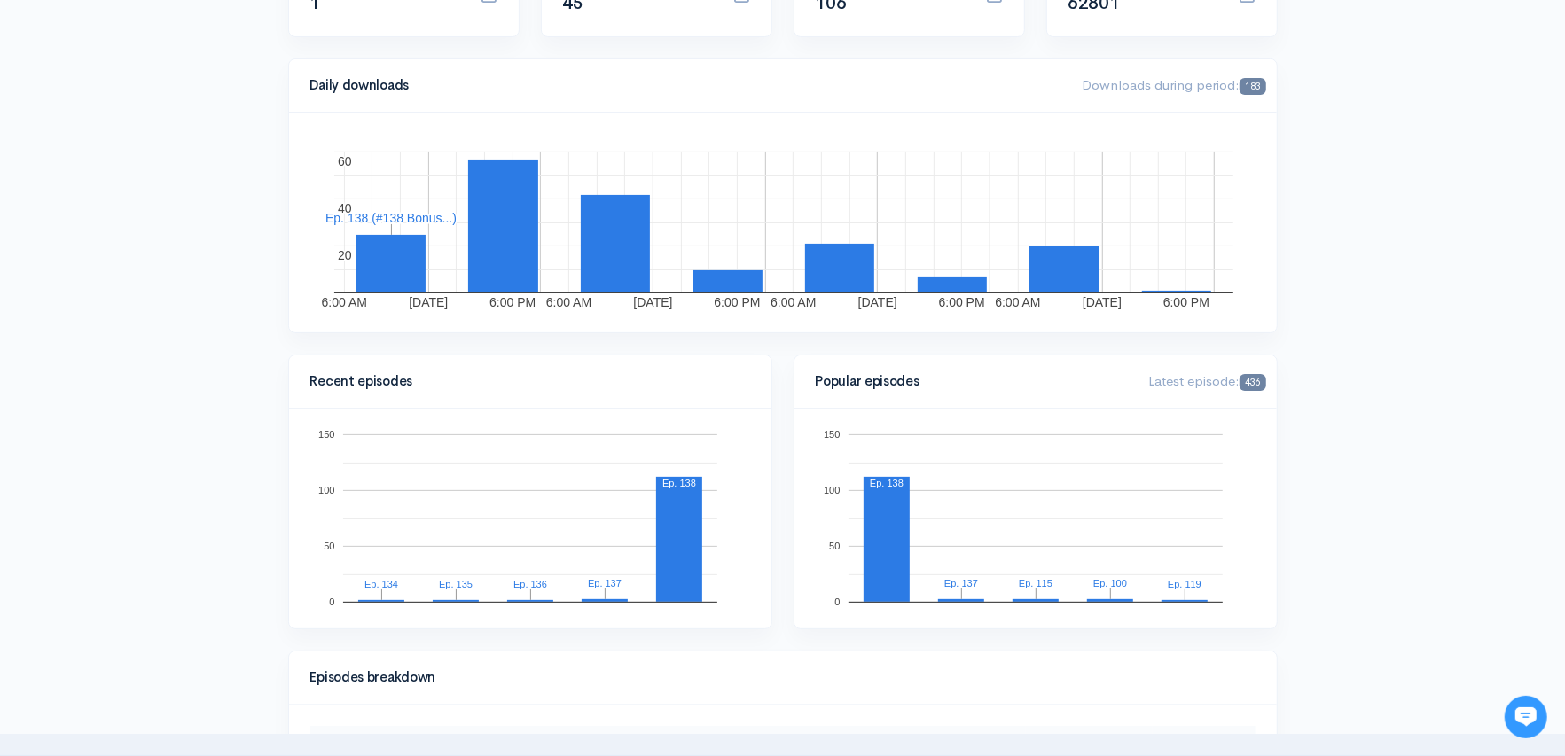
scroll to position [81, 0]
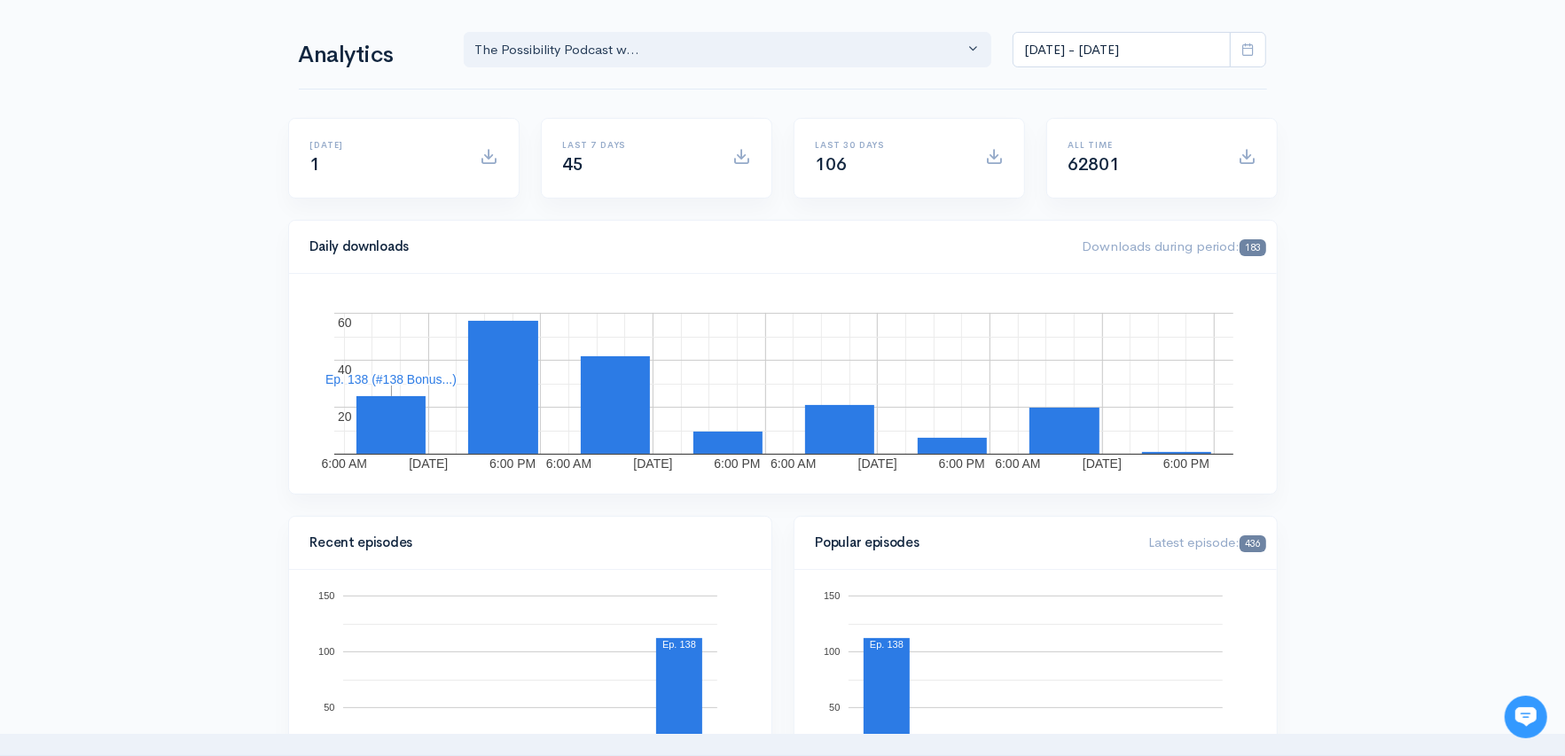
click at [1256, 51] on span at bounding box center [1248, 50] width 36 height 36
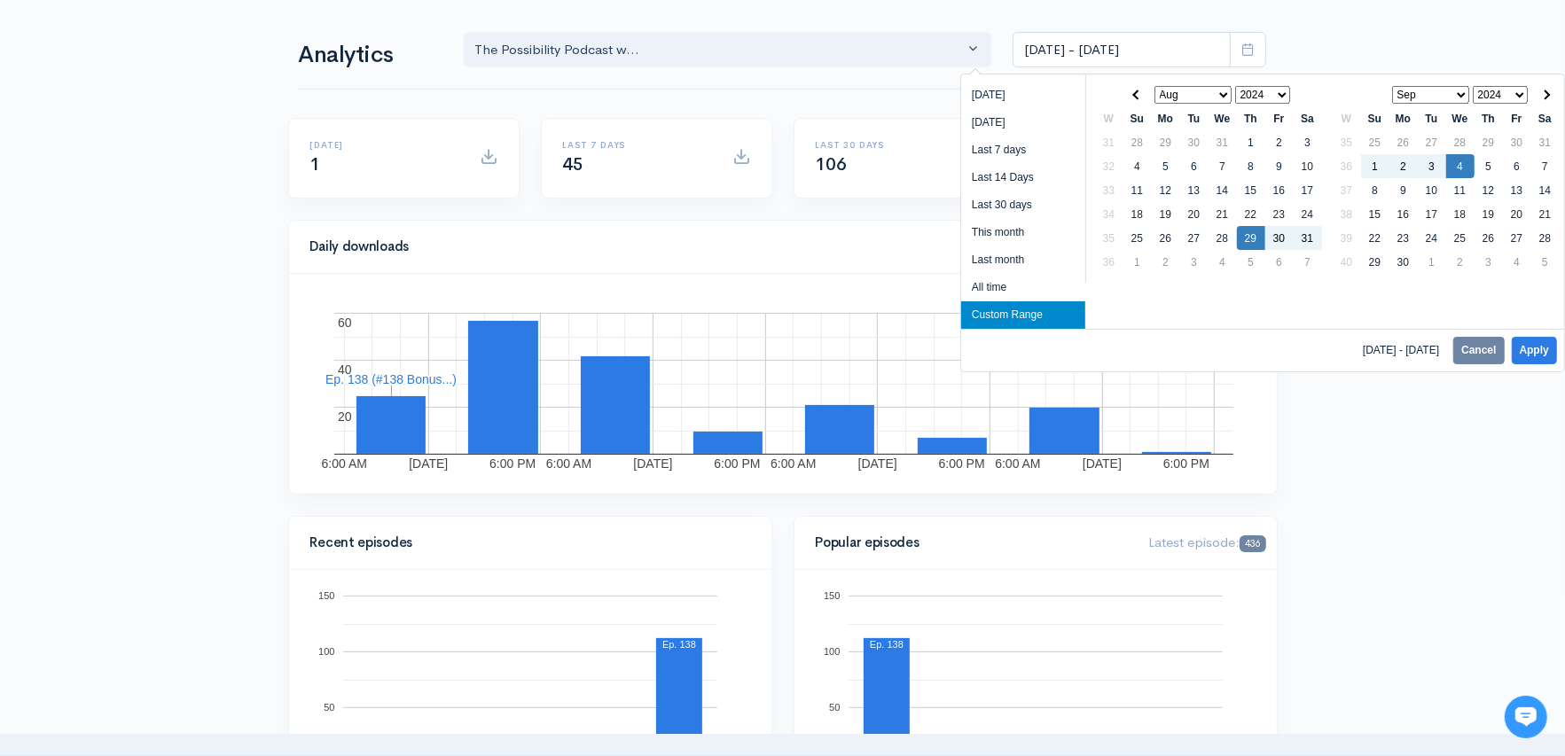
click at [1175, 95] on select "Jan Feb Mar Apr May Jun [DATE] Aug Sep Oct Nov Dec" at bounding box center [1193, 95] width 78 height 18
click at [1529, 351] on button "Apply" at bounding box center [1534, 350] width 45 height 27
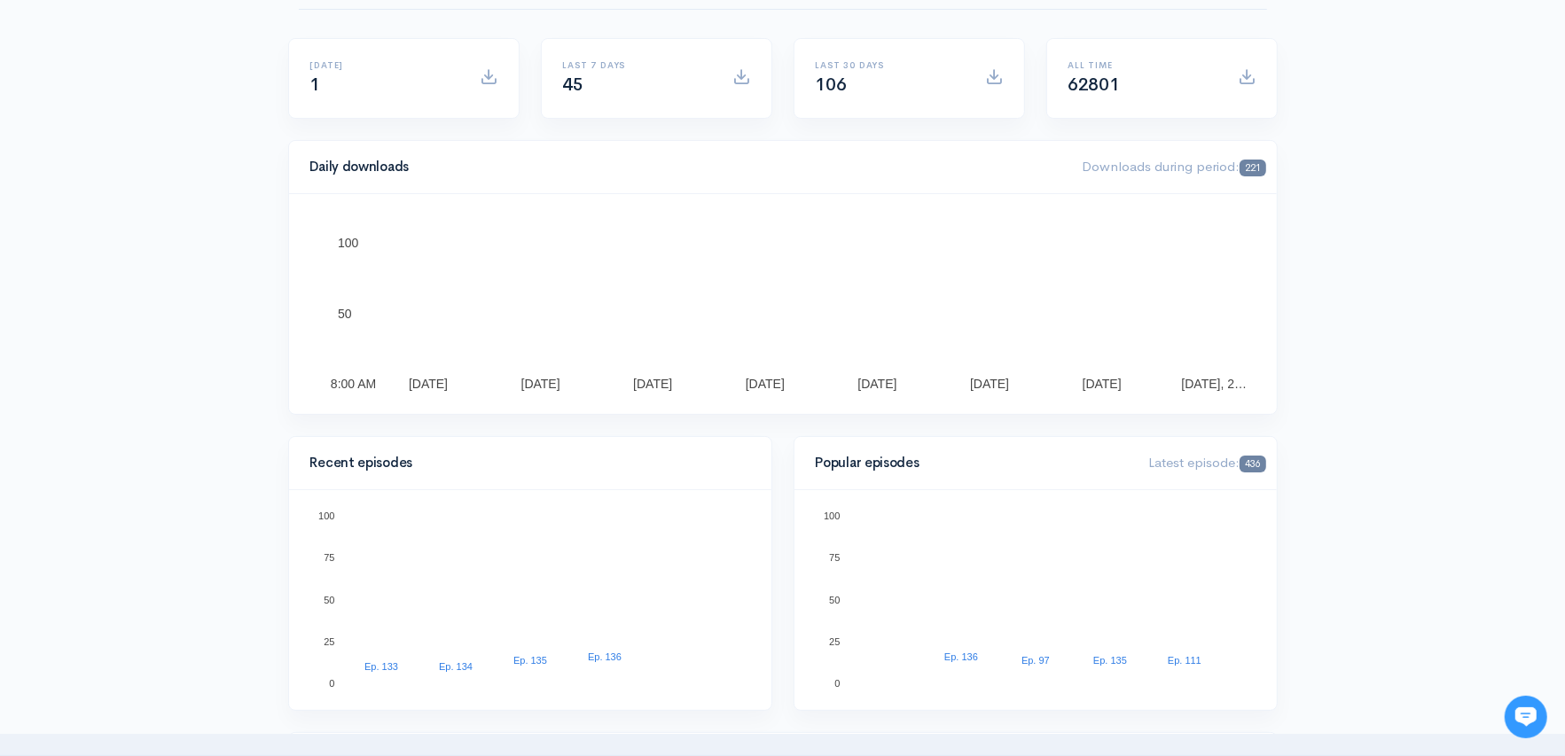
scroll to position [0, 0]
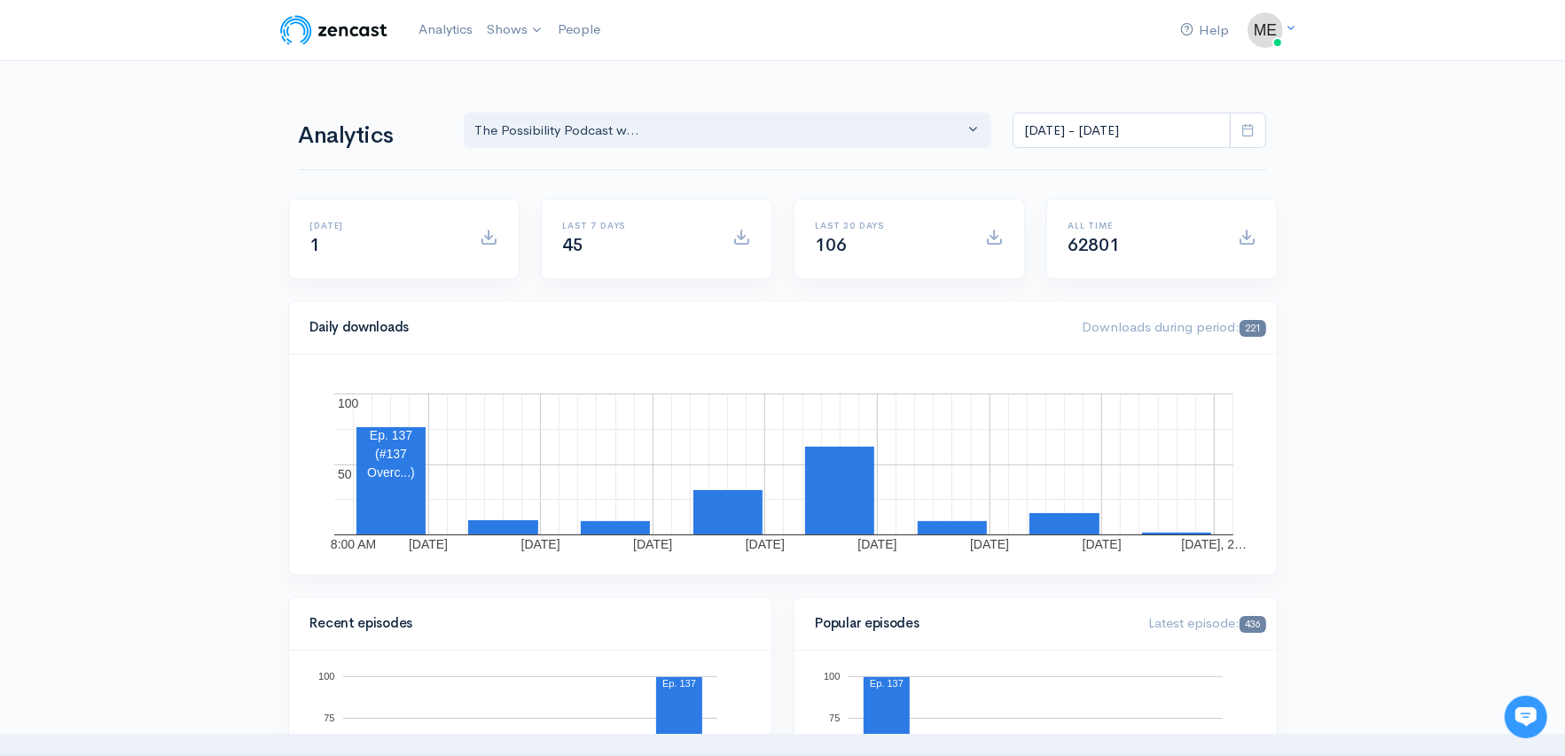
click at [1248, 134] on icon at bounding box center [1247, 129] width 13 height 13
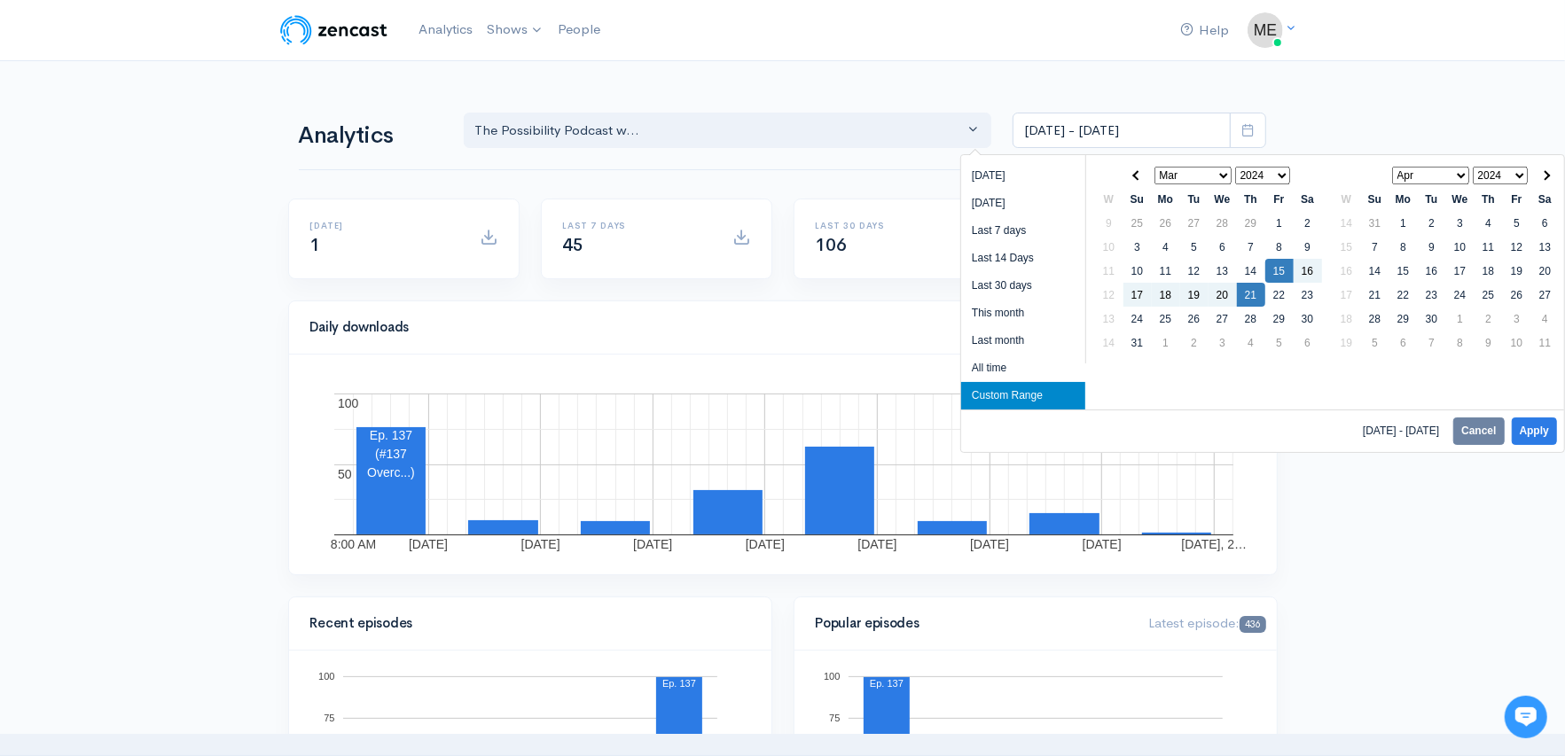
click at [1272, 171] on select "2019 2020 2021 2022 2023 2024 2025" at bounding box center [1263, 176] width 56 height 18
click at [1216, 178] on select "Jan Feb Mar Apr May Jun [DATE] Aug Sep Oct Nov Dec" at bounding box center [1193, 176] width 78 height 18
click at [1209, 170] on select "Jan Feb Mar Apr May Jun [DATE] Aug Sep Oct Nov Dec" at bounding box center [1193, 176] width 78 height 18
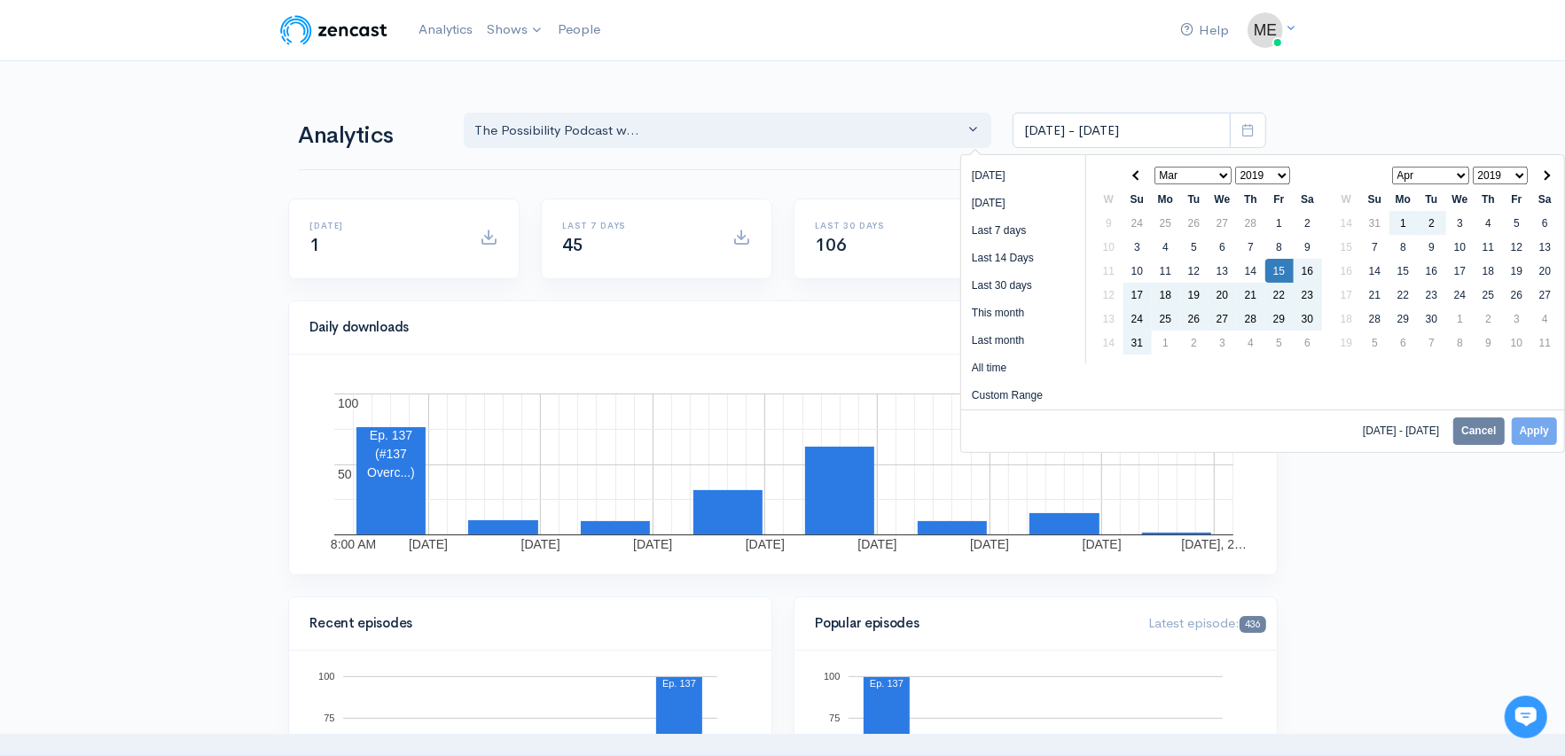
click at [1459, 175] on select "Jan Feb Mar Apr May Jun [DATE] Aug Sep Oct Nov Dec" at bounding box center [1431, 176] width 78 height 18
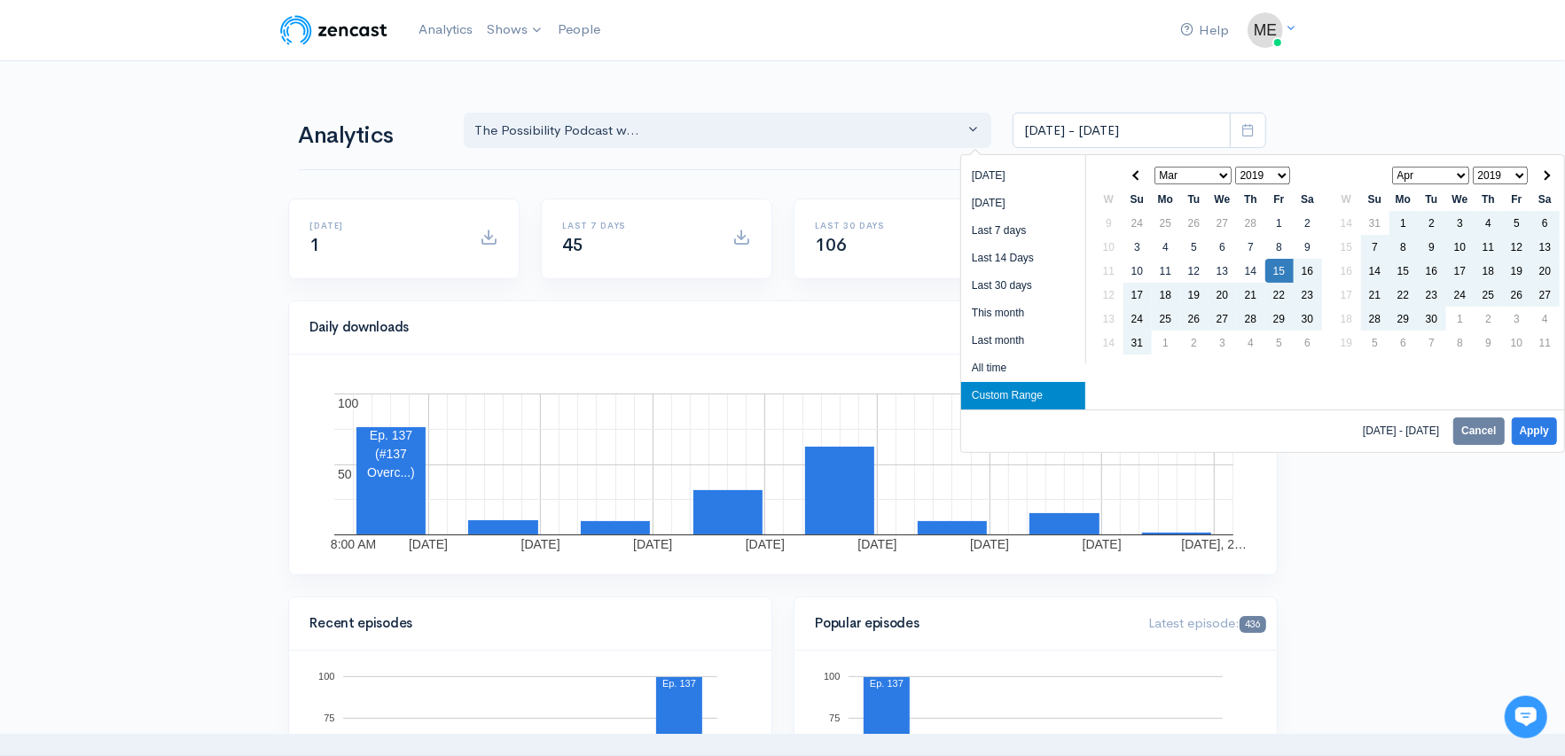
click at [1216, 171] on select "Jan Feb Mar Apr May Jun [DATE] Aug Sep Oct Nov Dec" at bounding box center [1193, 176] width 78 height 18
click at [1463, 176] on select "Jan Feb Mar Apr May Jun [DATE] Aug Sep Oct Nov Dec" at bounding box center [1431, 176] width 78 height 18
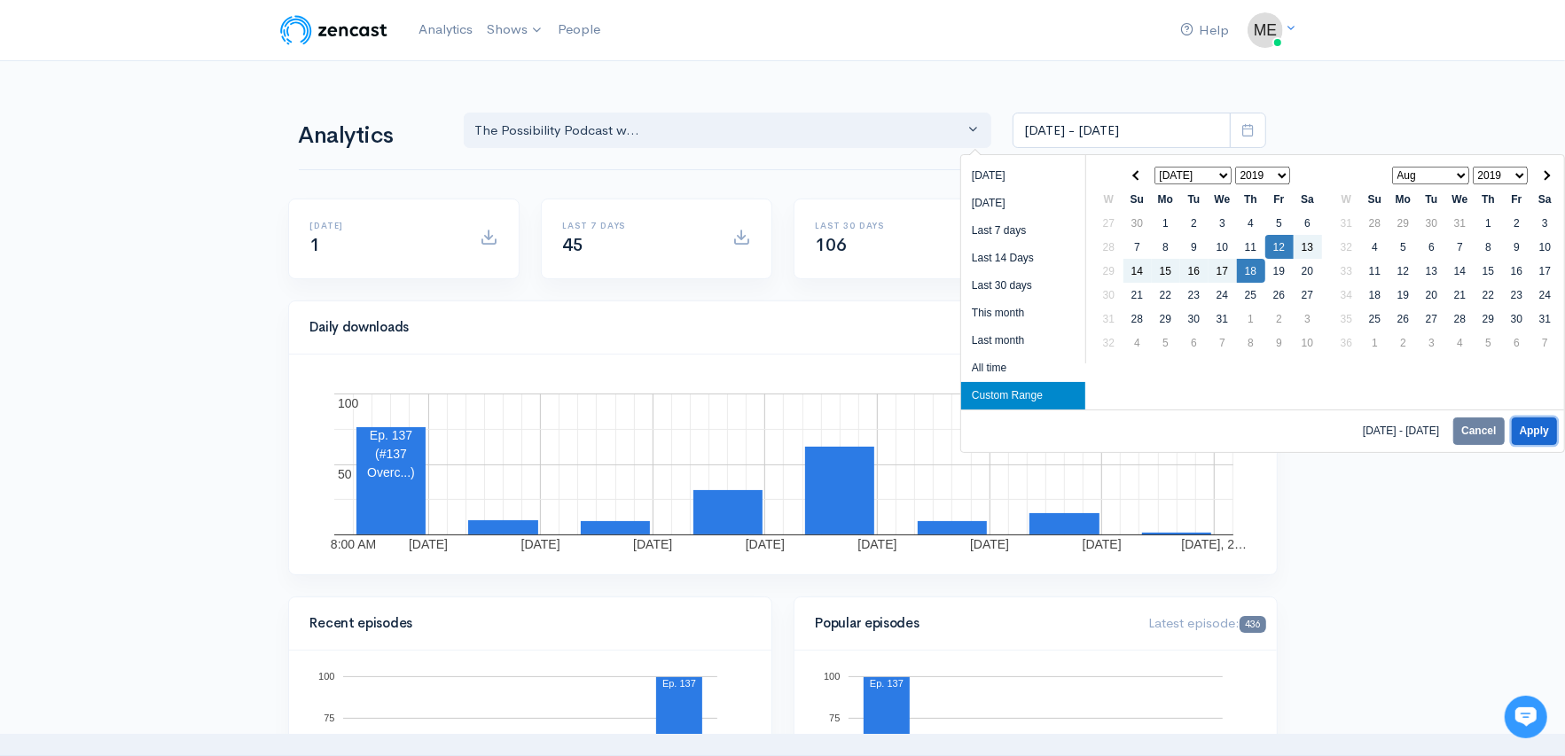
click at [1535, 427] on button "Apply" at bounding box center [1534, 431] width 45 height 27
type input "[DATE] - [DATE]"
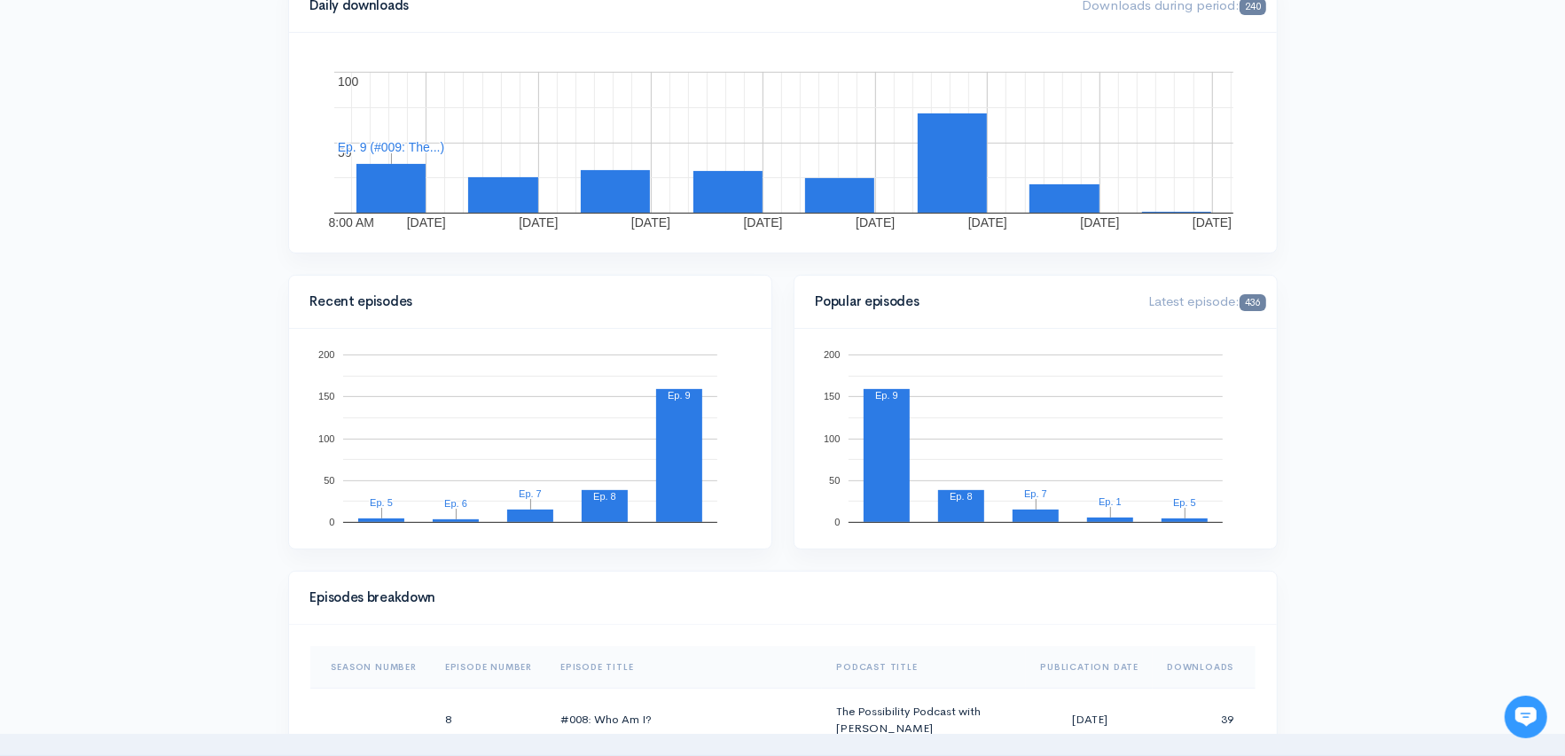
scroll to position [483, 0]
